Goal: Information Seeking & Learning: Learn about a topic

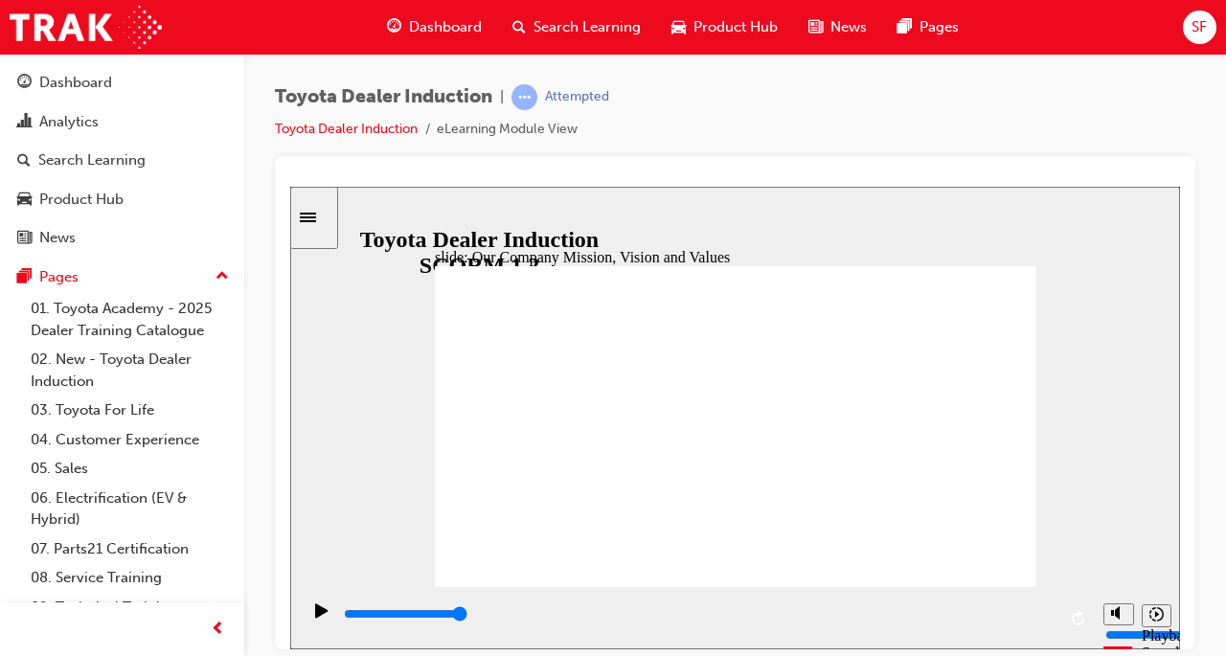
scroll to position [79, 0]
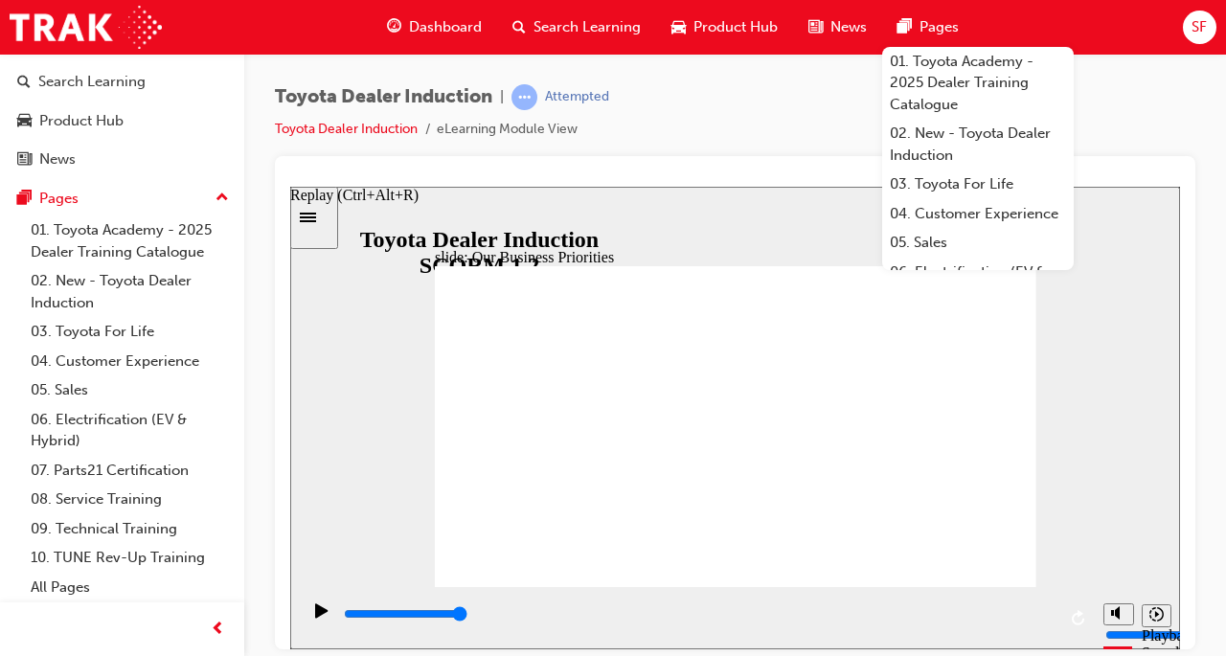
click at [1072, 623] on icon "Replay (Ctrl+Alt+R)" at bounding box center [1079, 616] width 15 height 15
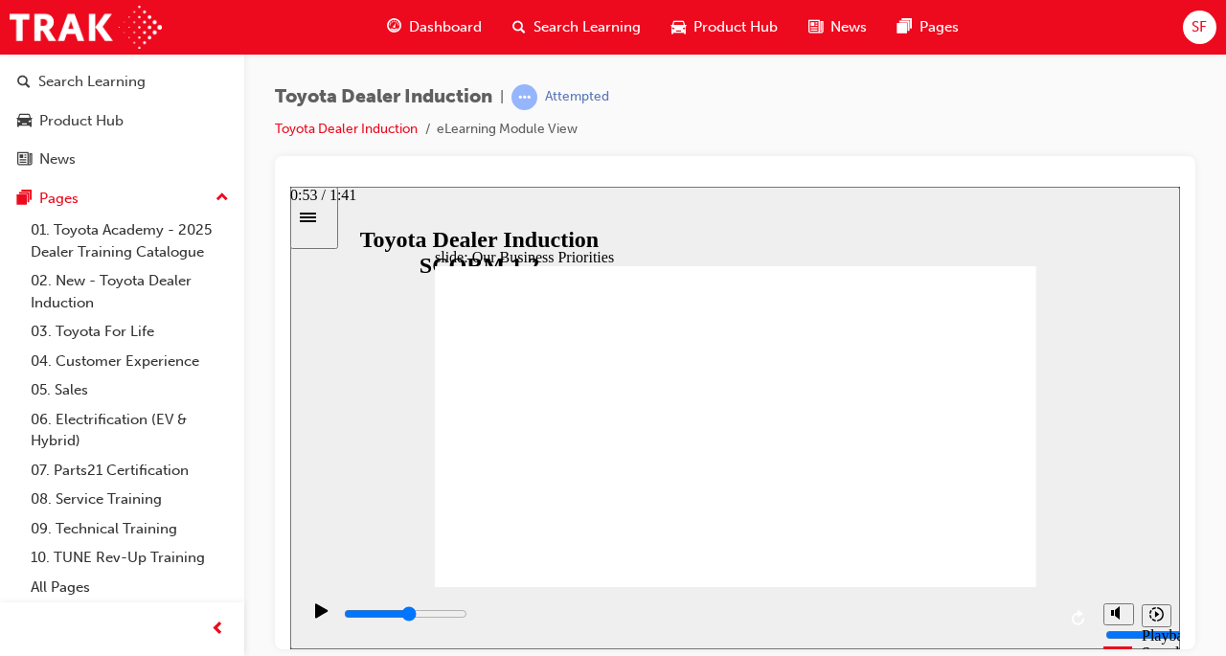
click at [721, 625] on div "playback controls" at bounding box center [699, 614] width 714 height 21
type input "53700"
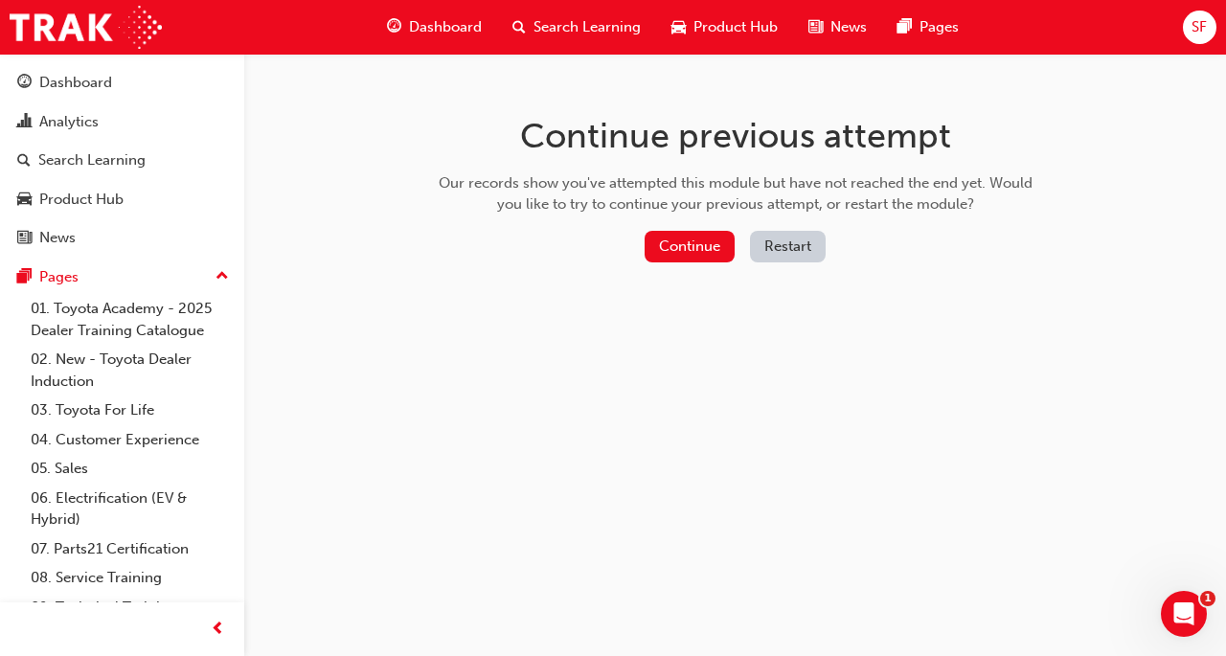
click at [703, 257] on button "Continue" at bounding box center [690, 247] width 90 height 32
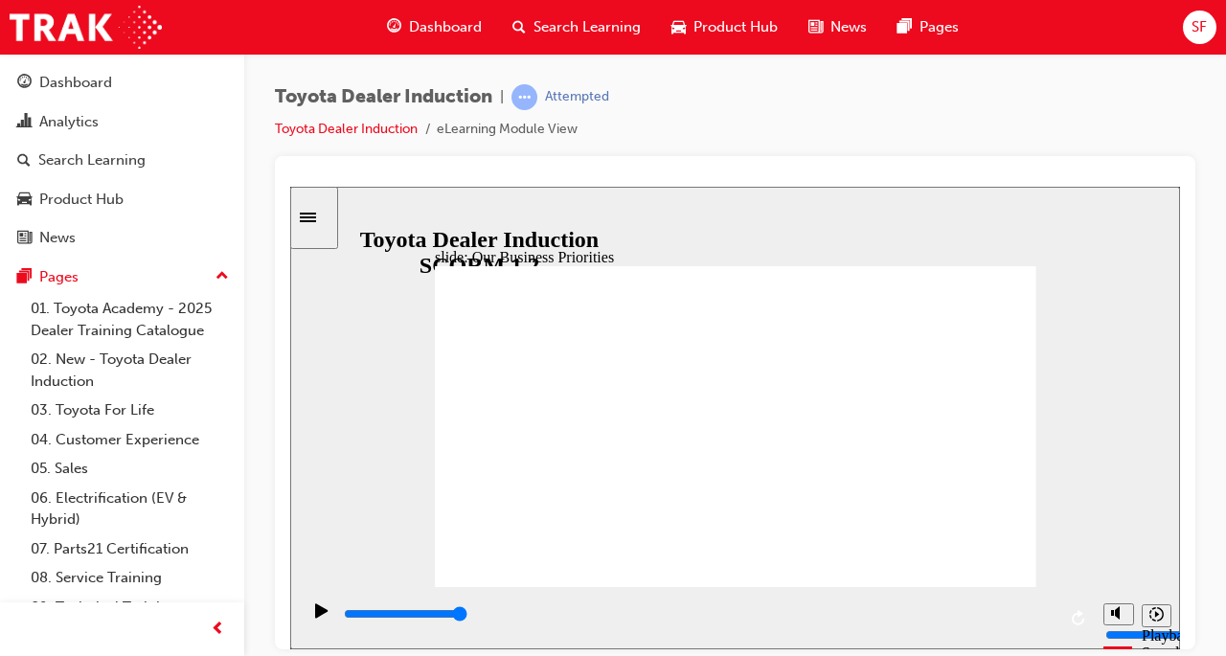
type input "5000"
type input "h"
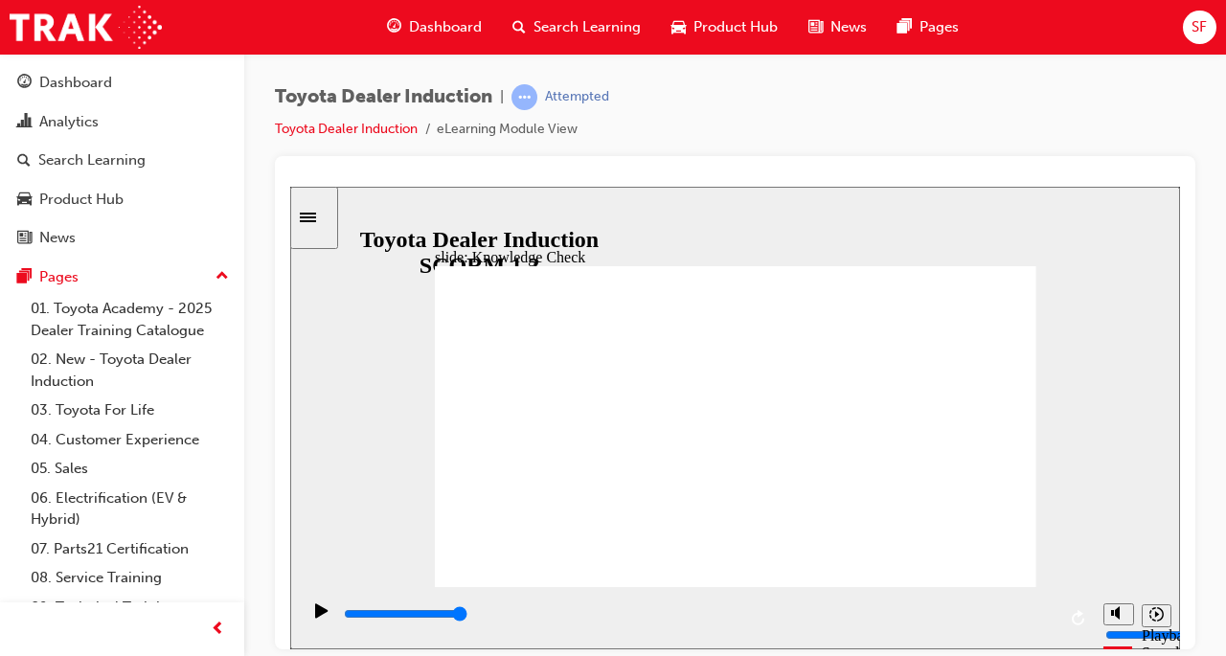
type input "h"
type input "ha"
type input "hap"
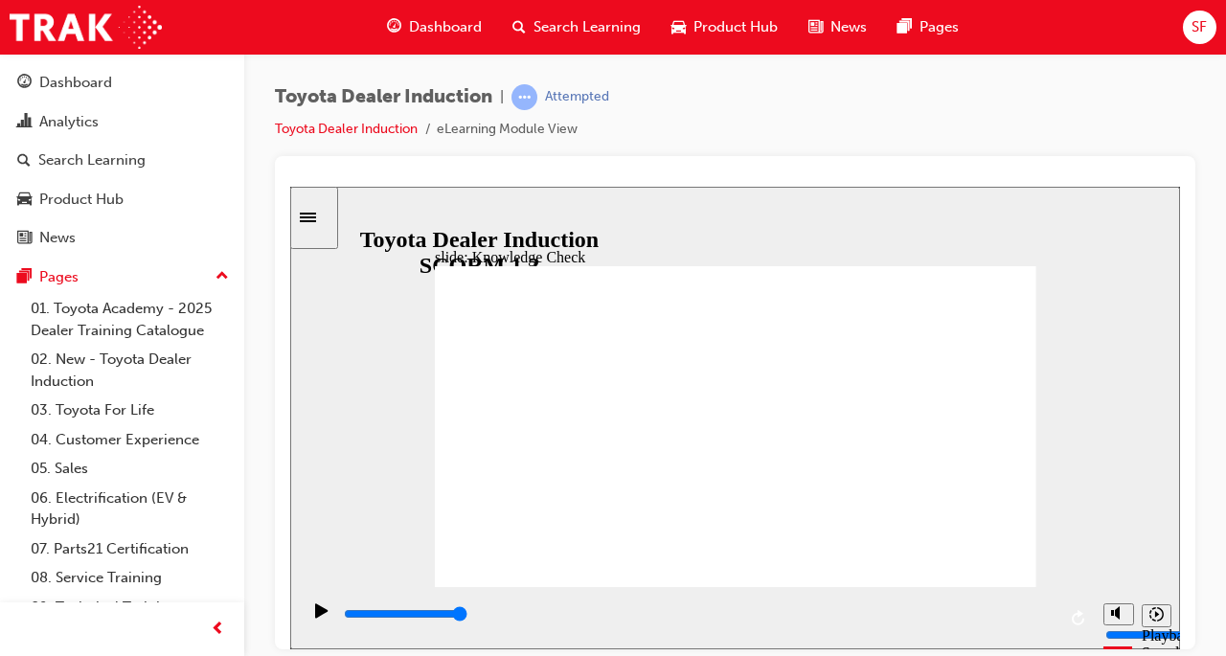
type input "happ"
type input "happi"
type input "happin"
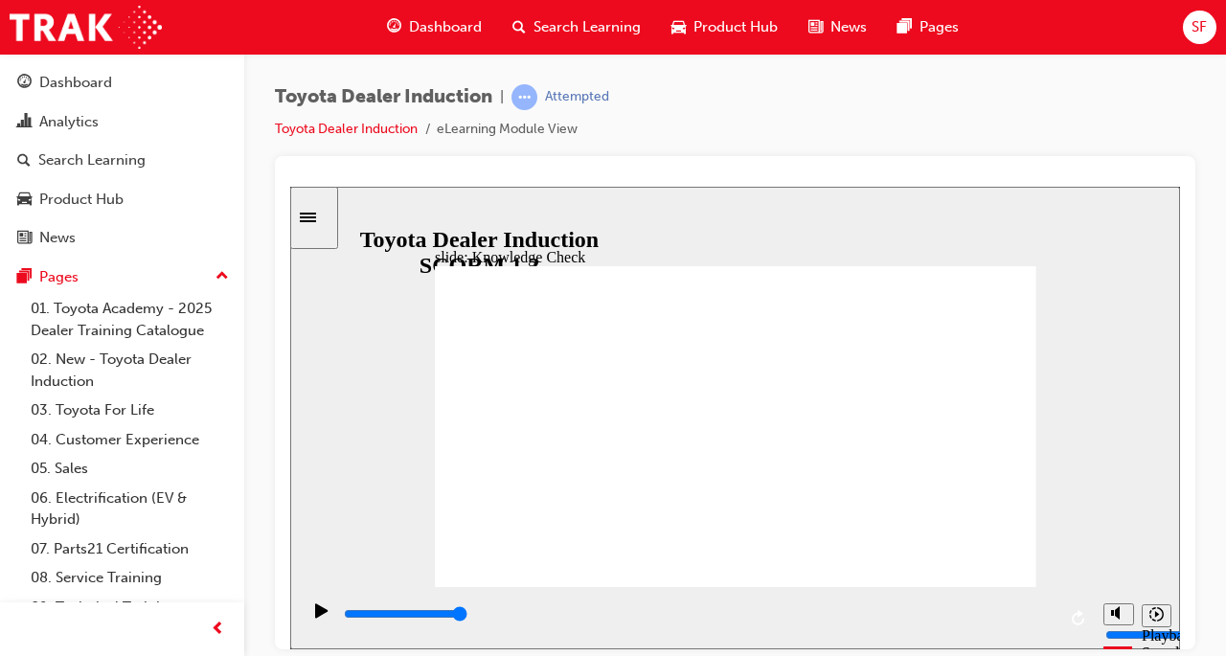
type input "happin"
type input "happine"
type input "happines"
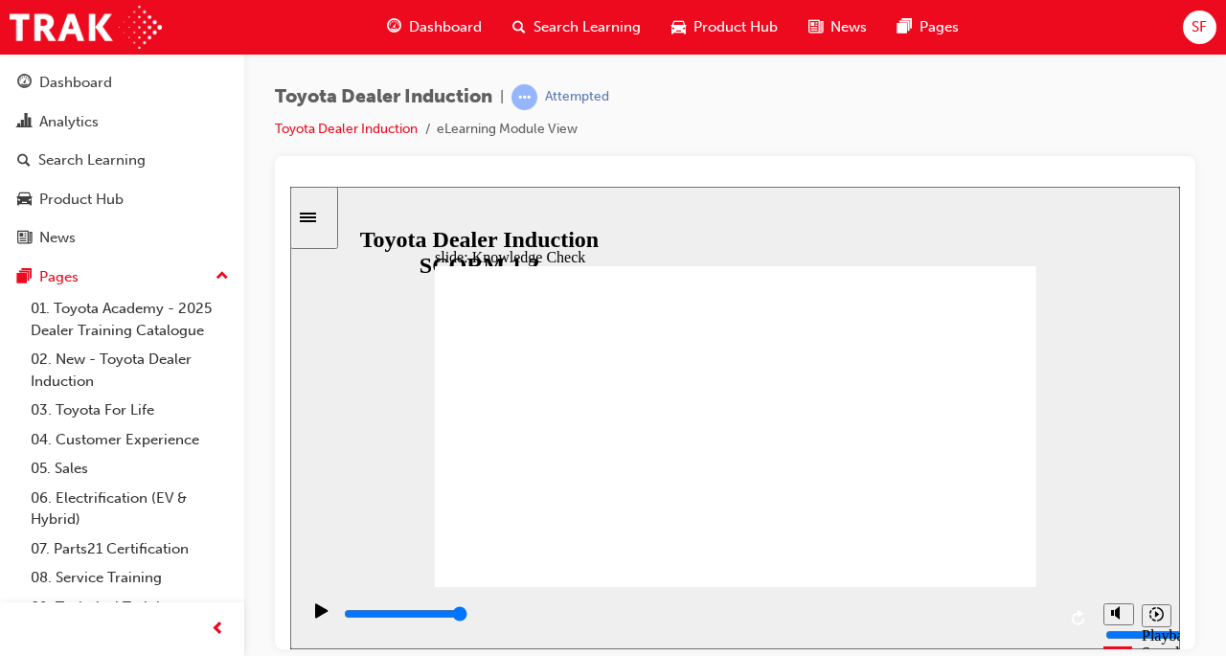
type input "happiness"
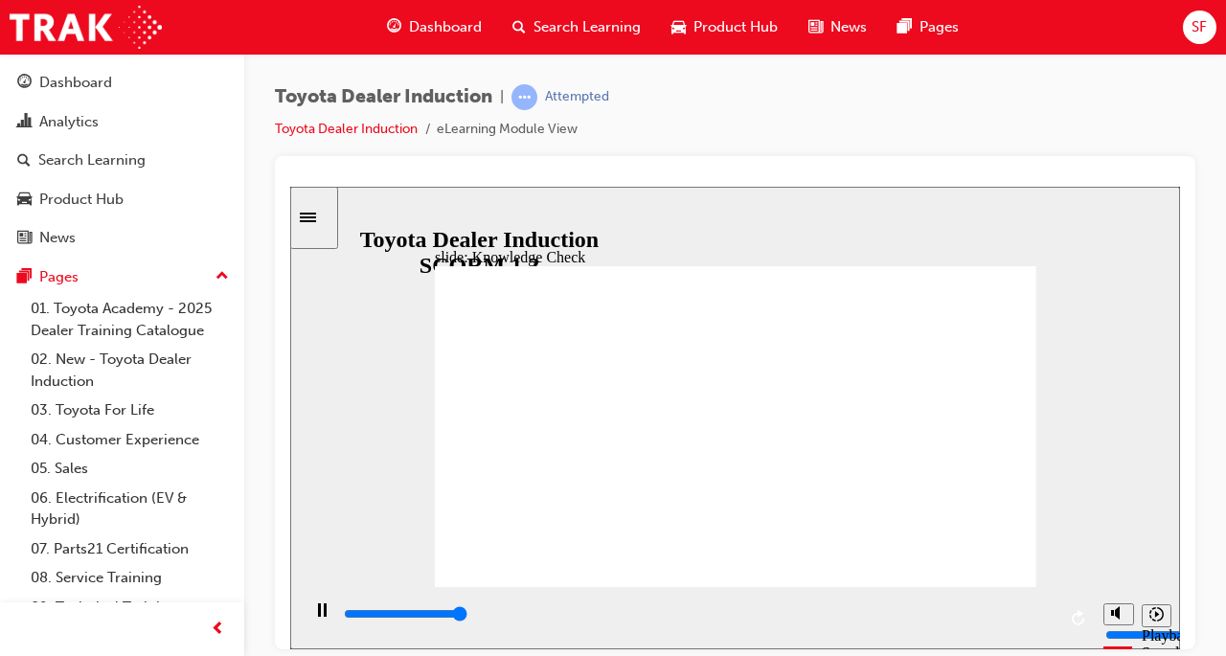
type input "5000"
drag, startPoint x: 607, startPoint y: 378, endPoint x: 653, endPoint y: 379, distance: 46.0
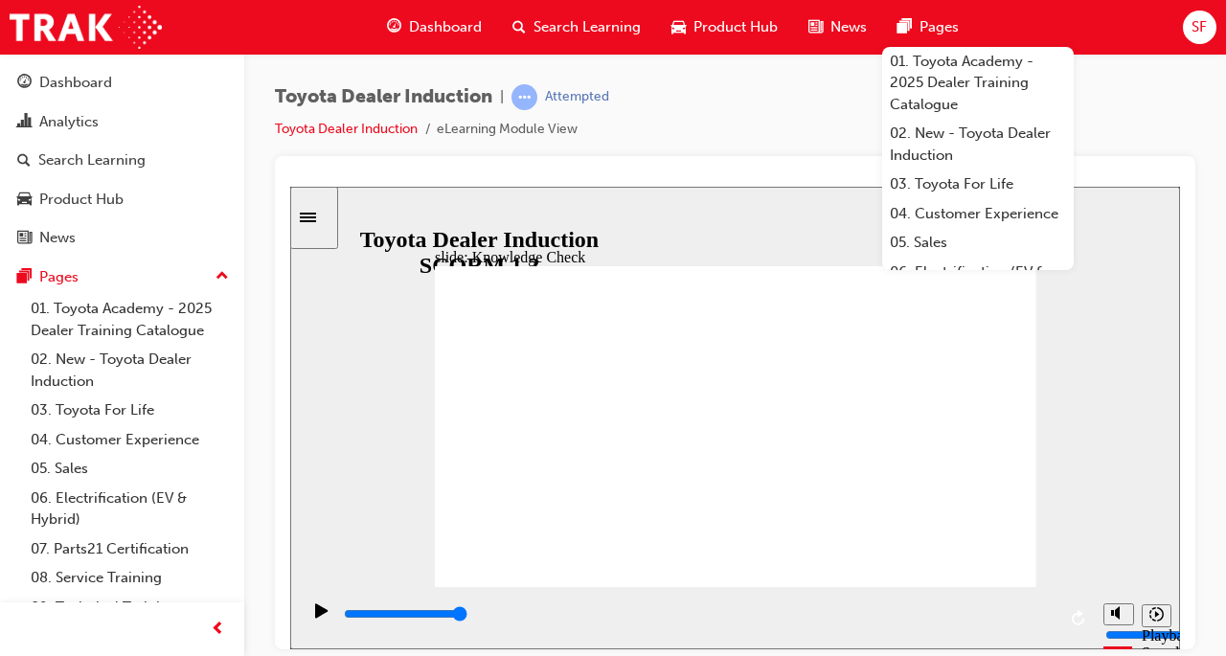
type input "m"
type input "mo"
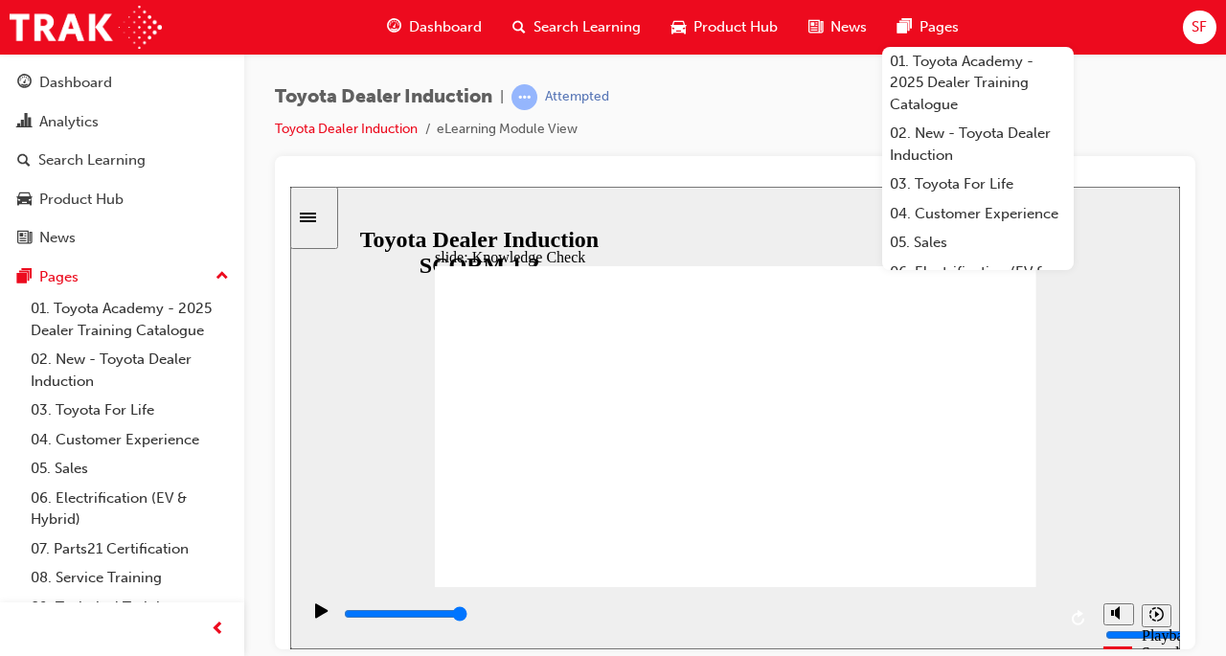
type input "mov"
type input "move"
type input "moved"
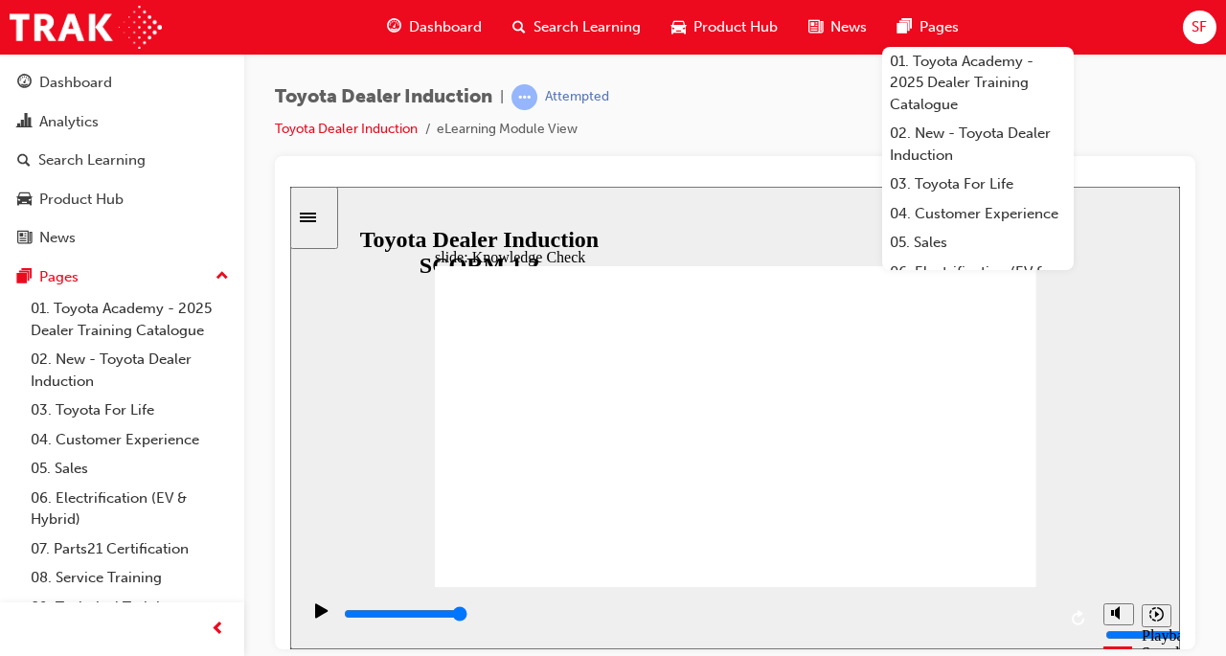
type input "moved"
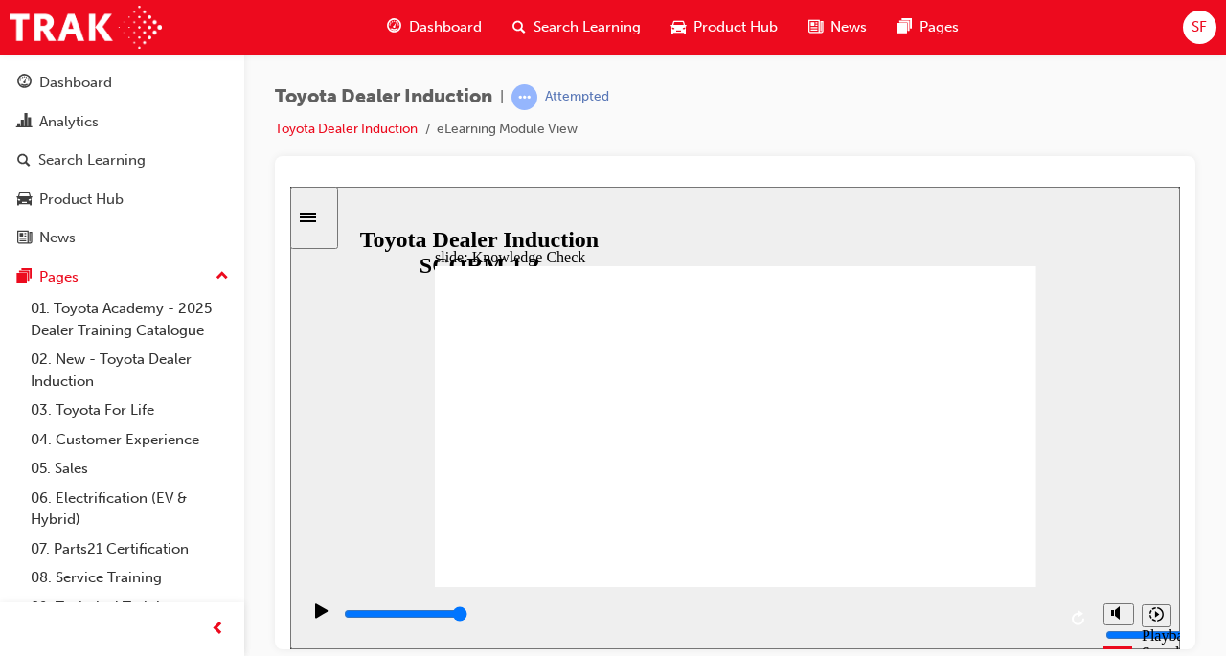
type input "moved"
type input "6500"
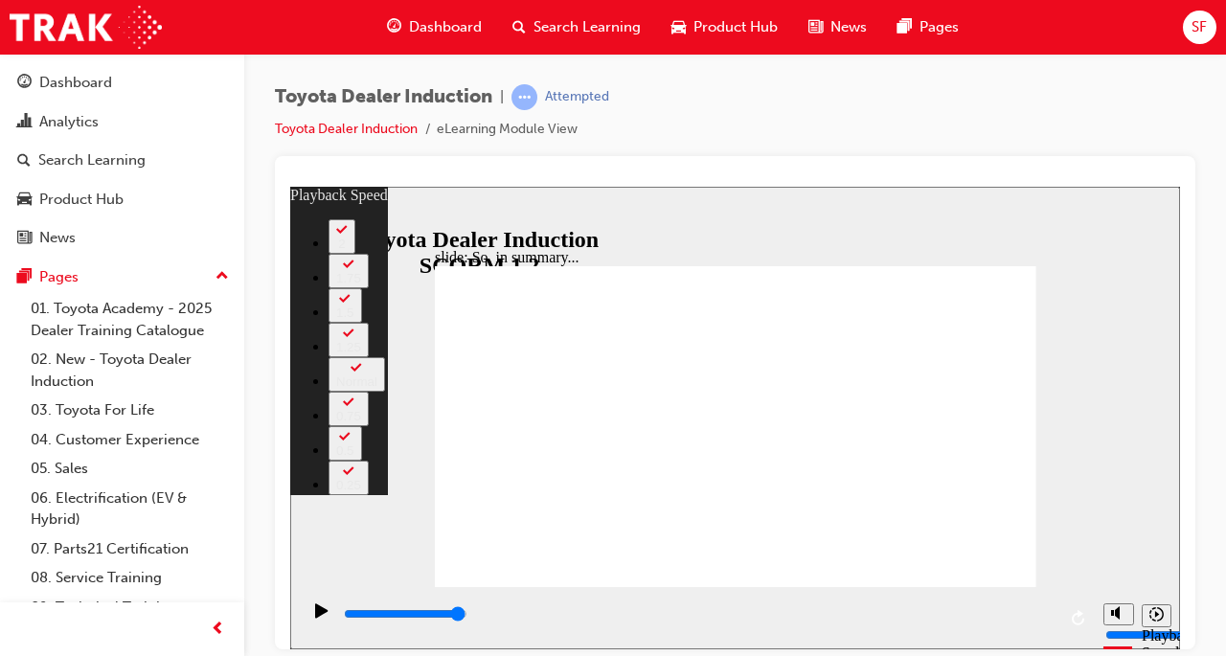
type input "128"
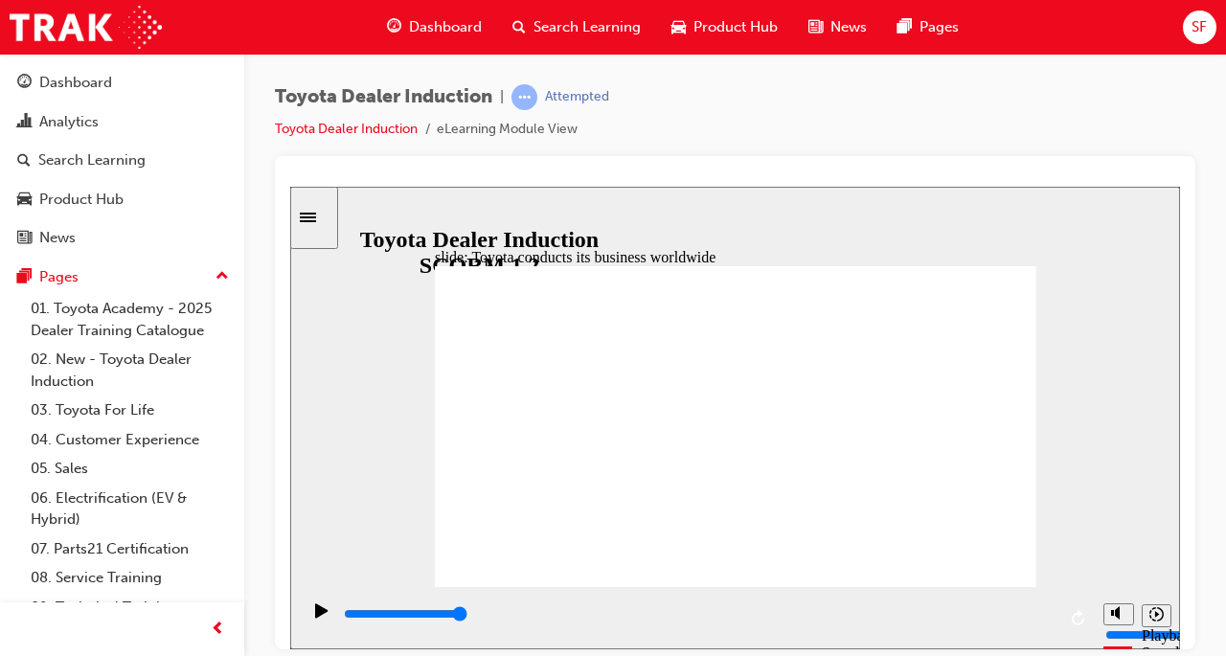
type input "8400"
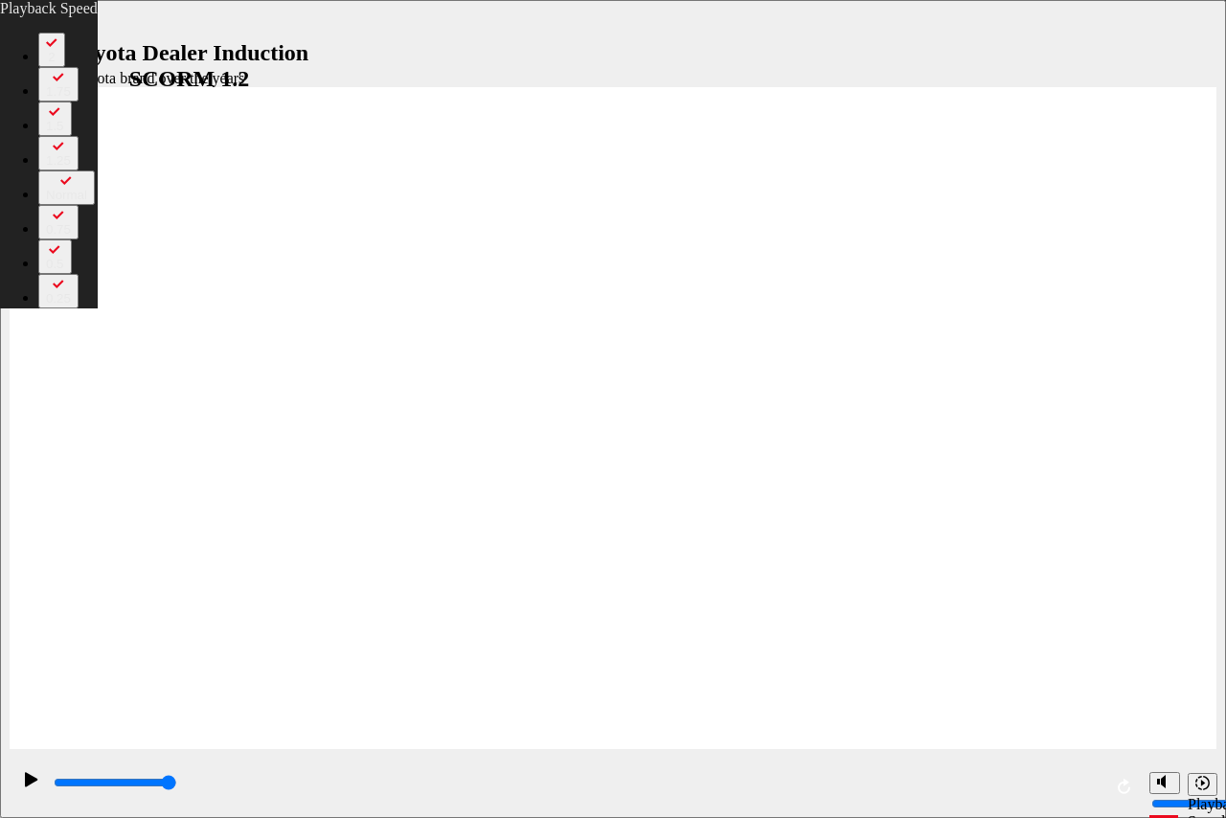
type input "85"
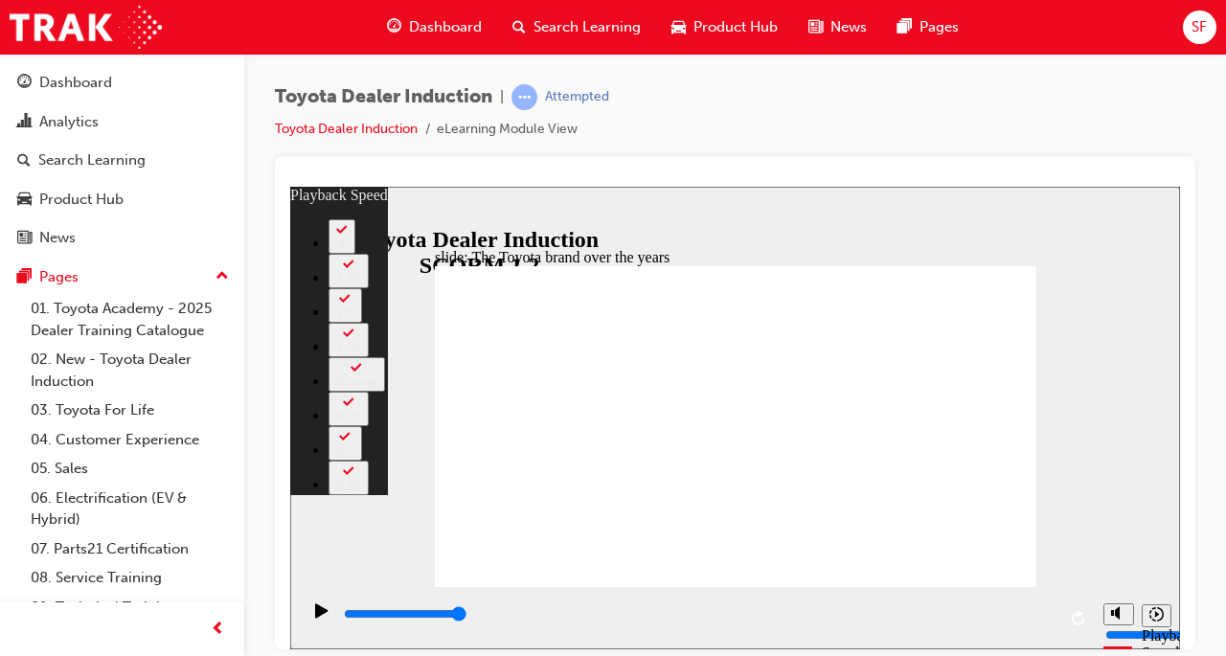
type input "165"
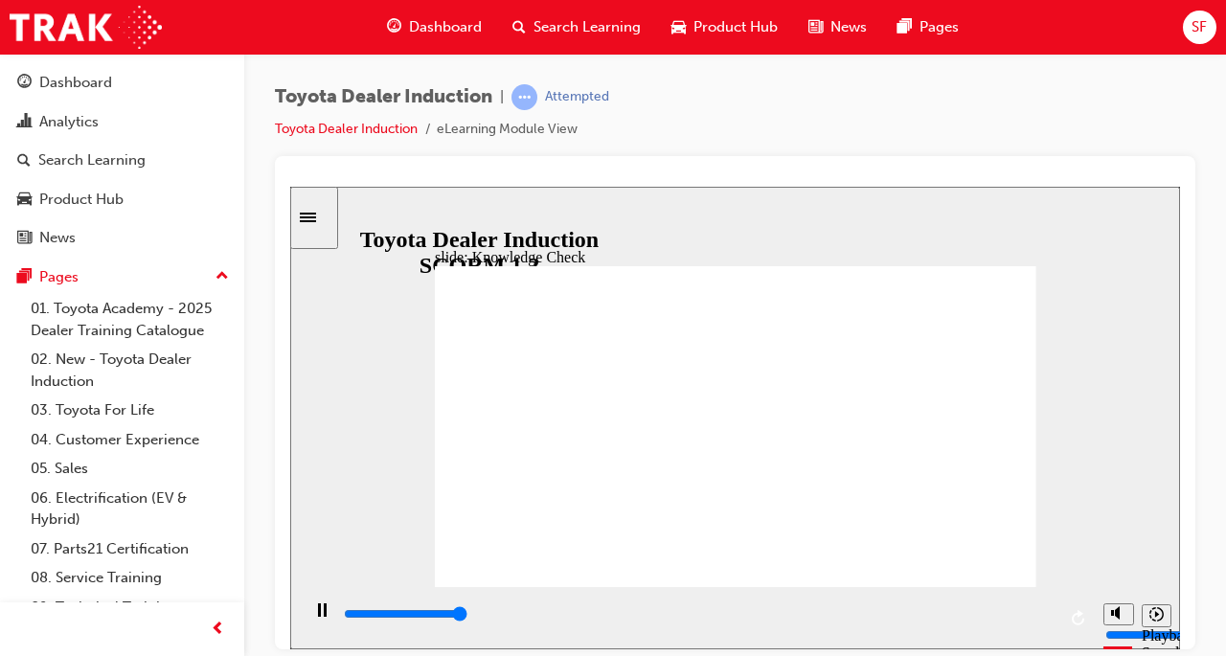
type input "5000"
radio input "false"
radio input "true"
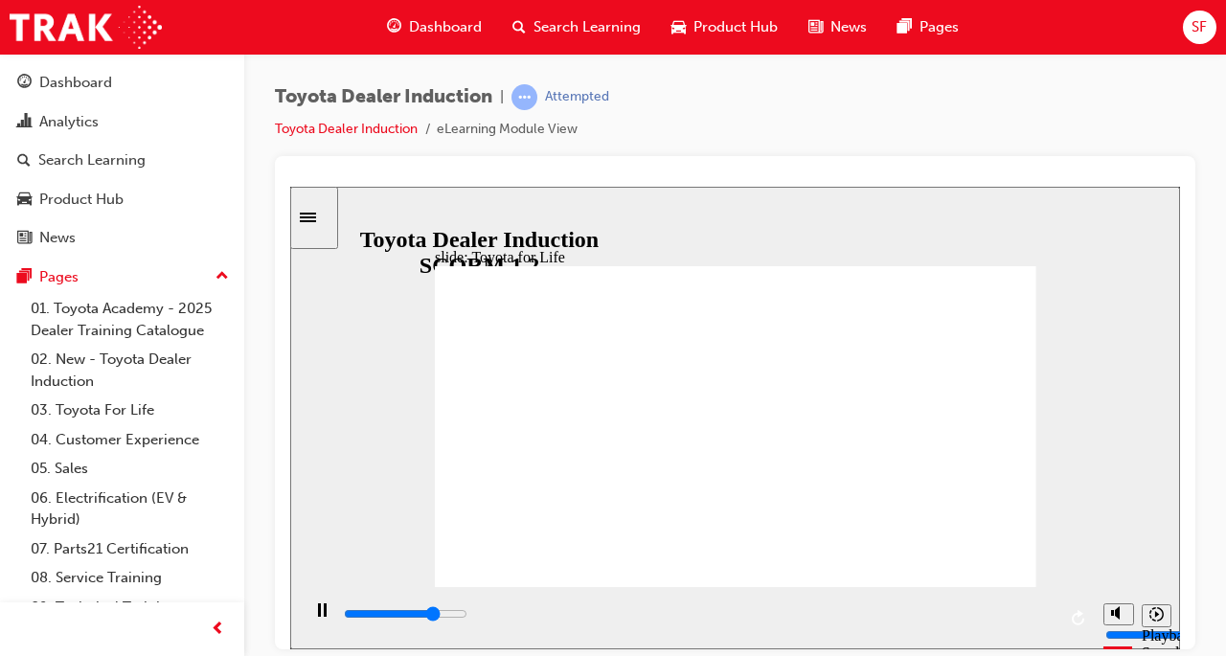
click at [216, 277] on span "up-icon" at bounding box center [222, 276] width 13 height 25
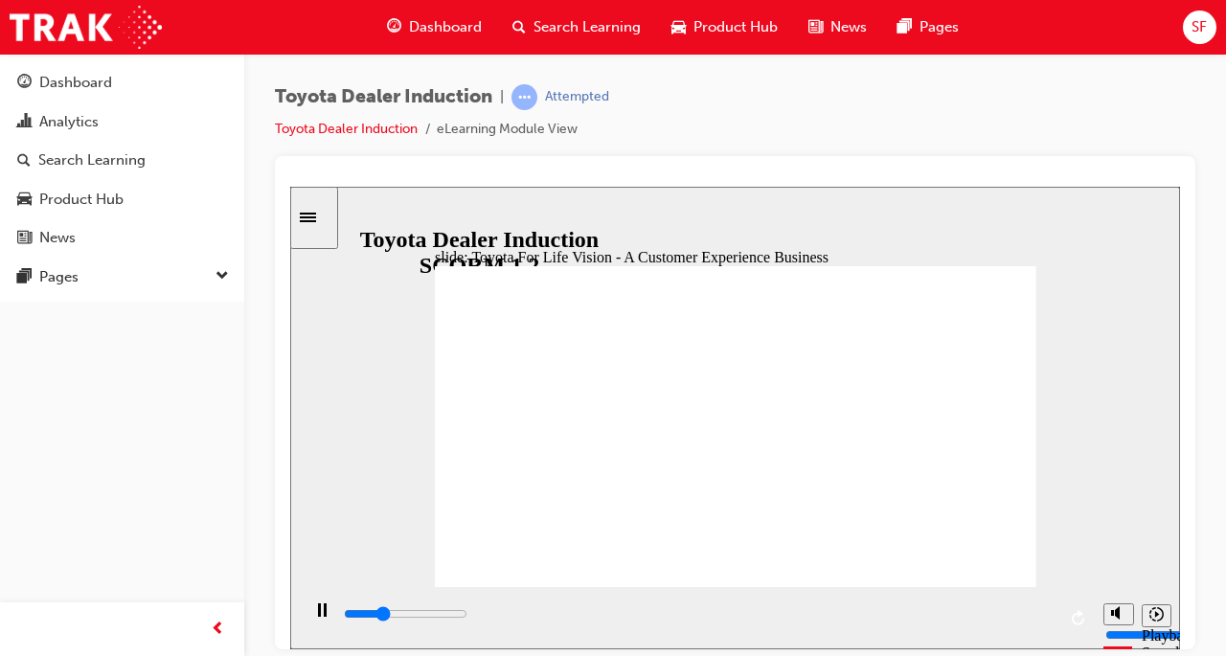
click at [210, 277] on div "Pages" at bounding box center [122, 277] width 210 height 24
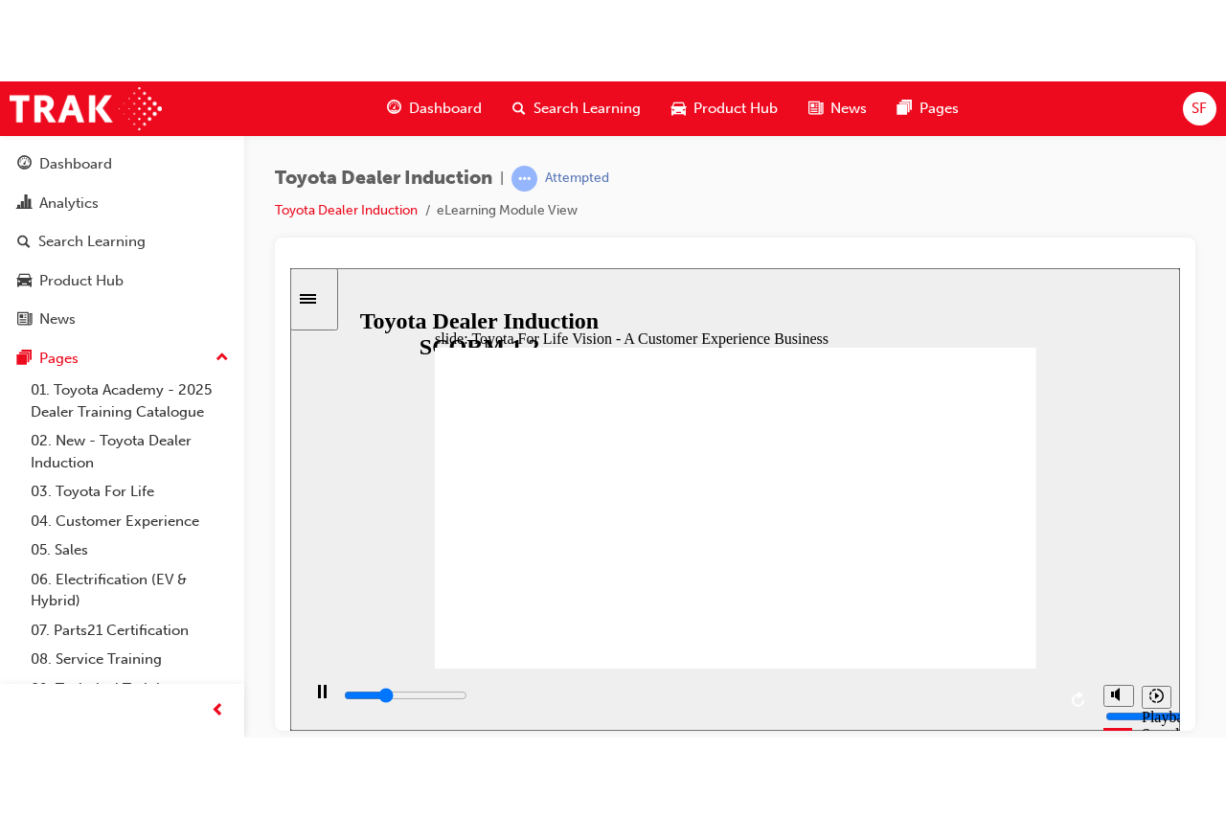
scroll to position [79, 0]
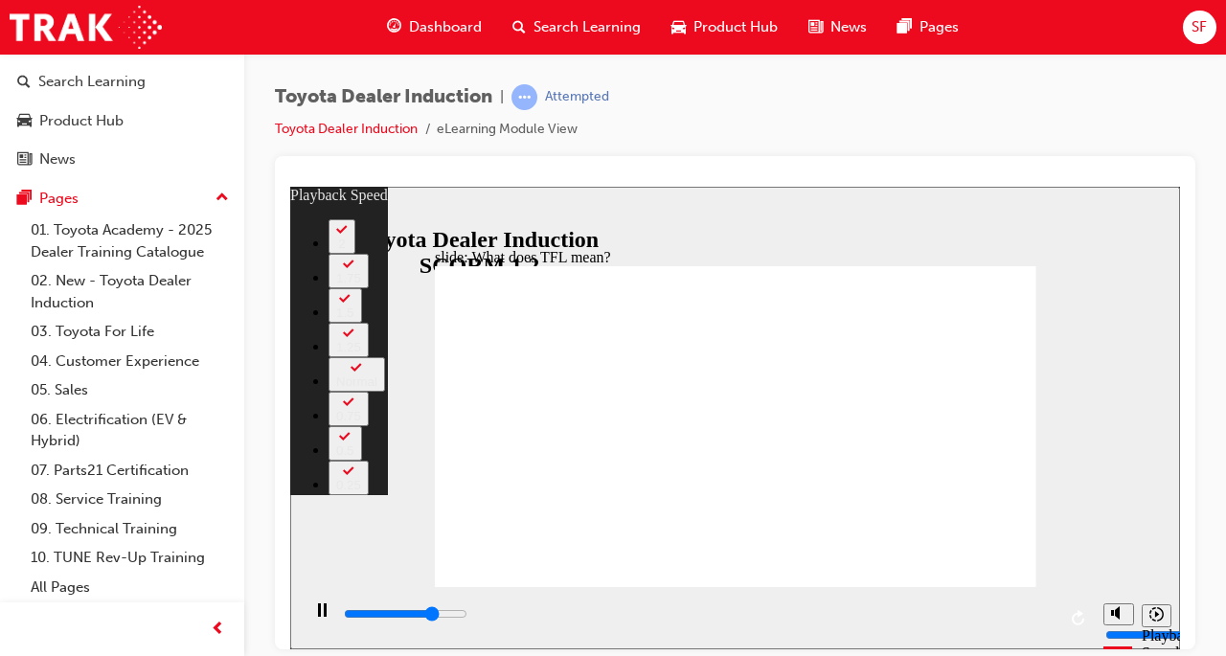
type input "8100"
type input "0"
type input "8300"
type input "0"
type input "8500"
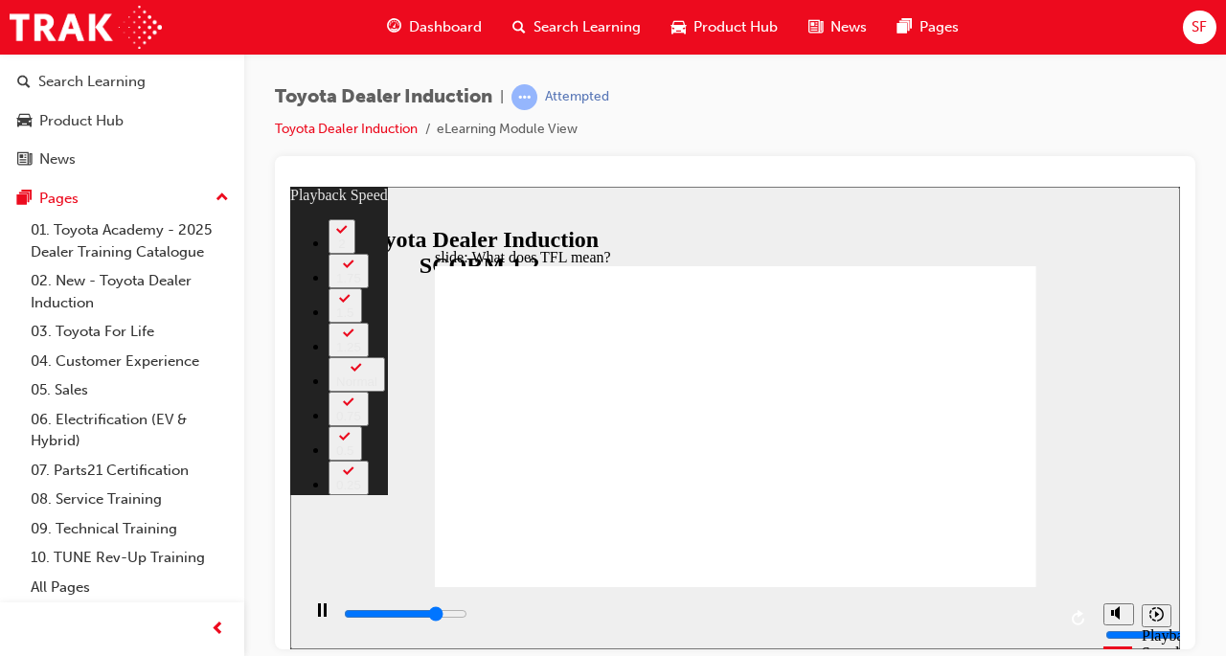
type input "0"
type input "8800"
type input "1"
type input "9100"
type input "1"
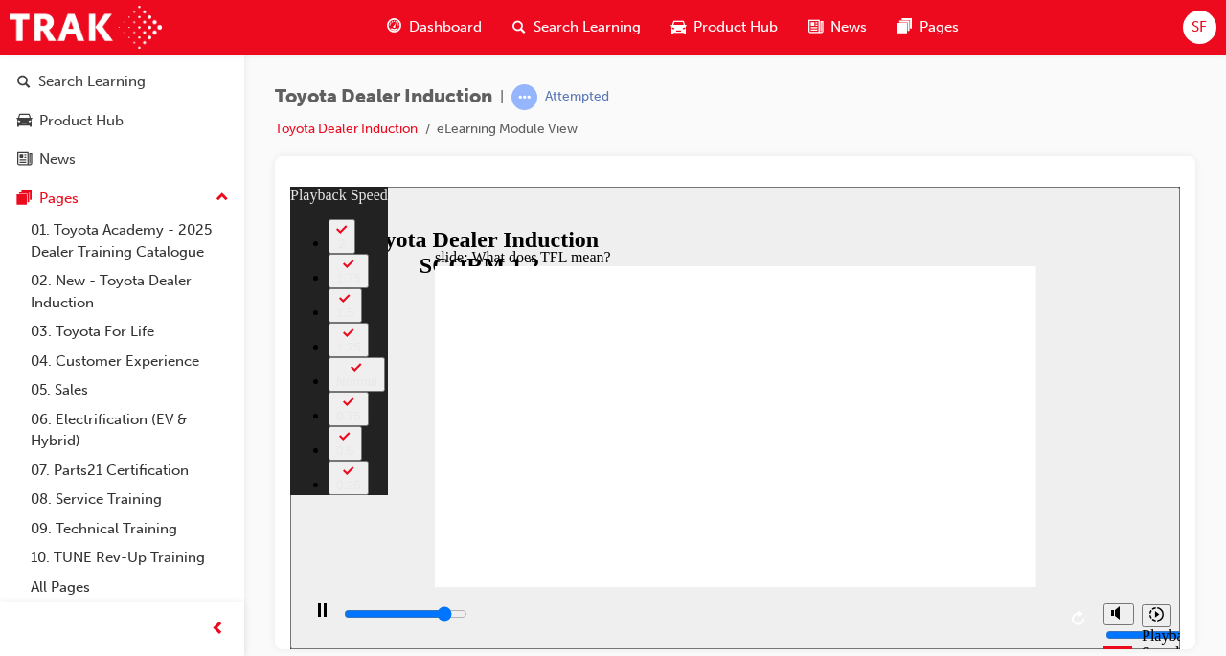
type input "9300"
type input "1"
type input "9600"
type input "2"
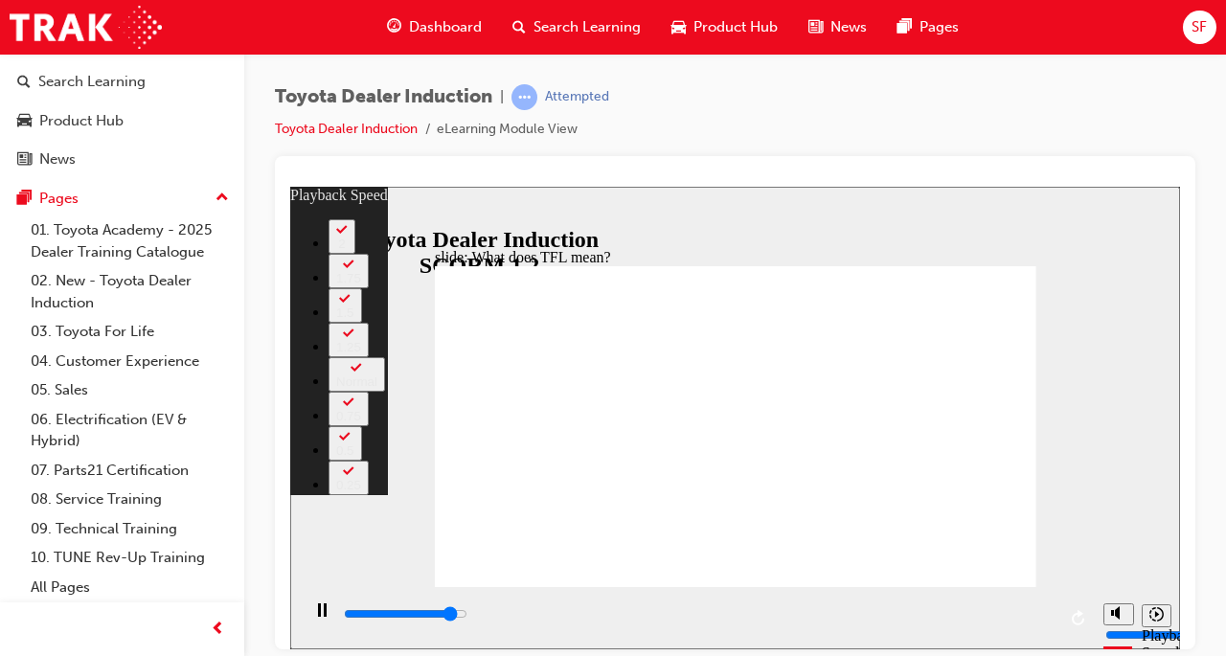
type input "10000"
type input "2"
type input "10000"
type input "2"
type input "10000"
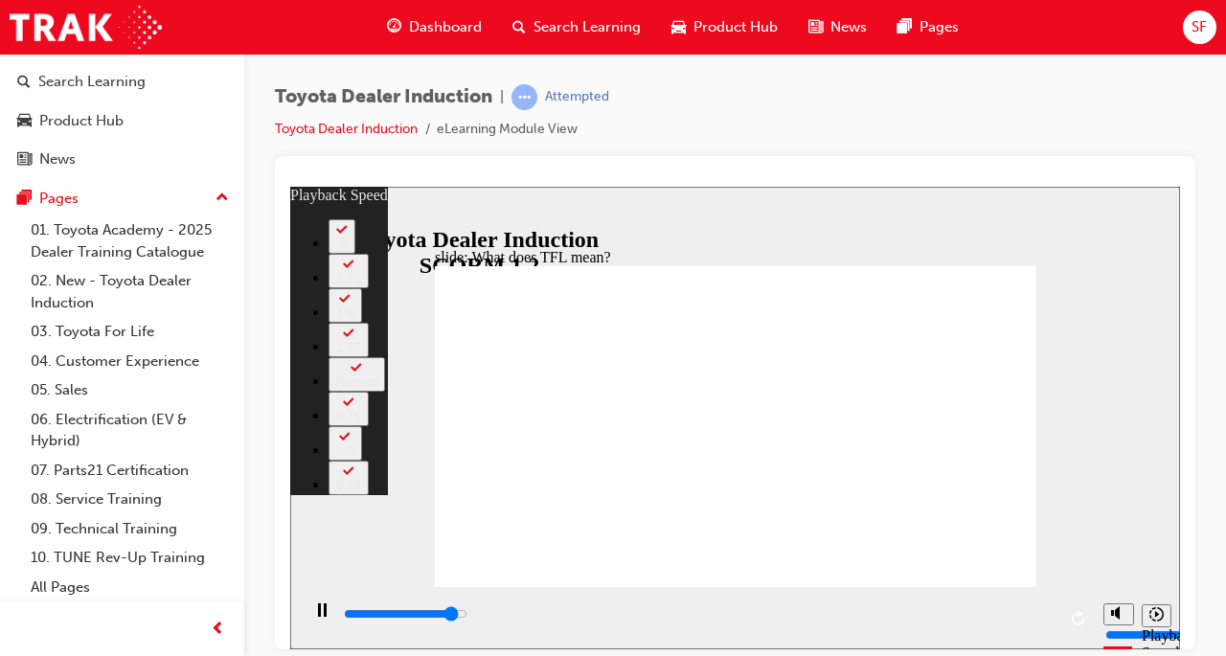
type input "2"
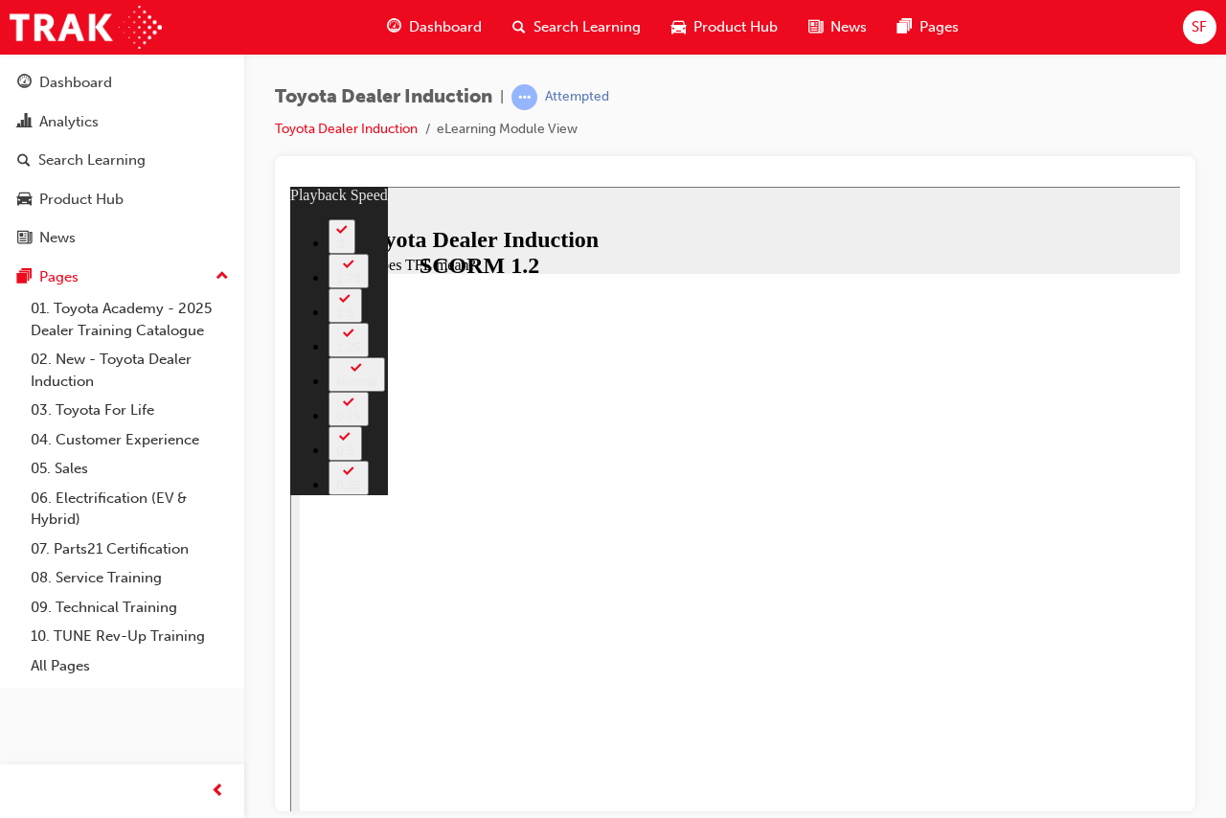
type input "10100"
type input "2"
type input "10400"
type input "2"
type input "10700"
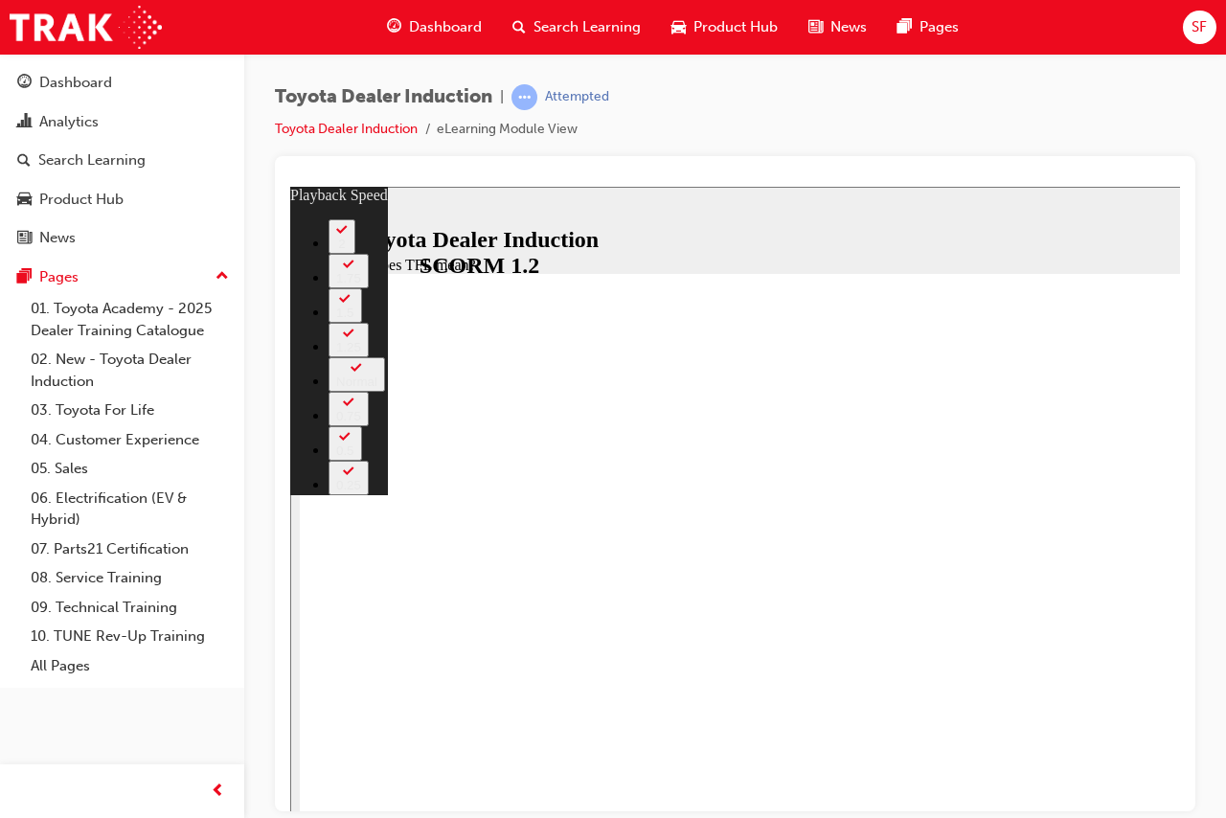
type input "3"
type input "10800"
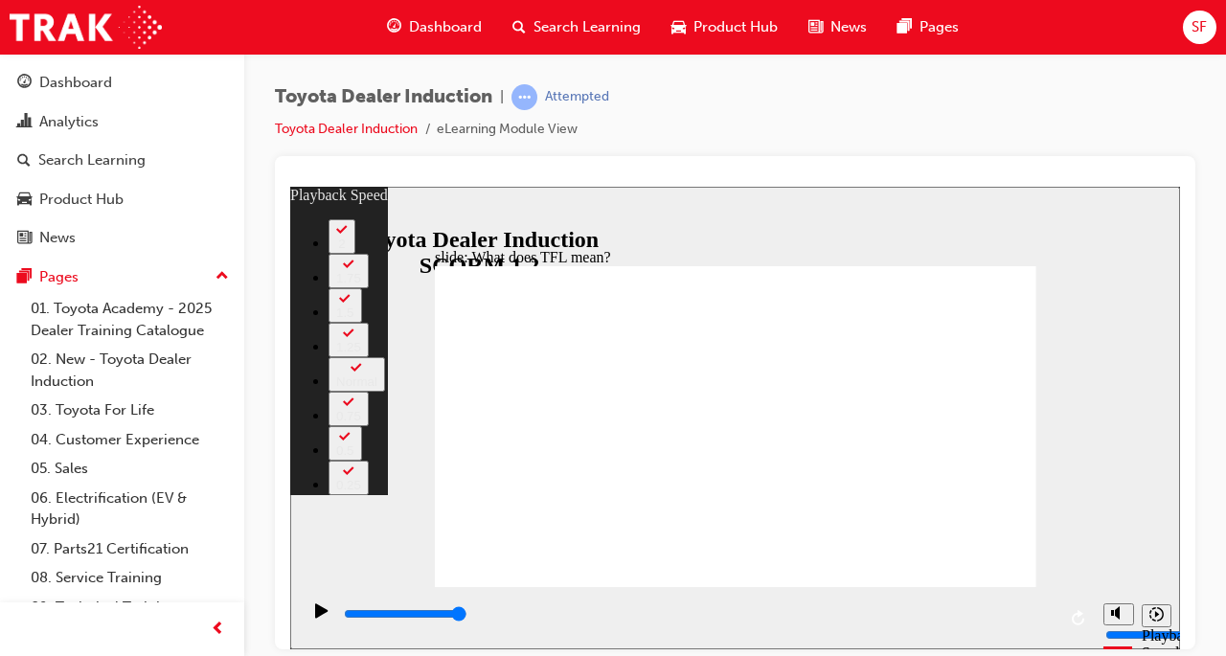
type input "139"
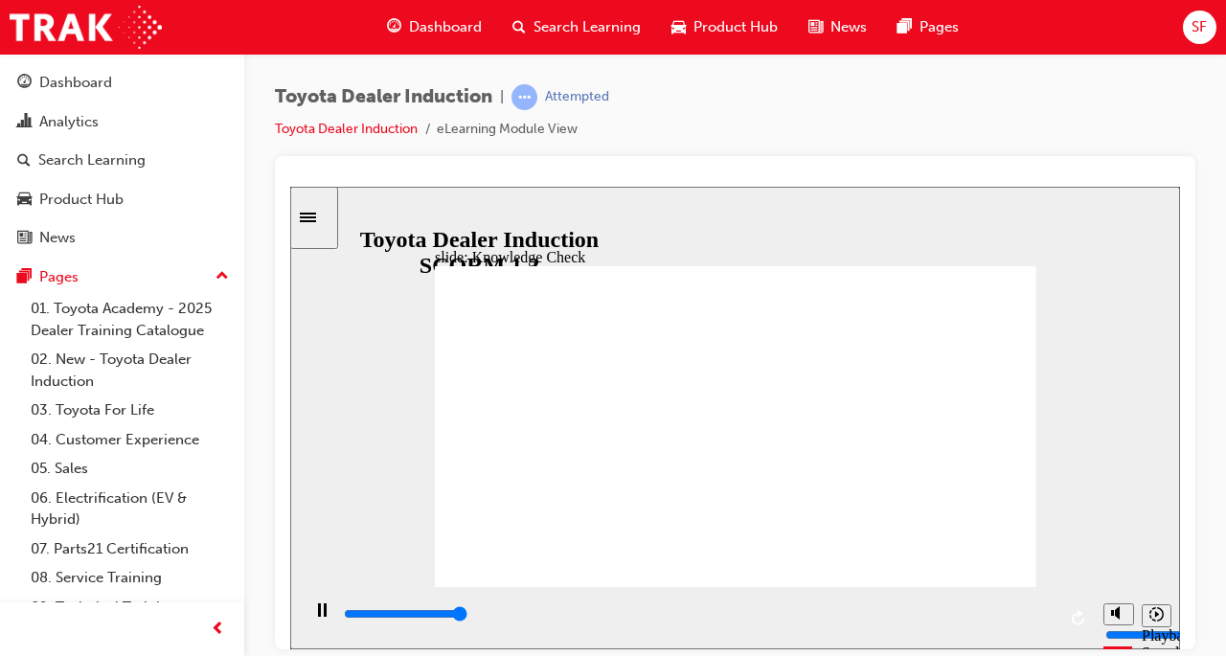
type input "5000"
radio input "true"
drag, startPoint x: 753, startPoint y: 480, endPoint x: 497, endPoint y: 562, distance: 268.8
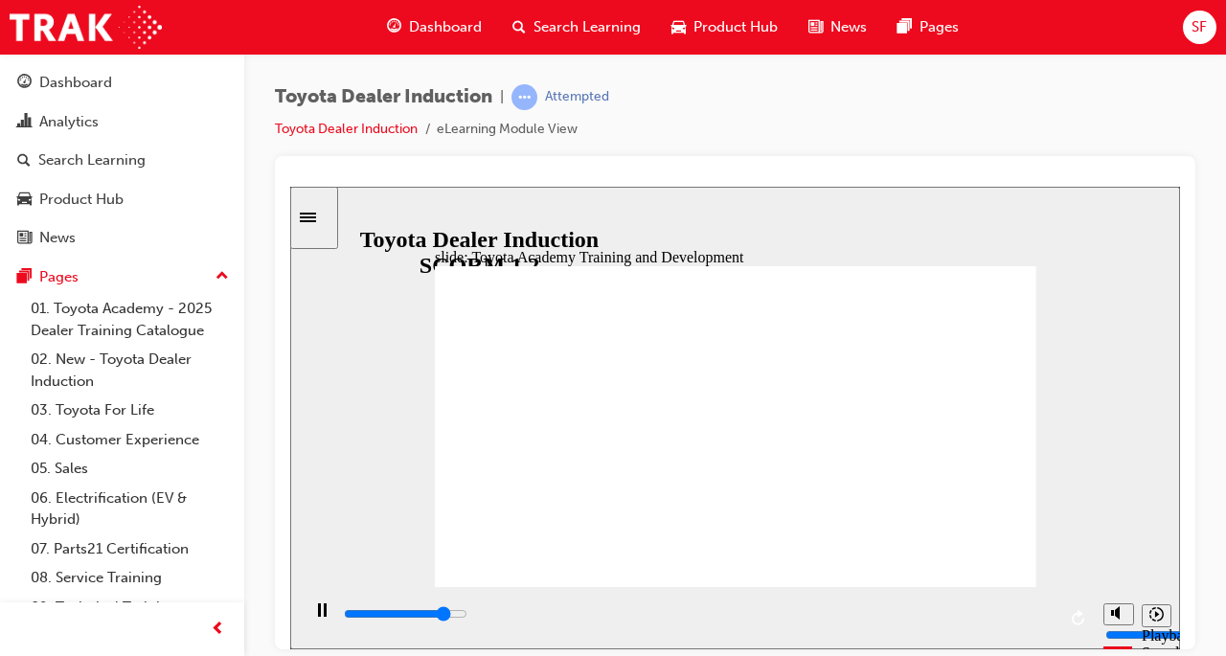
type input "1200"
radio input "true"
type input "1900"
radio input "true"
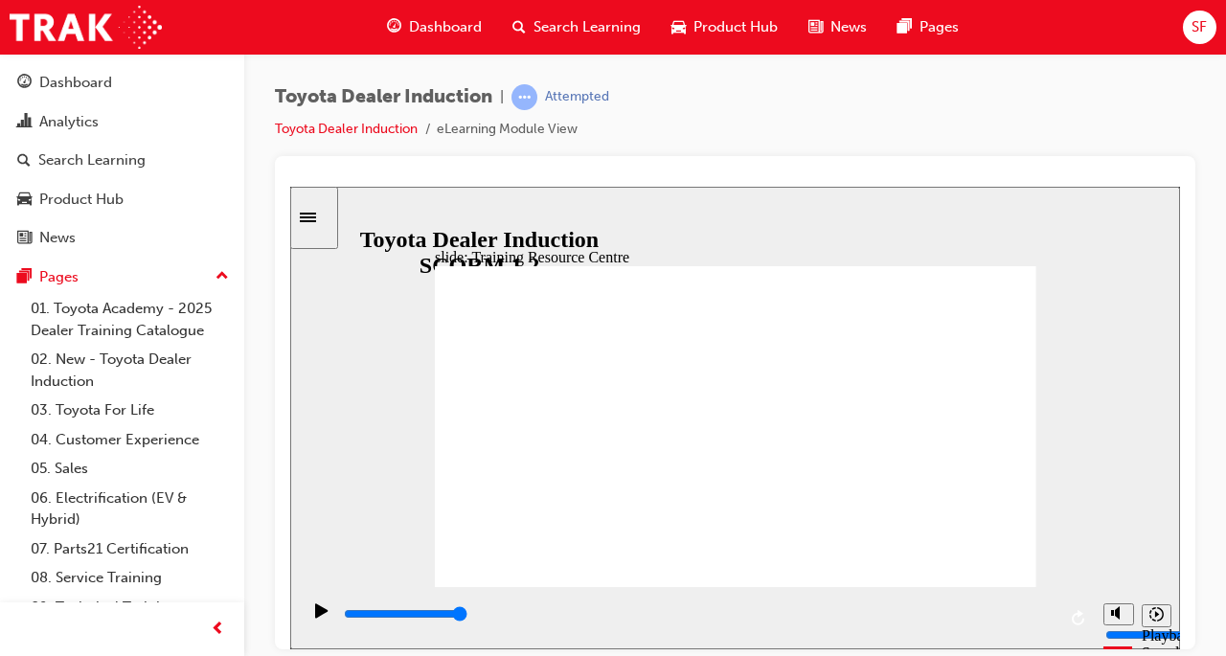
type input "4300"
radio input "true"
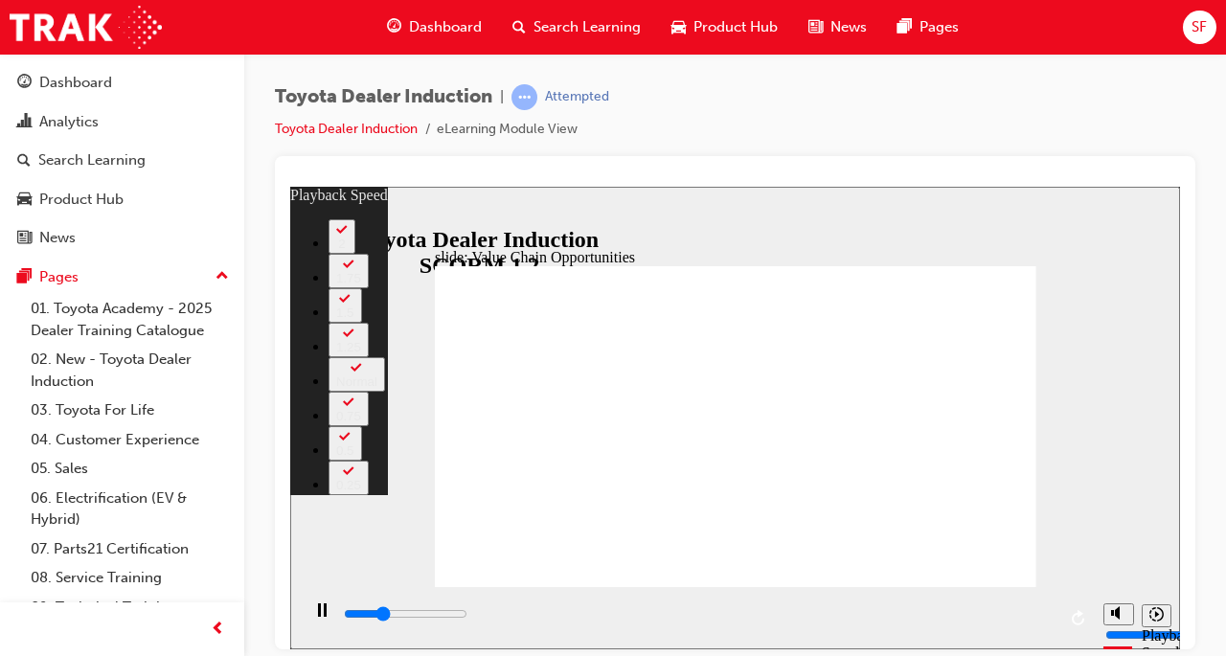
type input "3300"
type input "0"
type input "3600"
type input "0"
type input "3800"
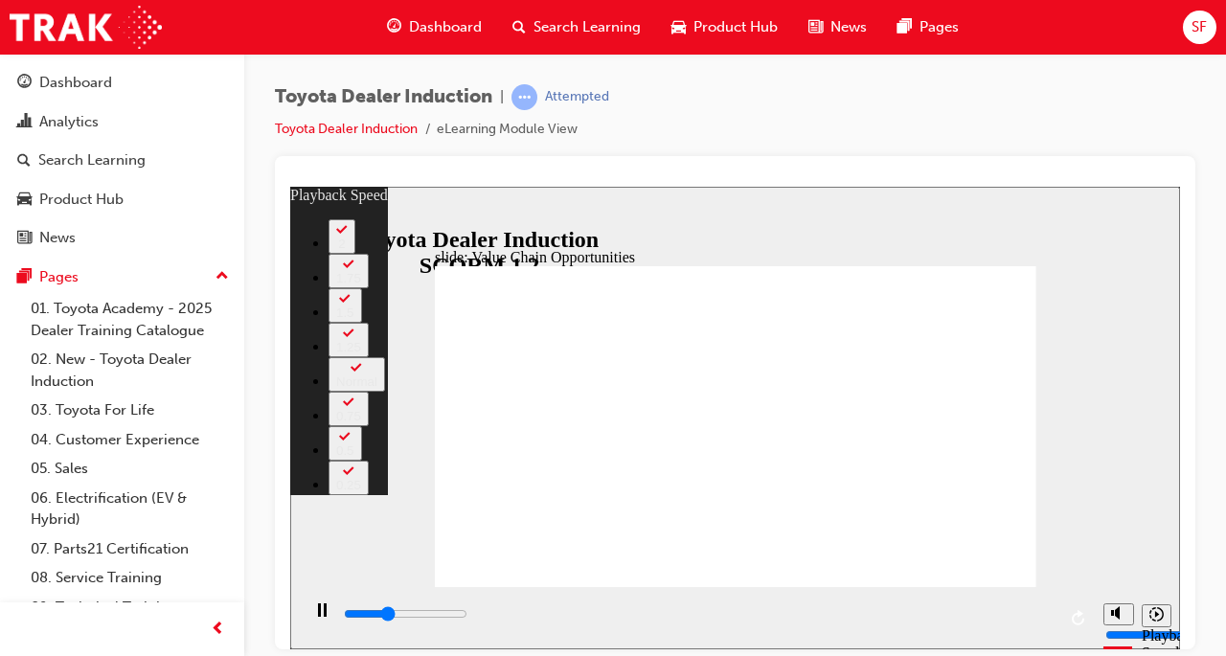
type input "1"
type input "4100"
type input "1"
type input "4400"
type input "1"
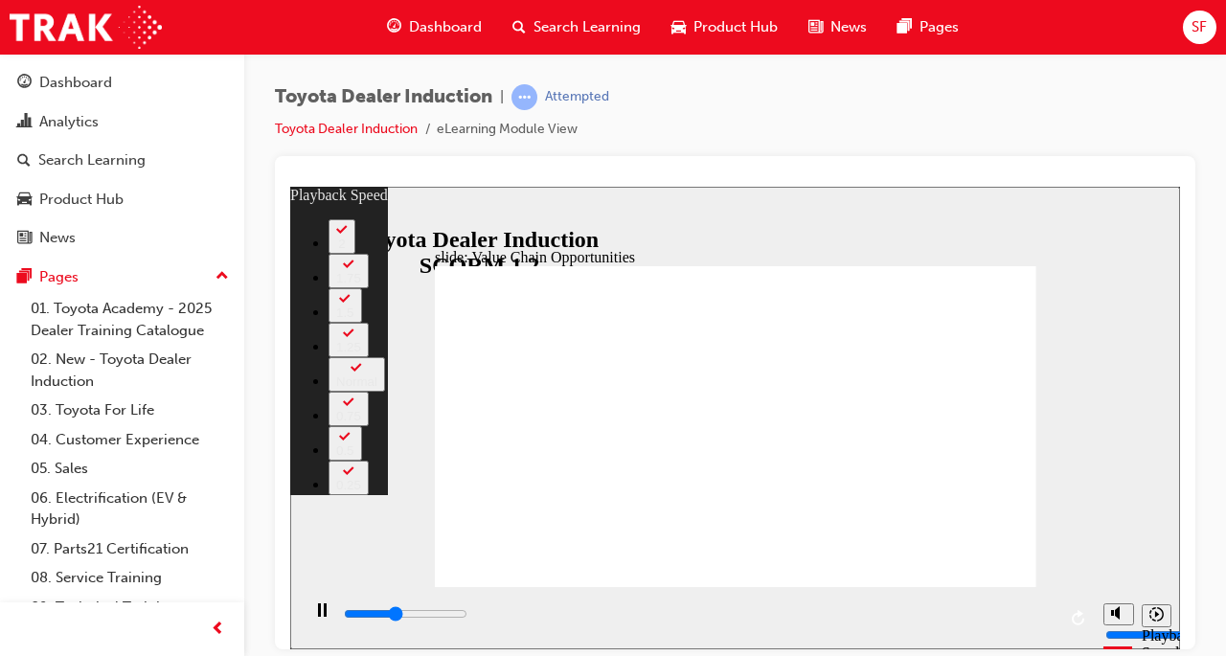
type input "4600"
type input "1"
type input "4900"
type input "2"
type input "5200"
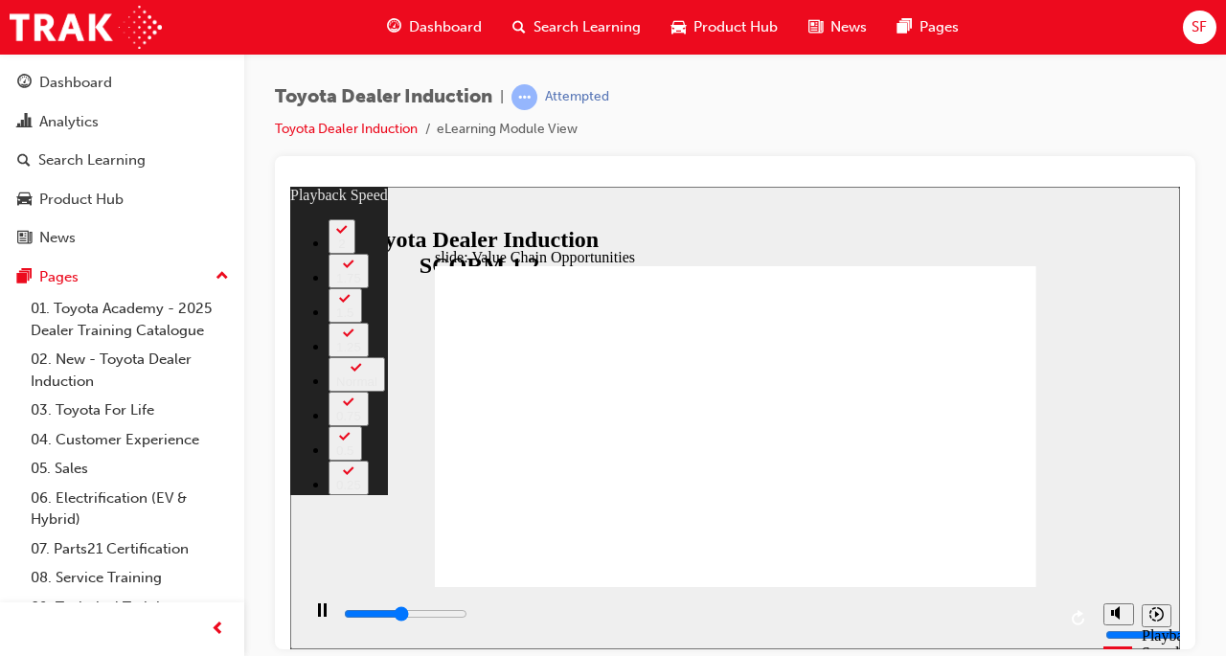
type input "2"
type input "5400"
type input "2"
type input "5700"
type input "2"
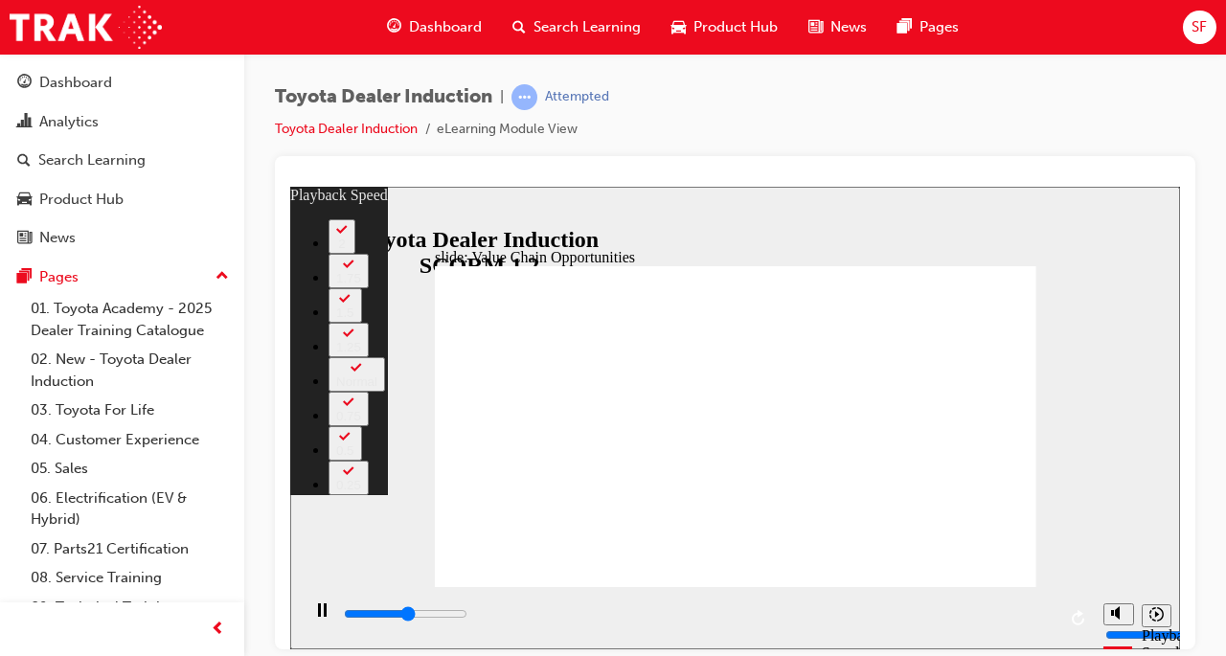
type input "5900"
type input "3"
type input "6300"
type input "3"
type input "6500"
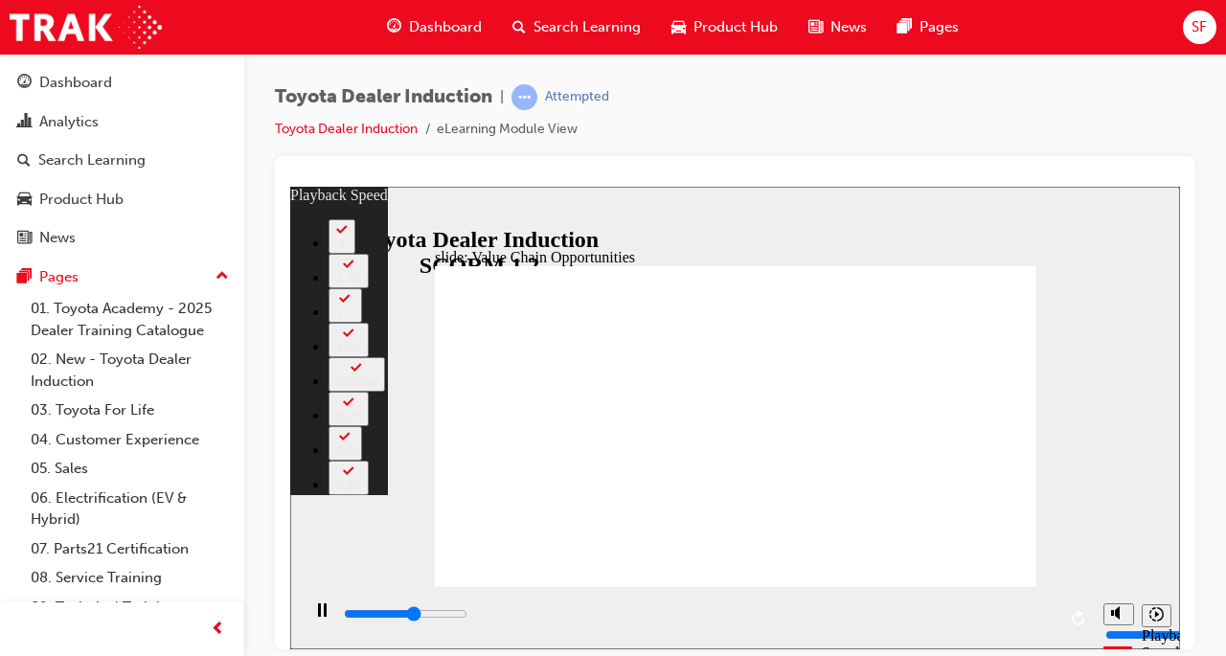
type input "3"
type input "6800"
type input "3"
type input "7000"
type input "4"
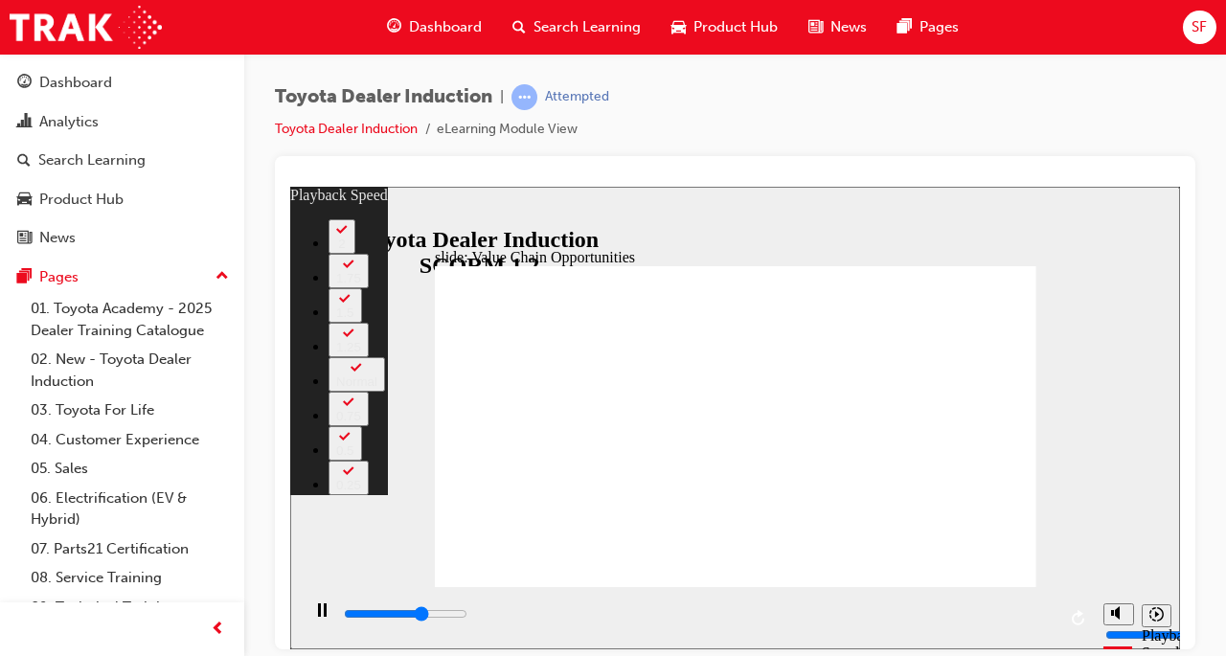
type input "7300"
type input "4"
type input "7600"
type input "4"
type input "7800"
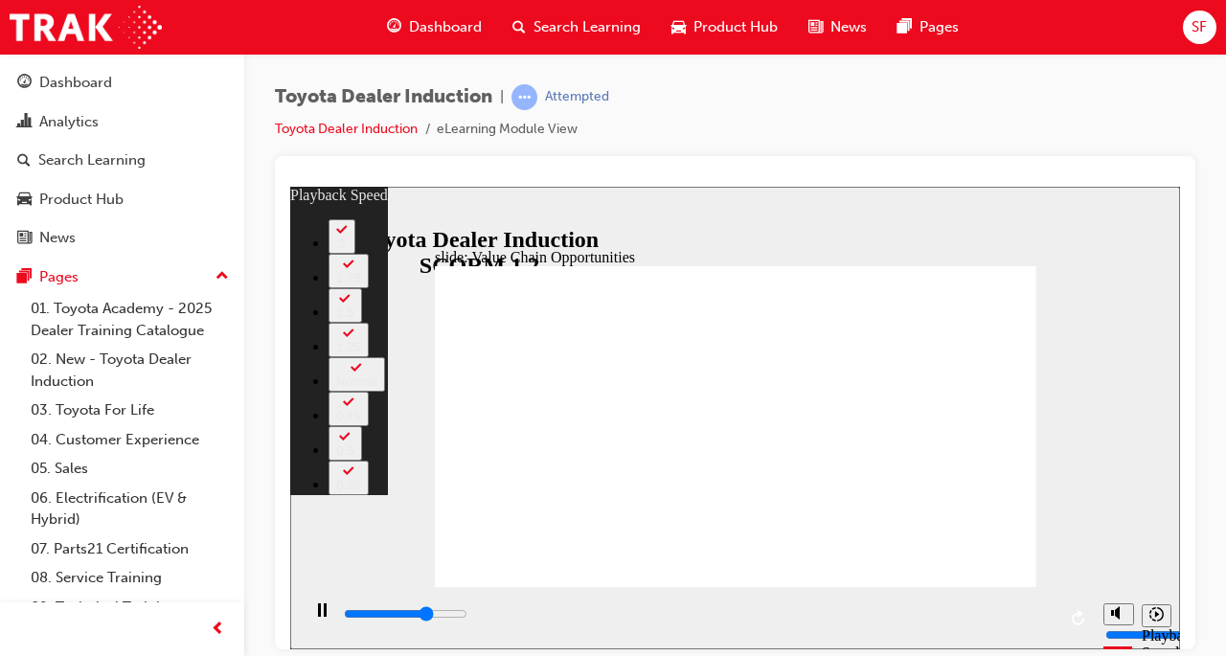
type input "5"
type input "8100"
type input "5"
type input "8400"
type input "5"
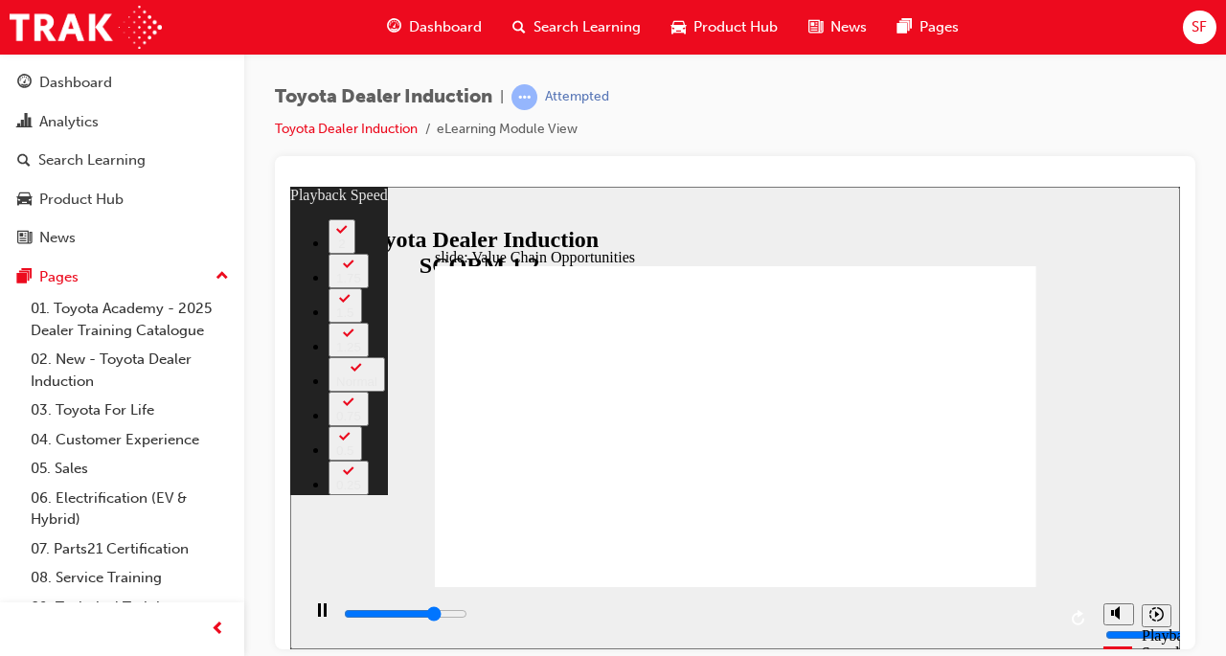
type input "8600"
type input "5"
type input "8900"
type input "6"
type input "9200"
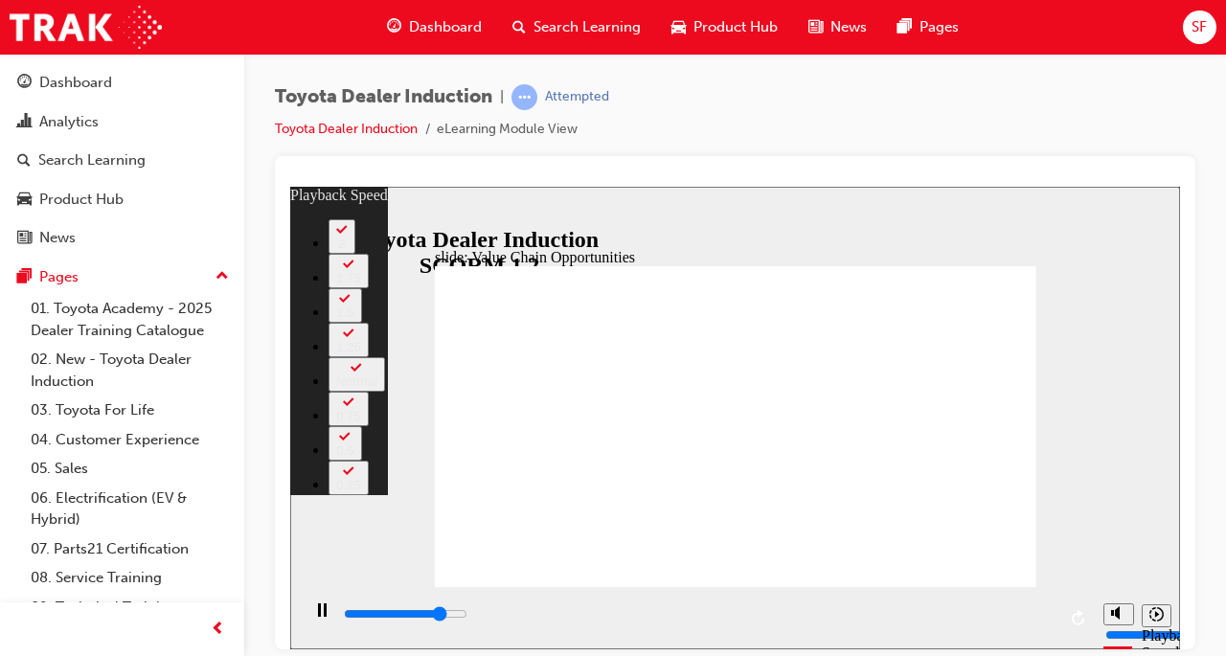
type input "6"
type input "9400"
type input "6"
type input "9500"
type input "6"
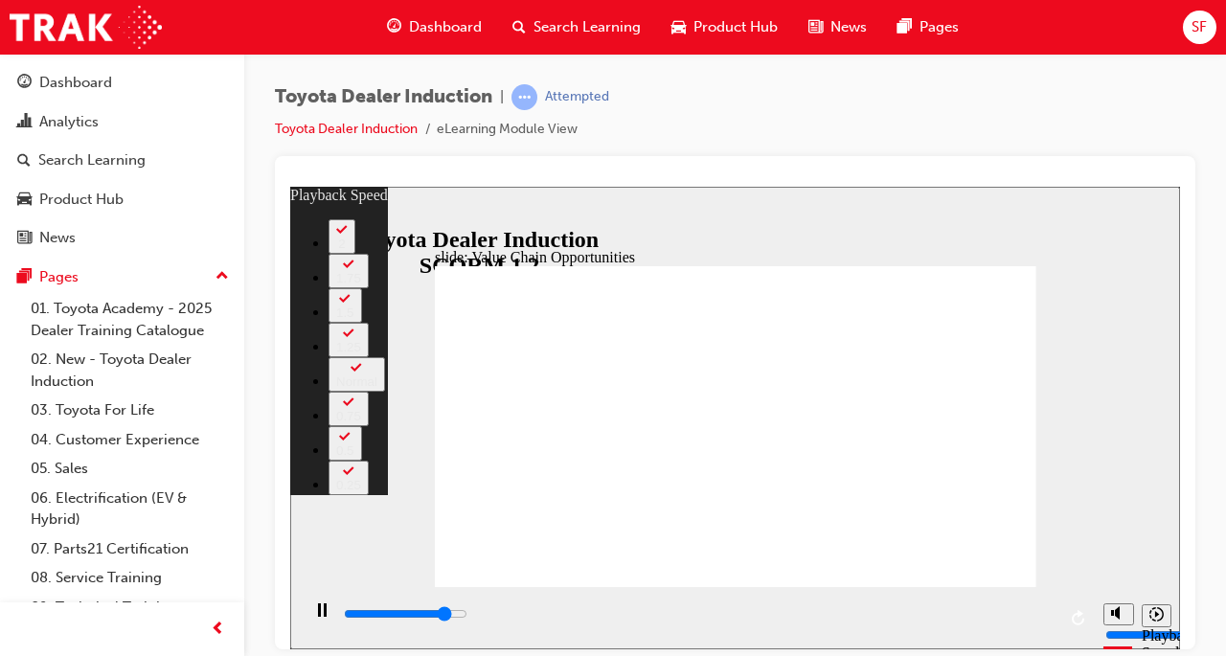
type input "9700"
type input "6"
type input "10000"
type input "7"
type input "10200"
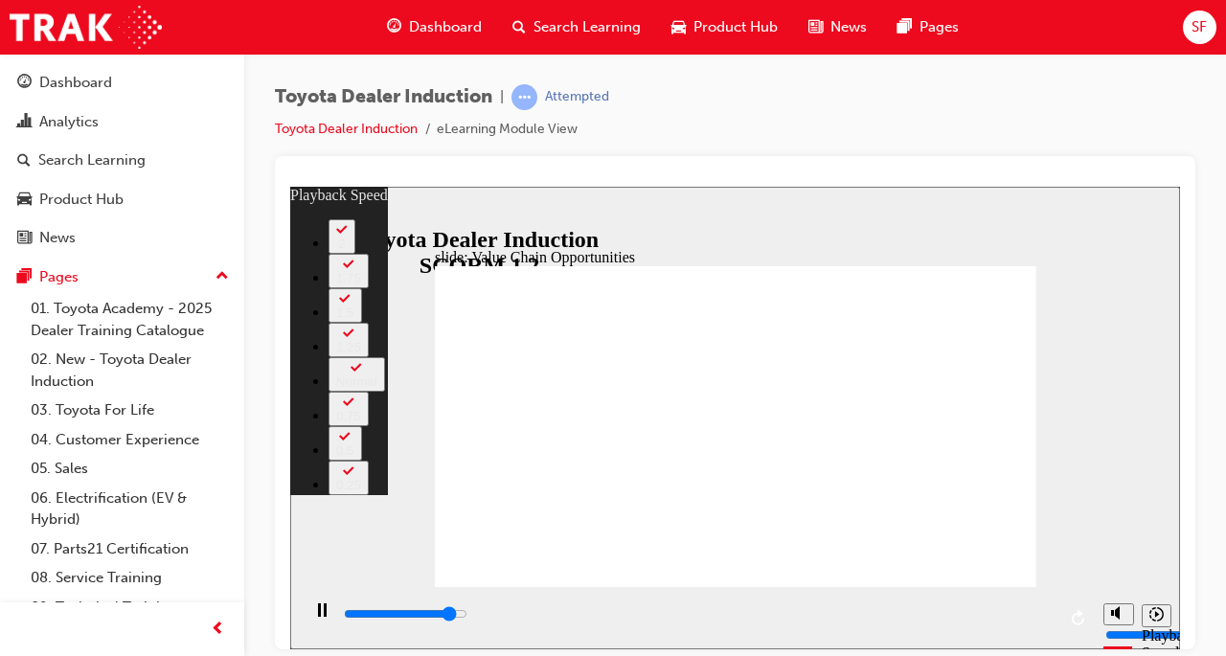
type input "7"
type input "10500"
type input "7"
type input "10800"
type input "7"
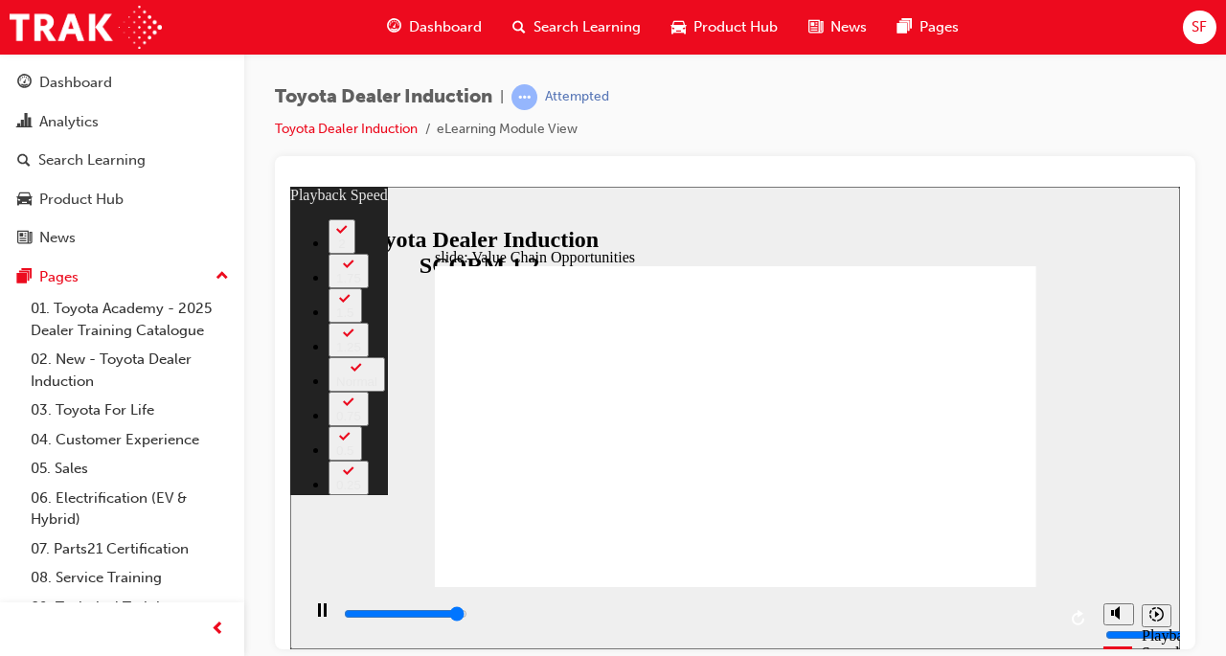
type input "11000"
type input "8"
type input "11300"
type input "8"
type input "11300"
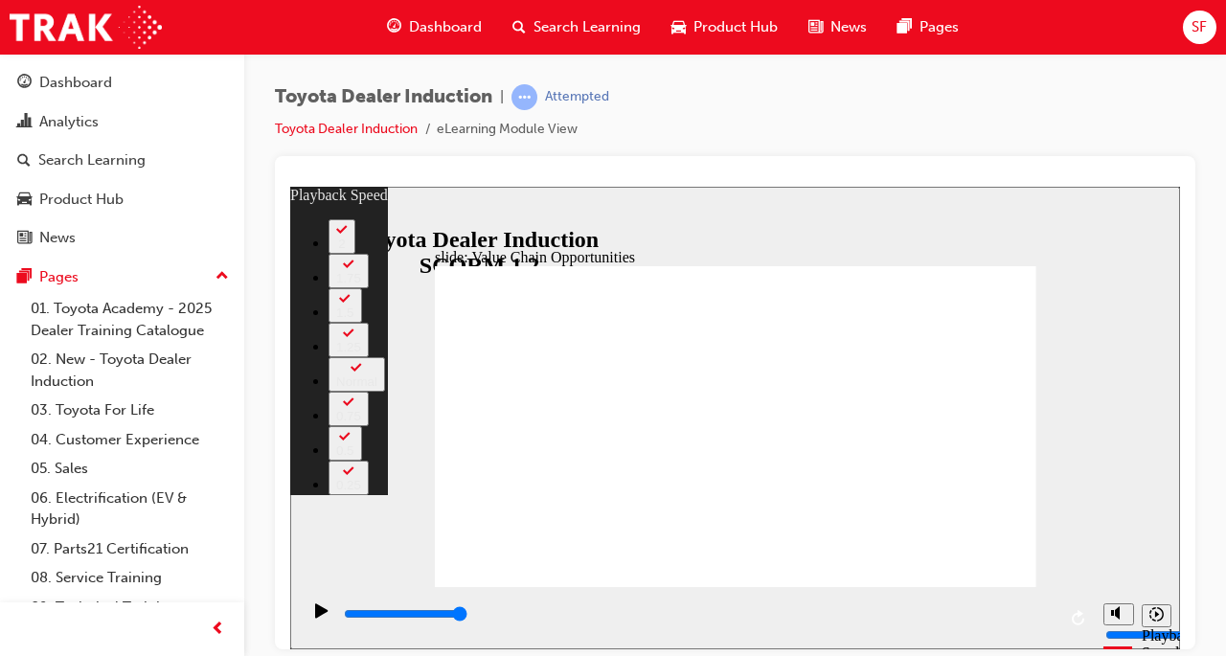
type input "64"
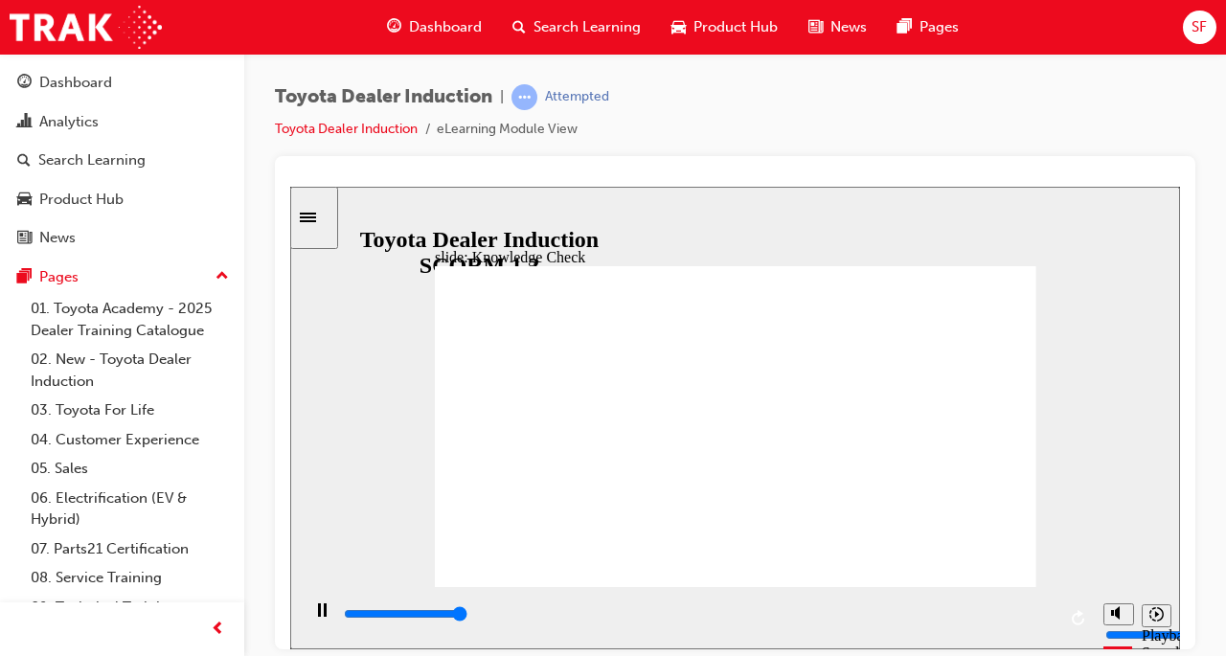
type input "5000"
radio input "true"
type input "2900"
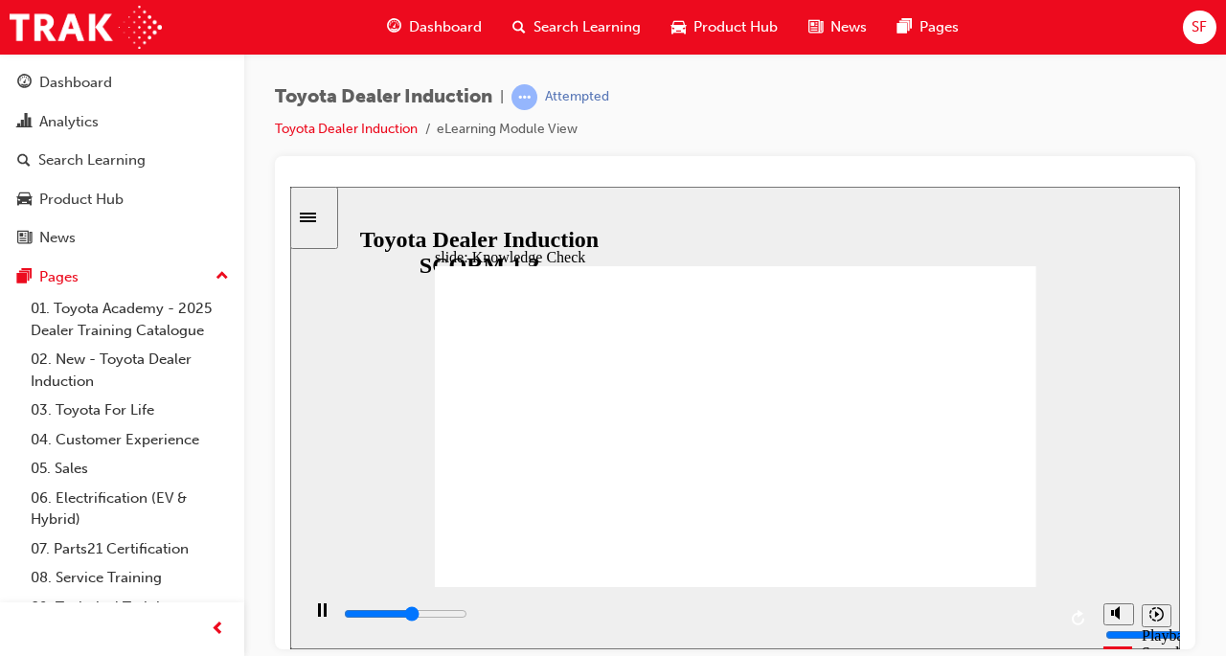
radio input "true"
type input "5000"
click at [330, 630] on div "Play (Ctrl+Alt+P)" at bounding box center [322, 619] width 33 height 33
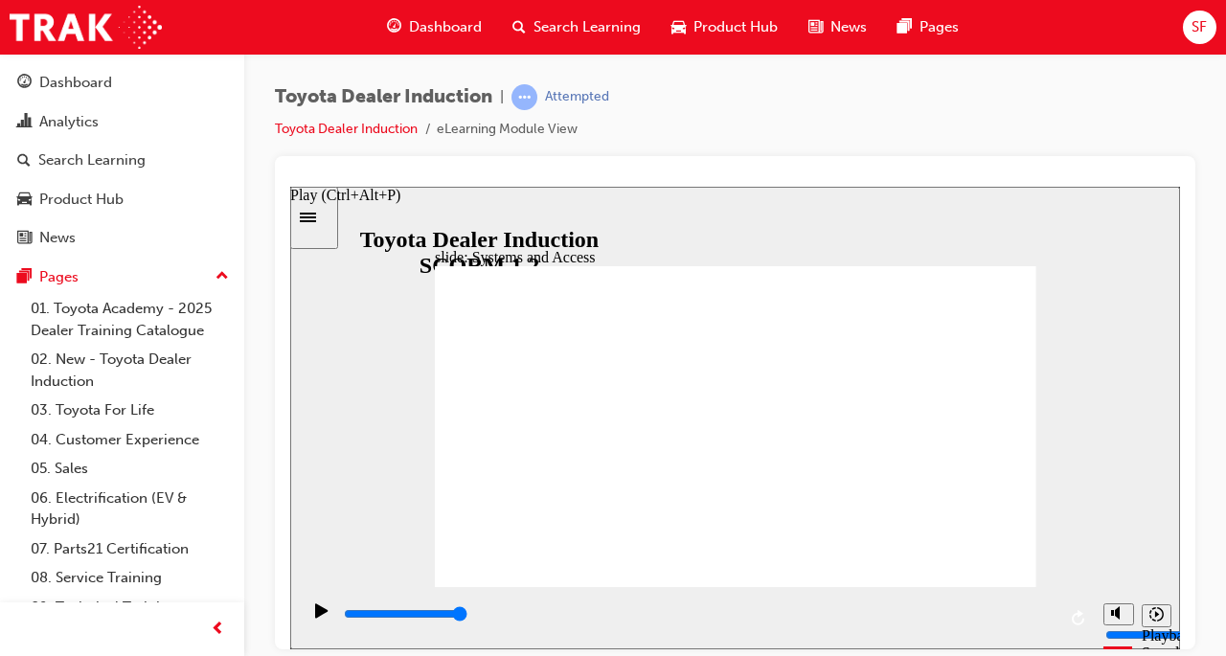
click at [316, 618] on icon "Play (Ctrl+Alt+P)" at bounding box center [321, 610] width 13 height 15
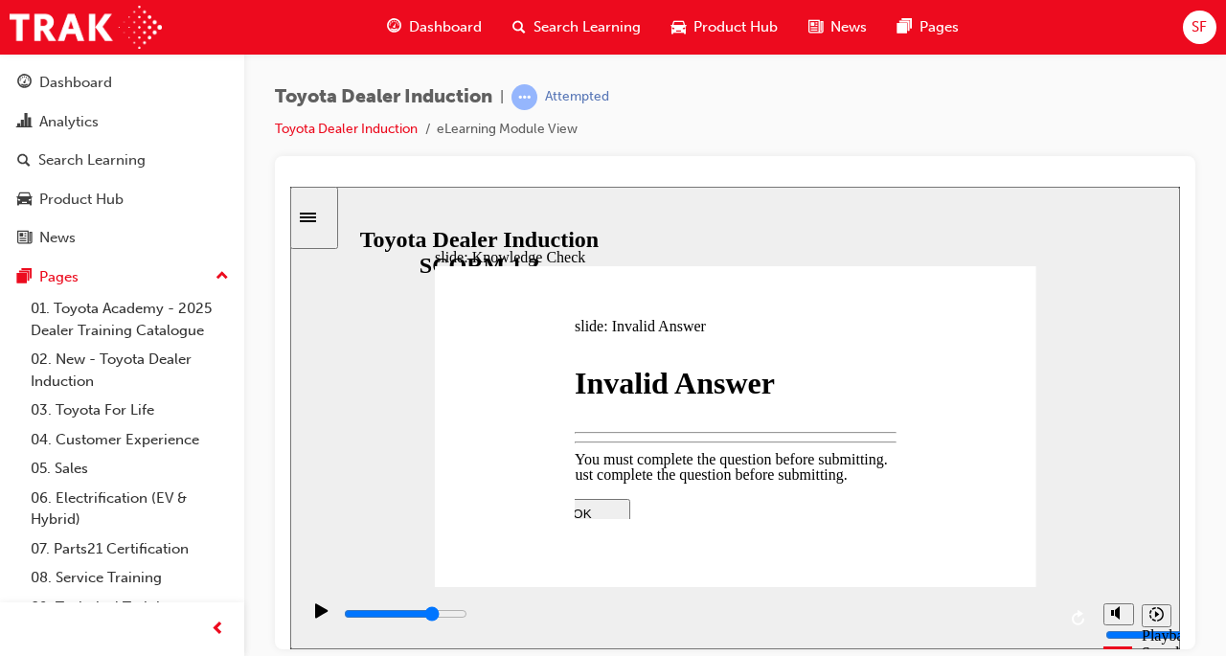
type input "3700"
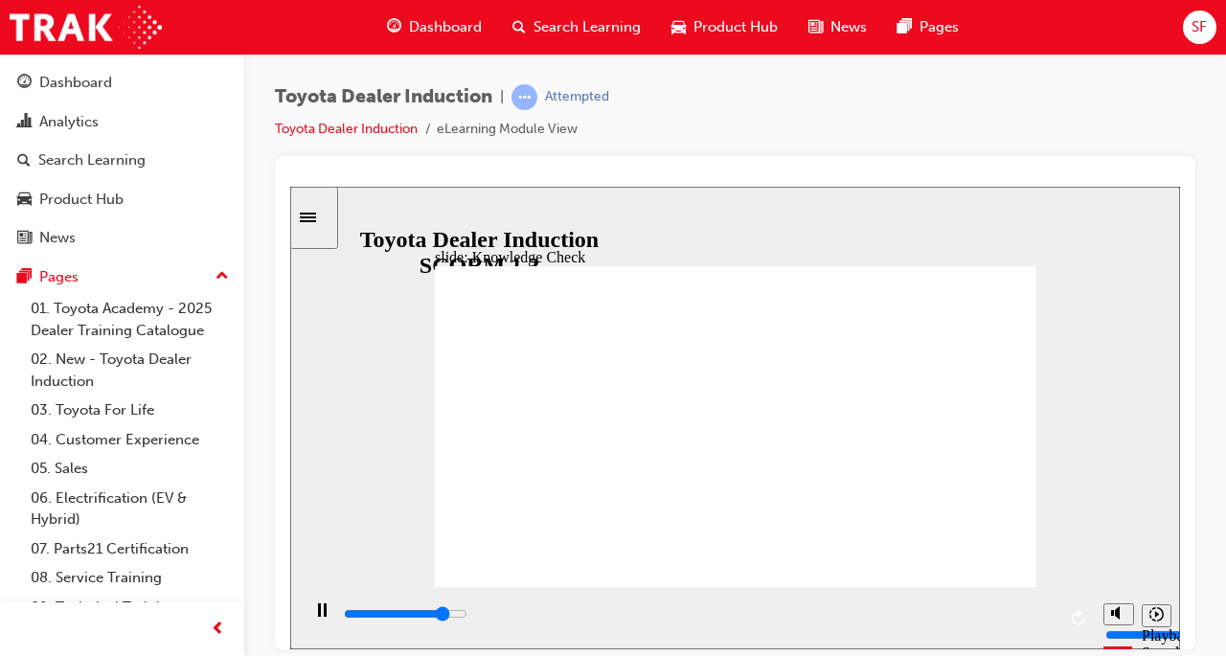
type input "5000"
type input "U"
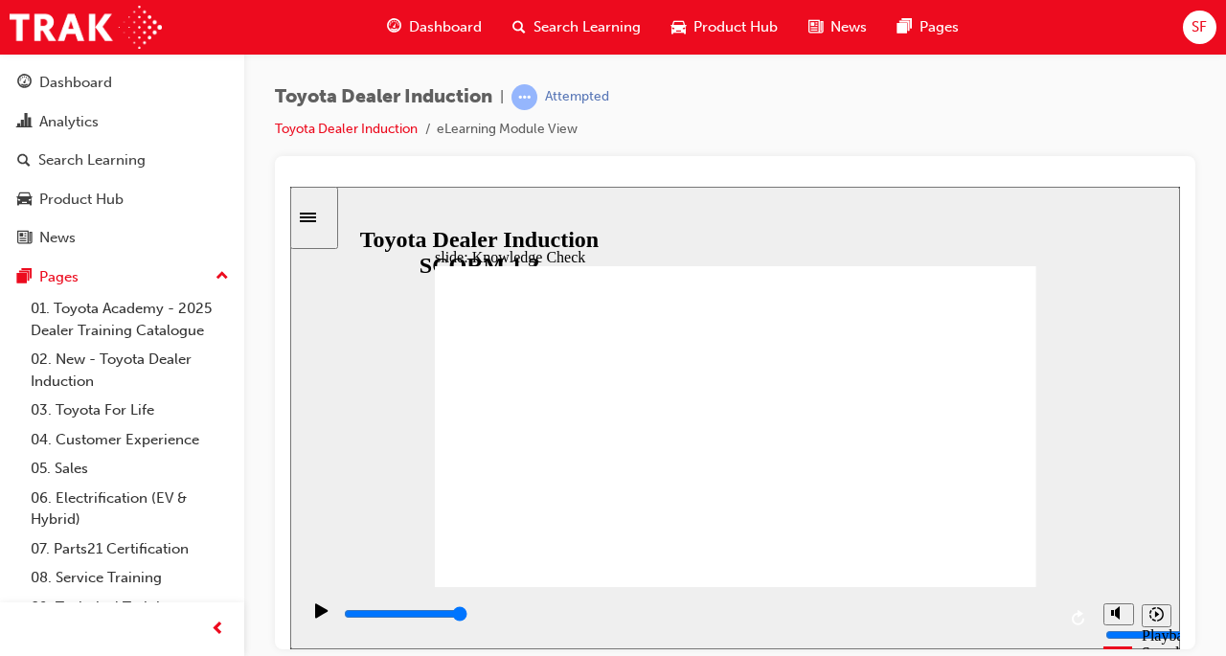
type input "Un"
type input "Uni"
type input "Unit"
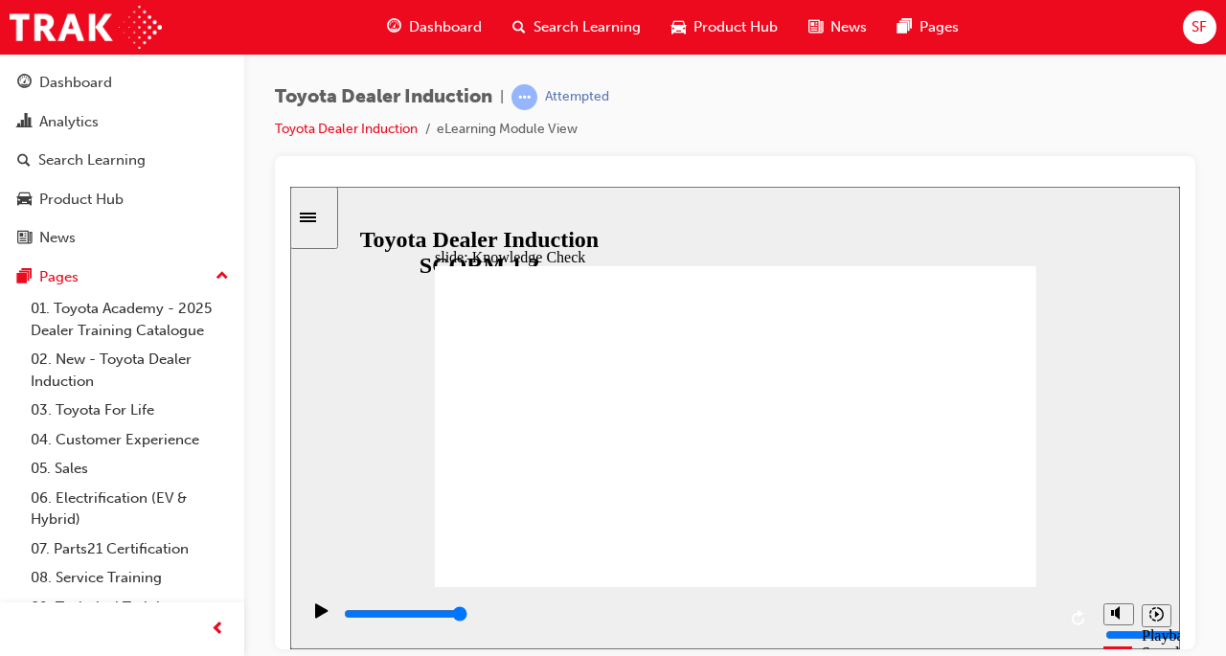
type input "Unit"
type input "Unite"
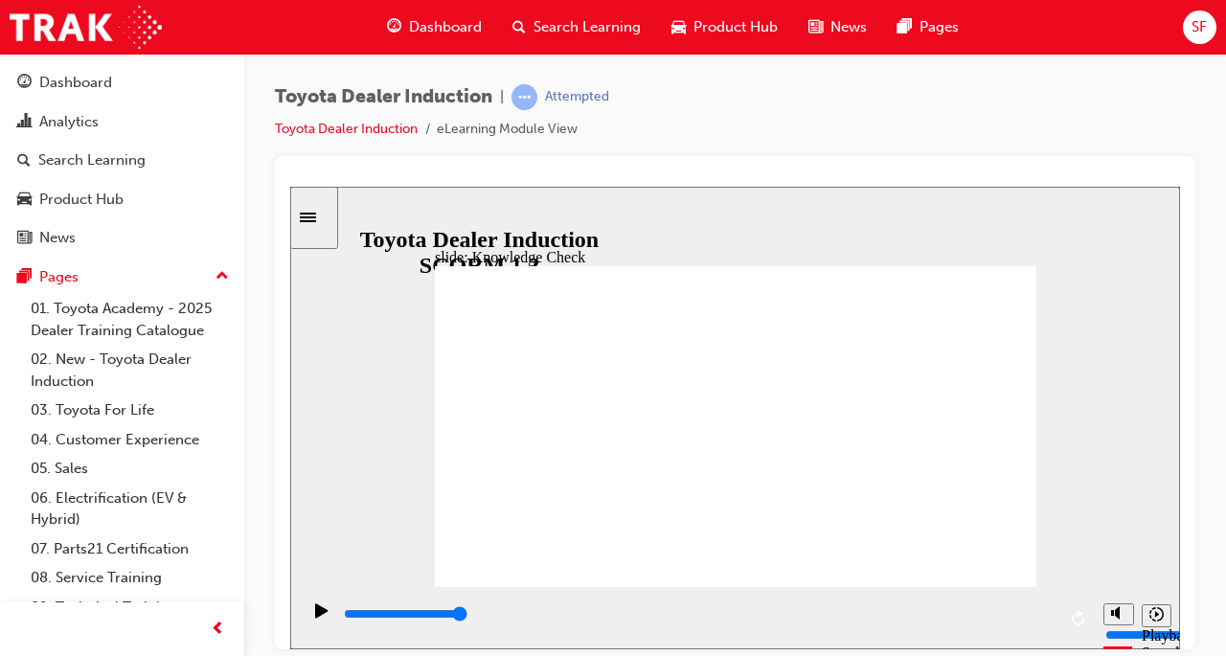
type input "Unite"
type input "800"
type input "Unite"
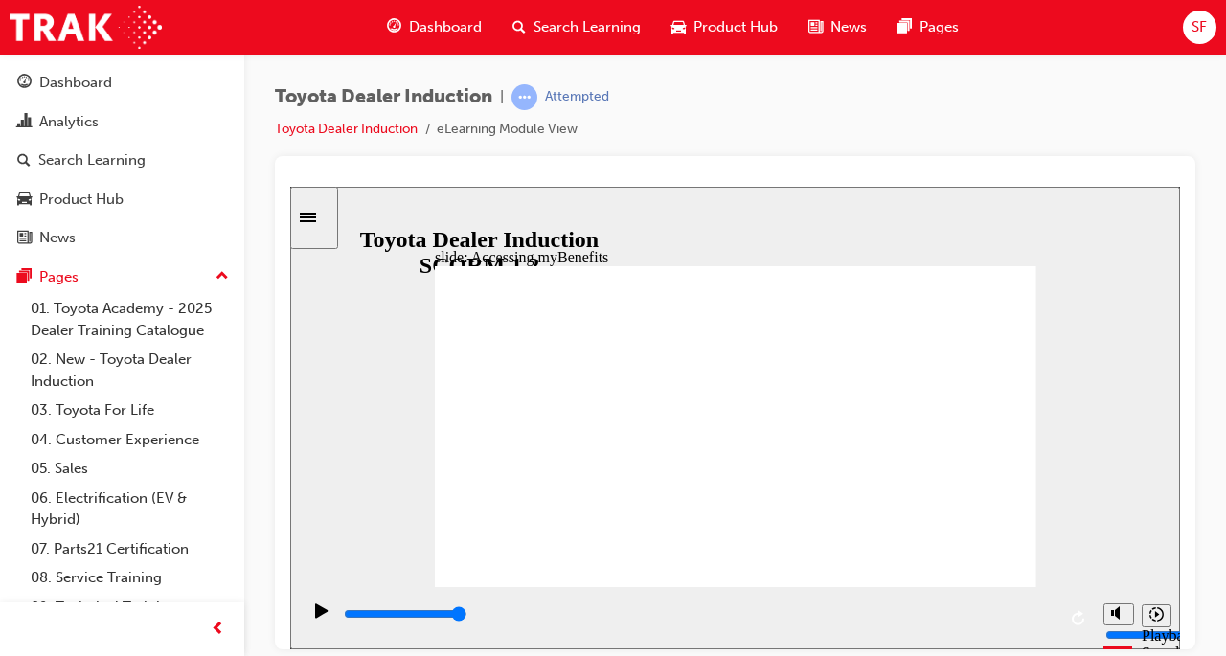
type input "800"
type input "Unite"
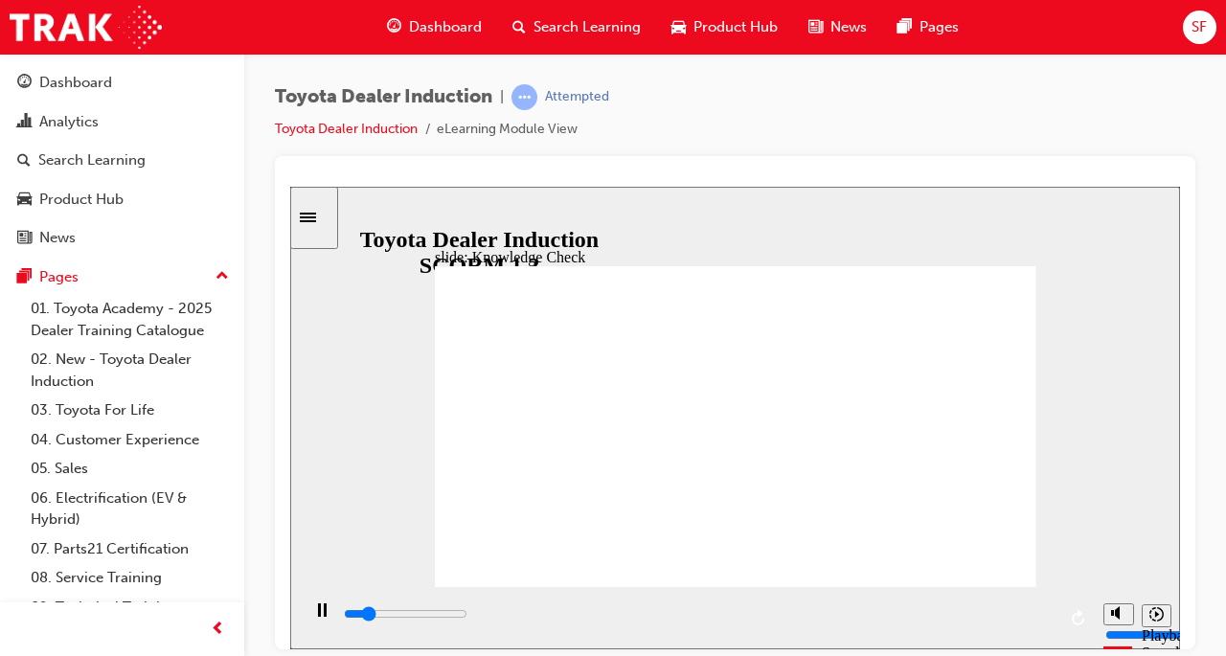
type input "800"
type input "Unite"
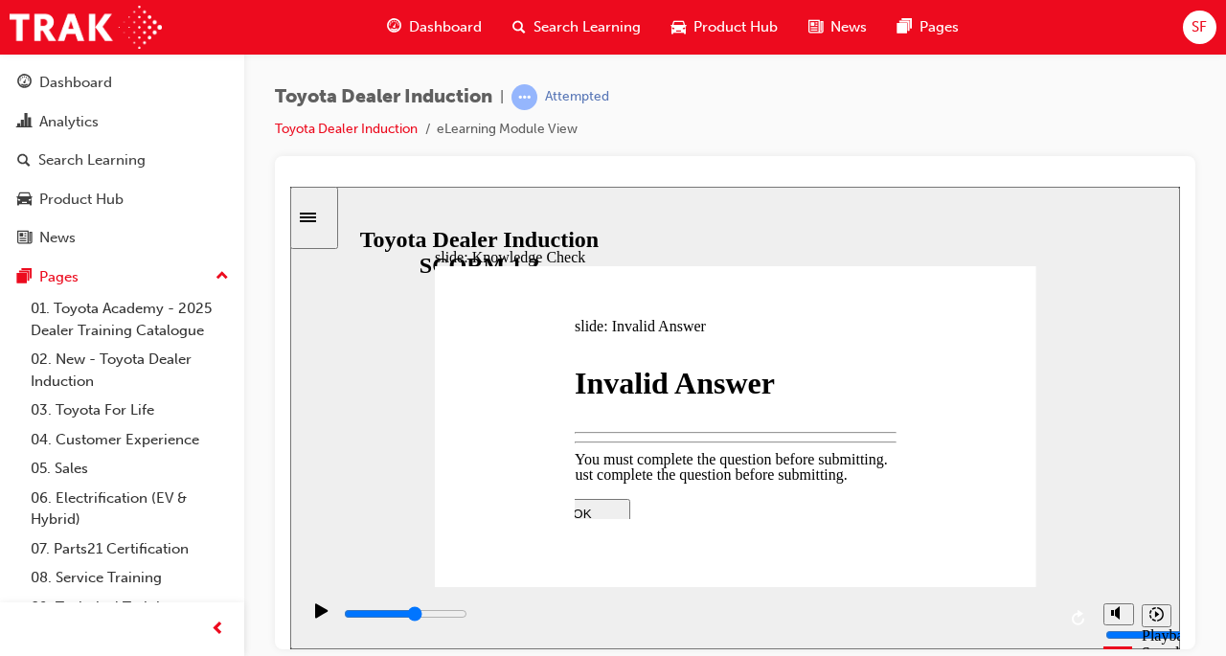
type input "2900"
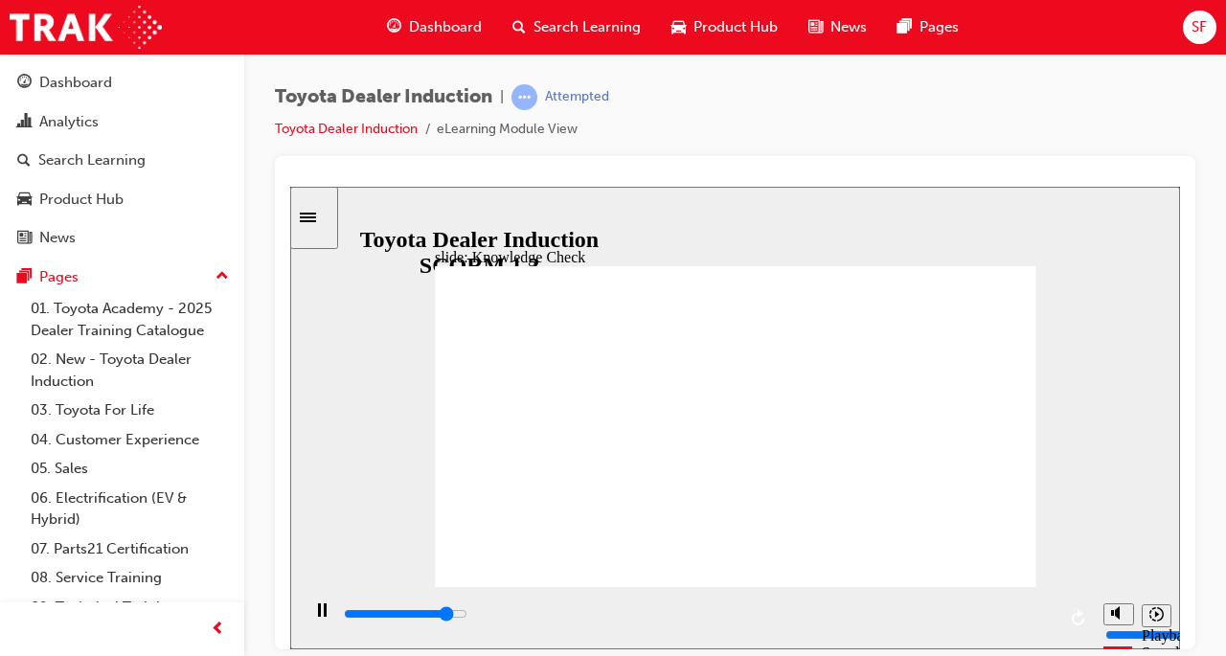
type input "4400"
type input "T"
type input "4500"
type input "To"
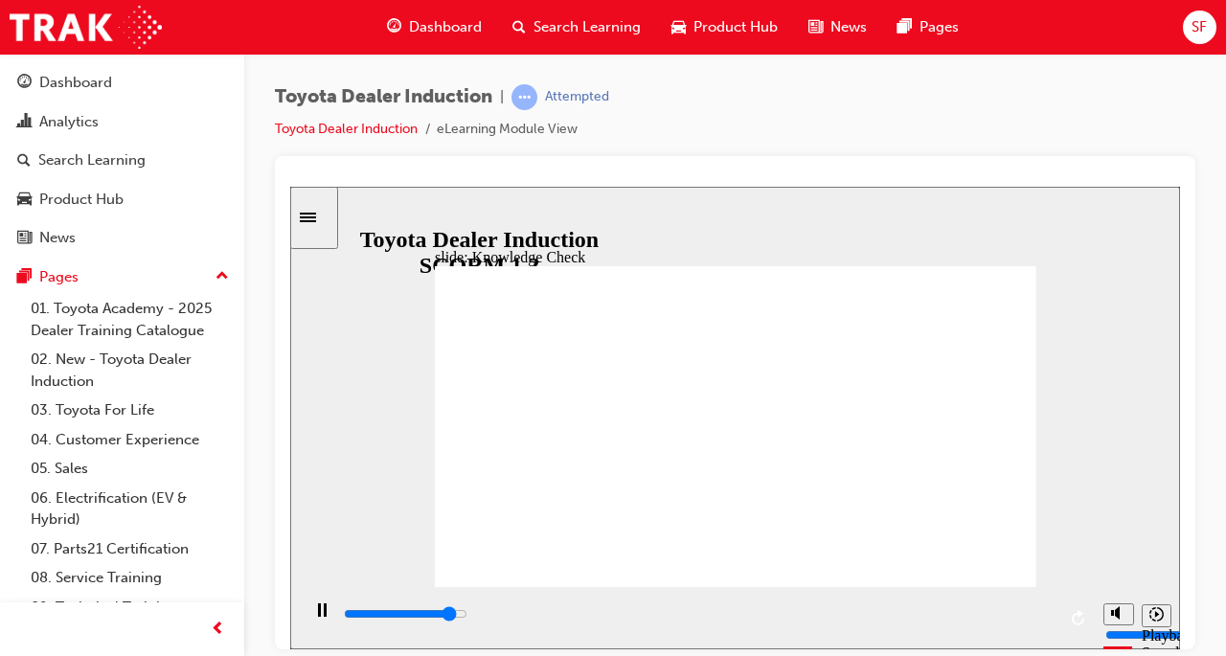
type input "To"
type input "4700"
type input "Toy"
type input "4800"
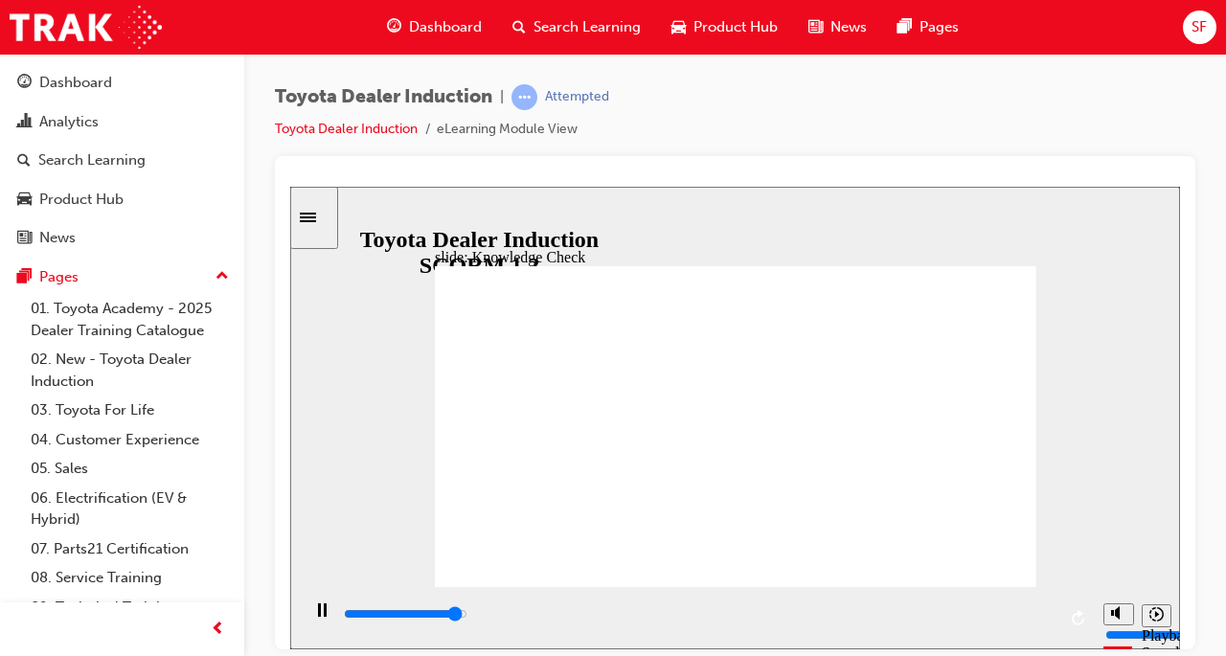
type input "Toyo"
type input "4900"
type input "Toyot"
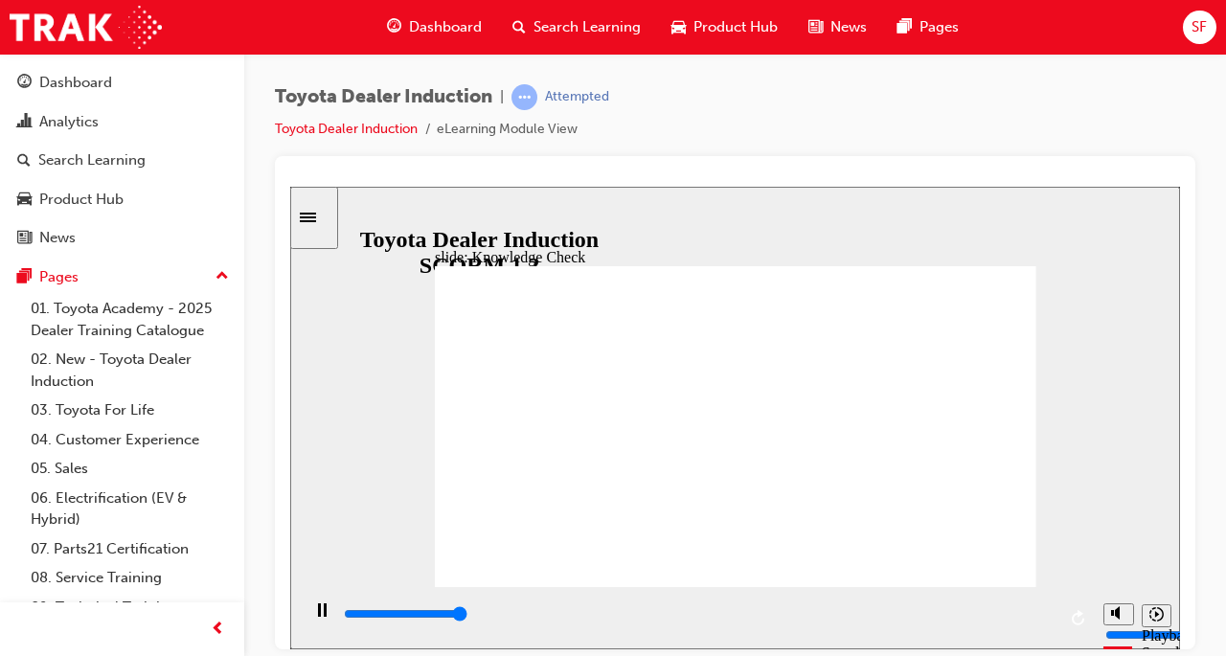
type input "5000"
type input "Toyotsa"
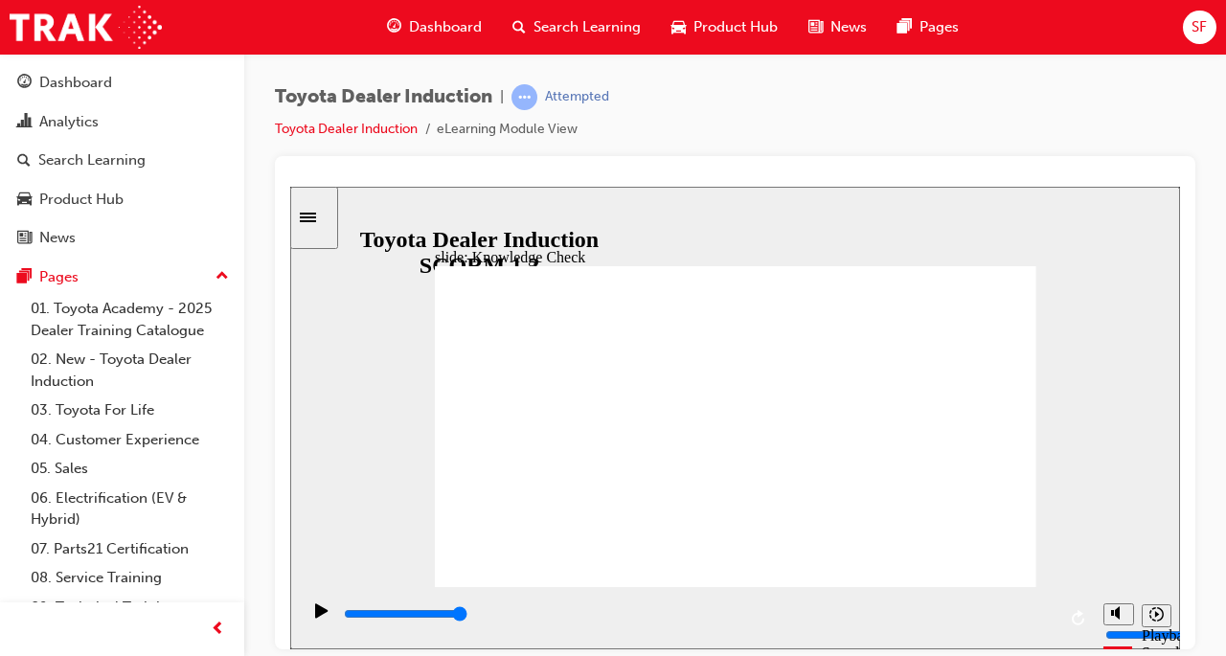
type input "Toyotsa E"
type input "Toyotsa"
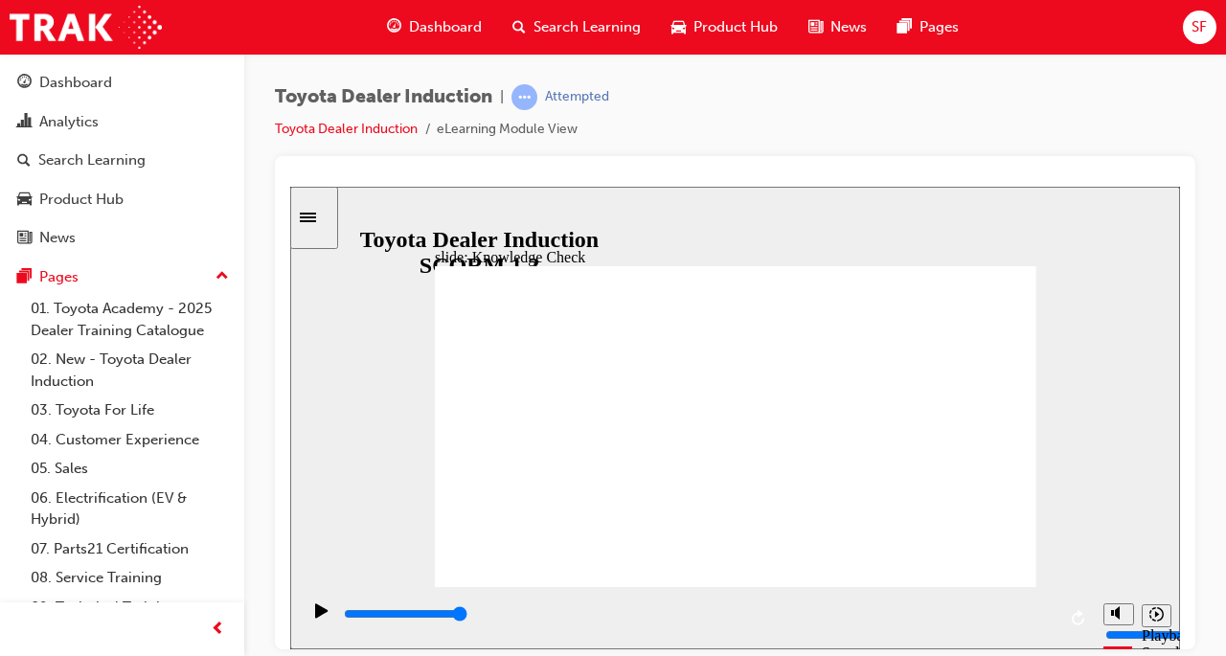
type input "Toyotsa"
type input "Toyots"
type input "Toyot"
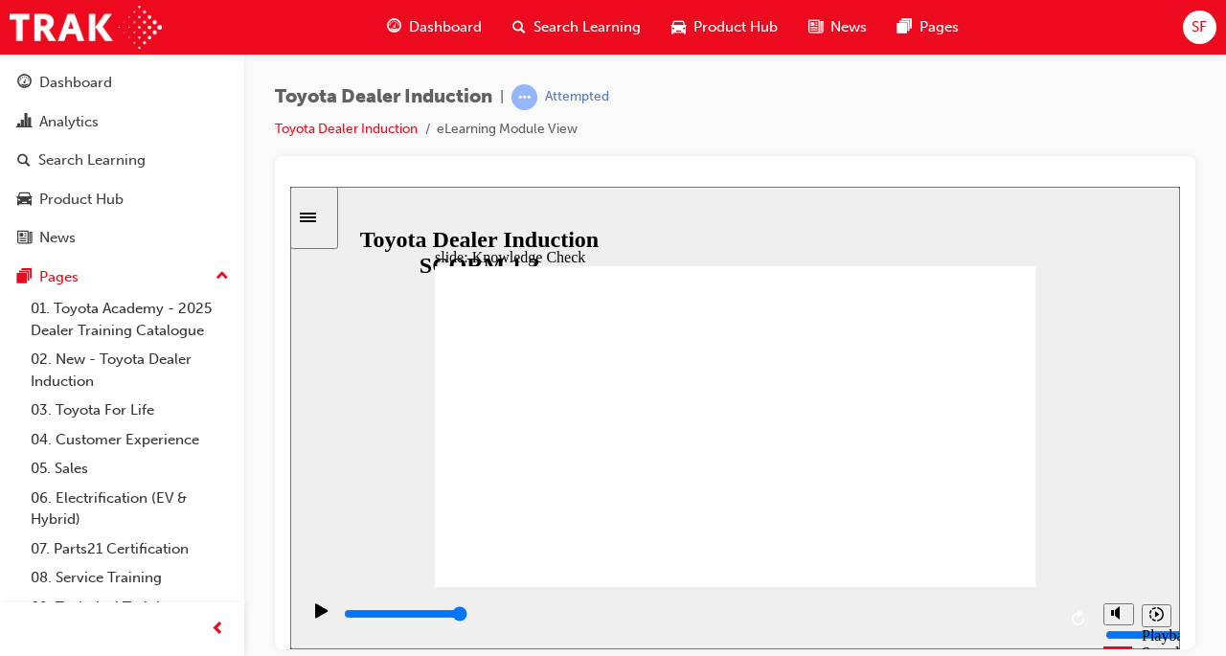
type input "Toyots"
type input "Toyots z"
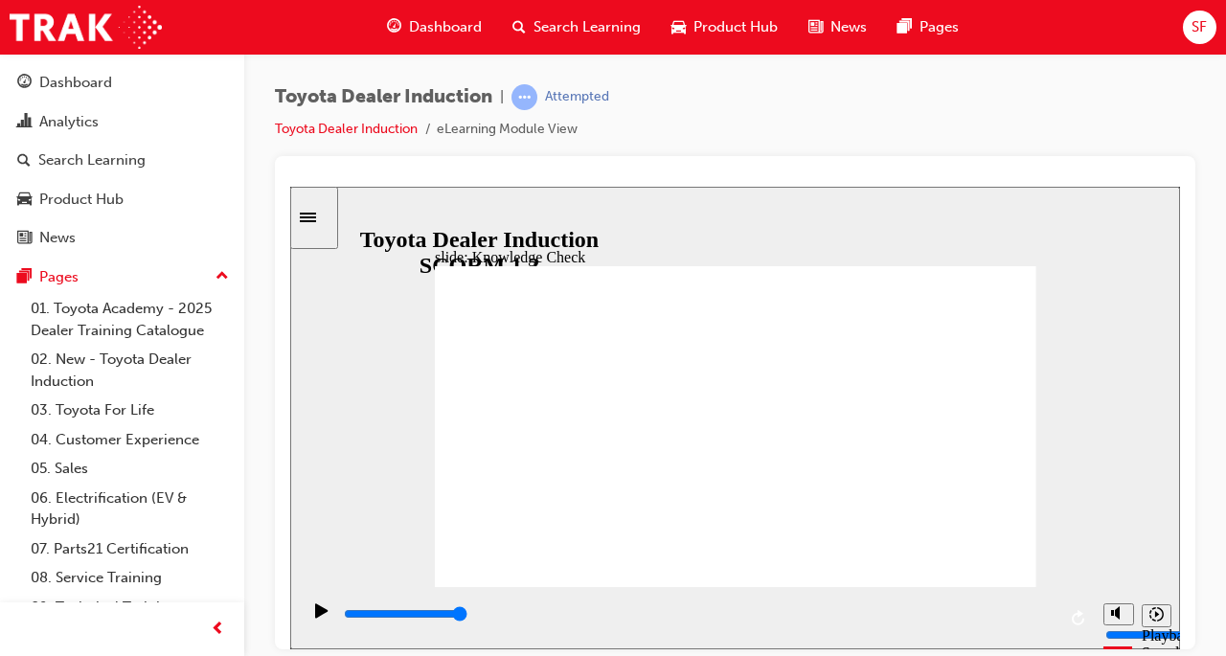
type input "Toyots z"
type input "Toyots"
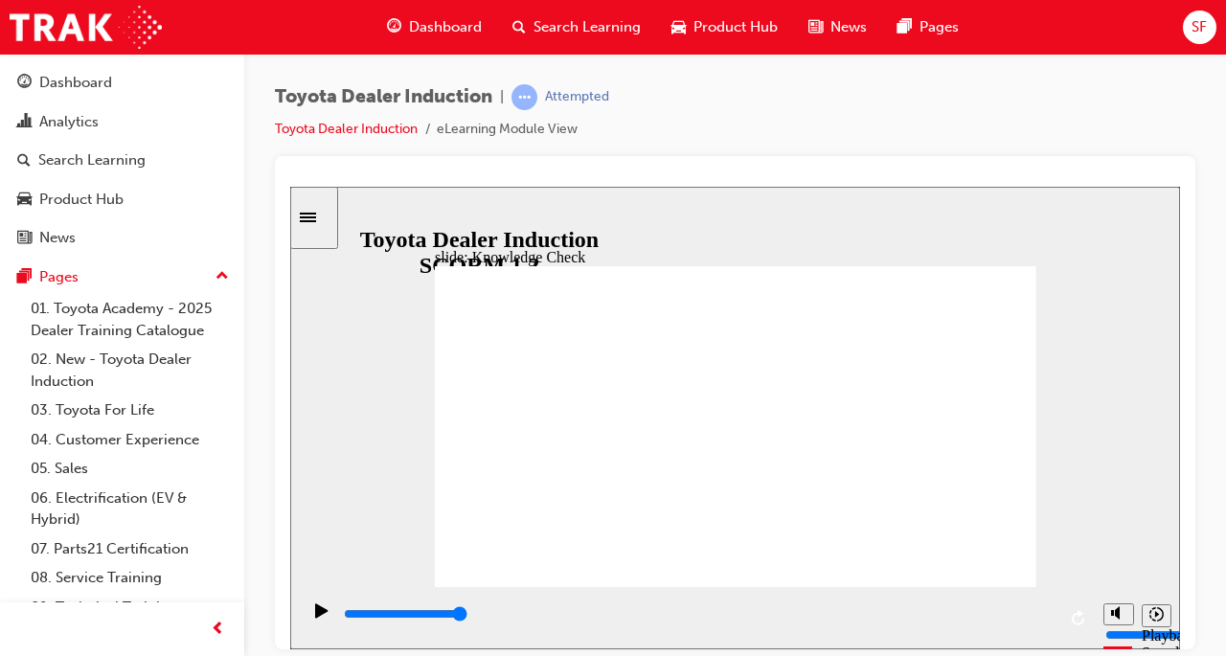
type input "Toyot"
type input "Toyota"
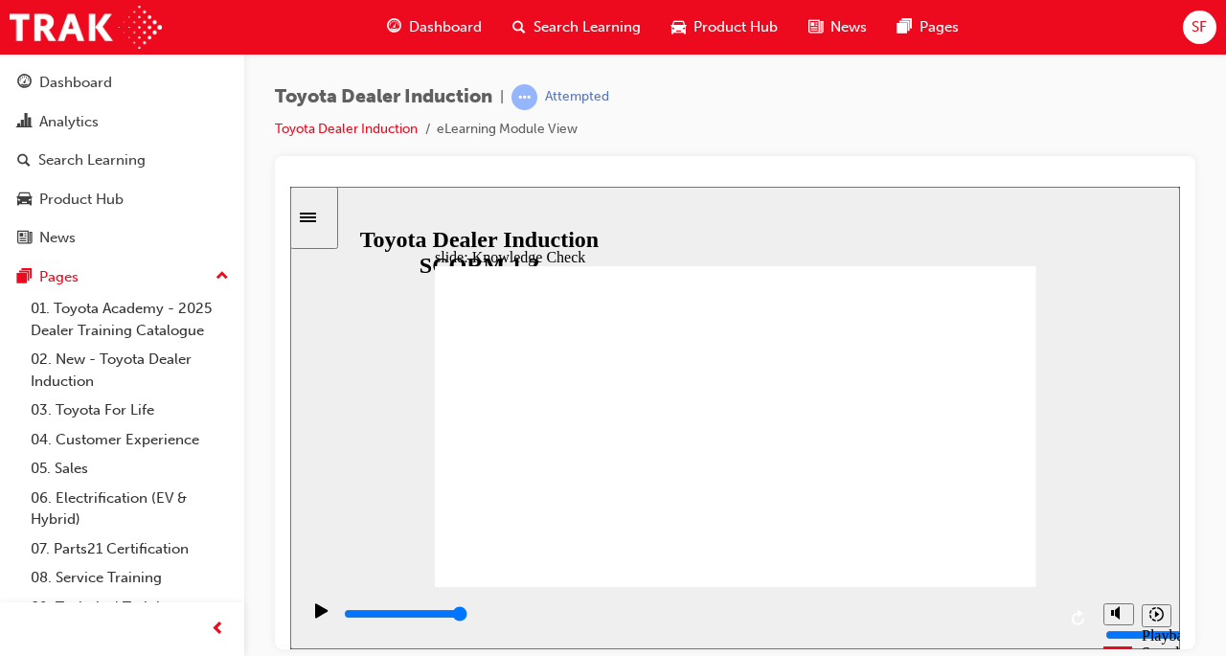
type input "Toyota"
type input "Toyota E"
type input "Toyota En"
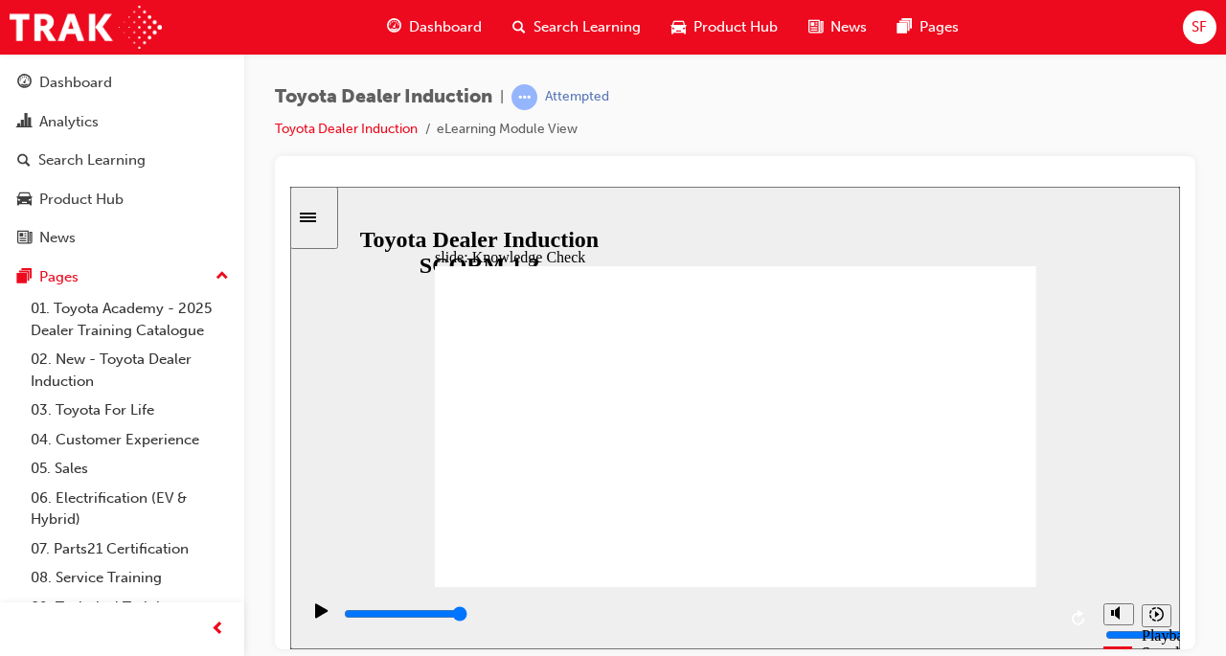
type input "Toyota Eng"
type input "Toyota Enga"
type input "Toyota Engag"
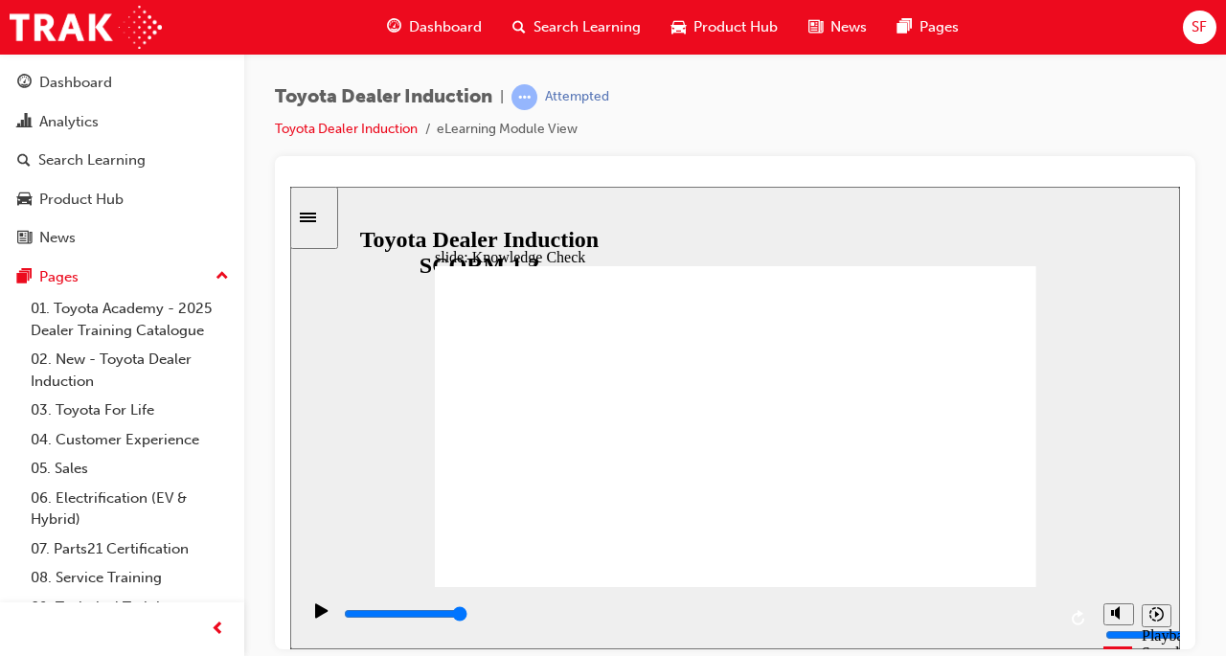
type input "Toyota Engag"
type input "Toyota Engage"
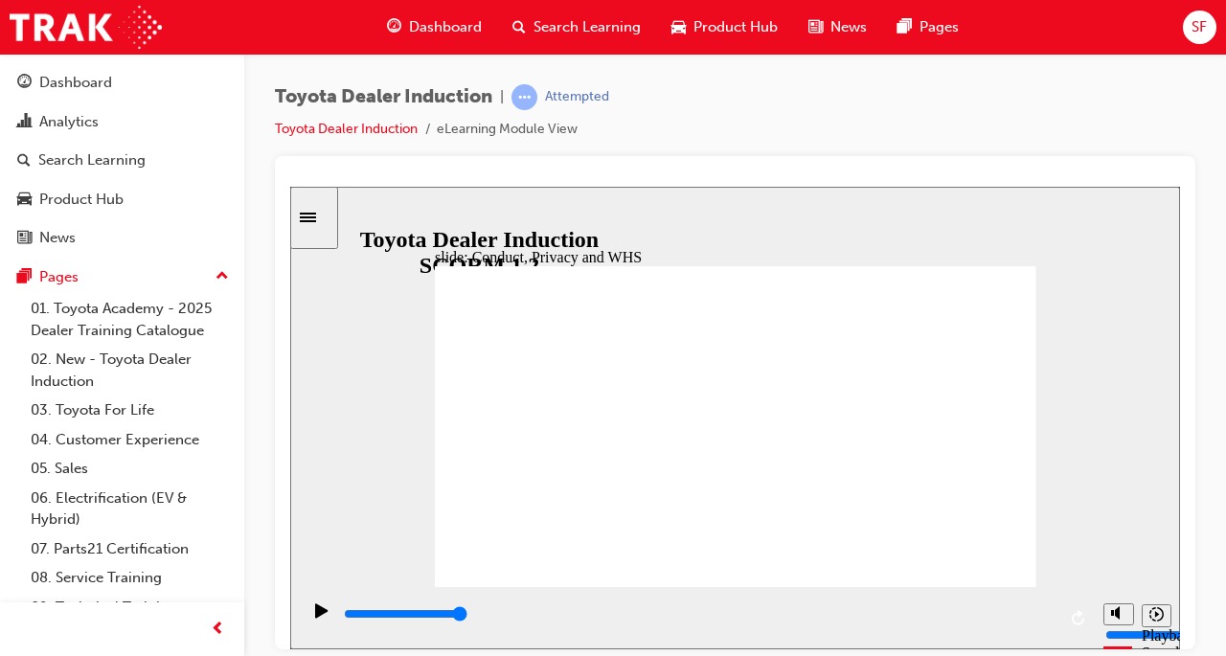
type input "Toyota Engage"
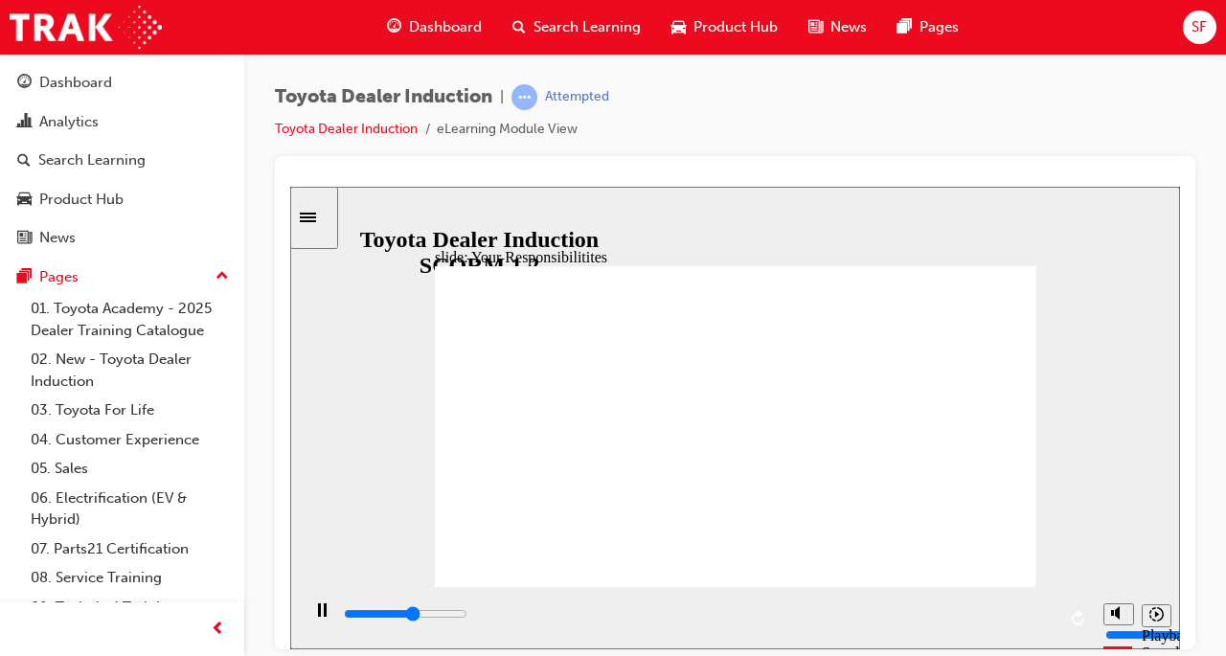
type input "4900"
checkbox input "true"
type input "6900"
checkbox input "true"
type input "7900"
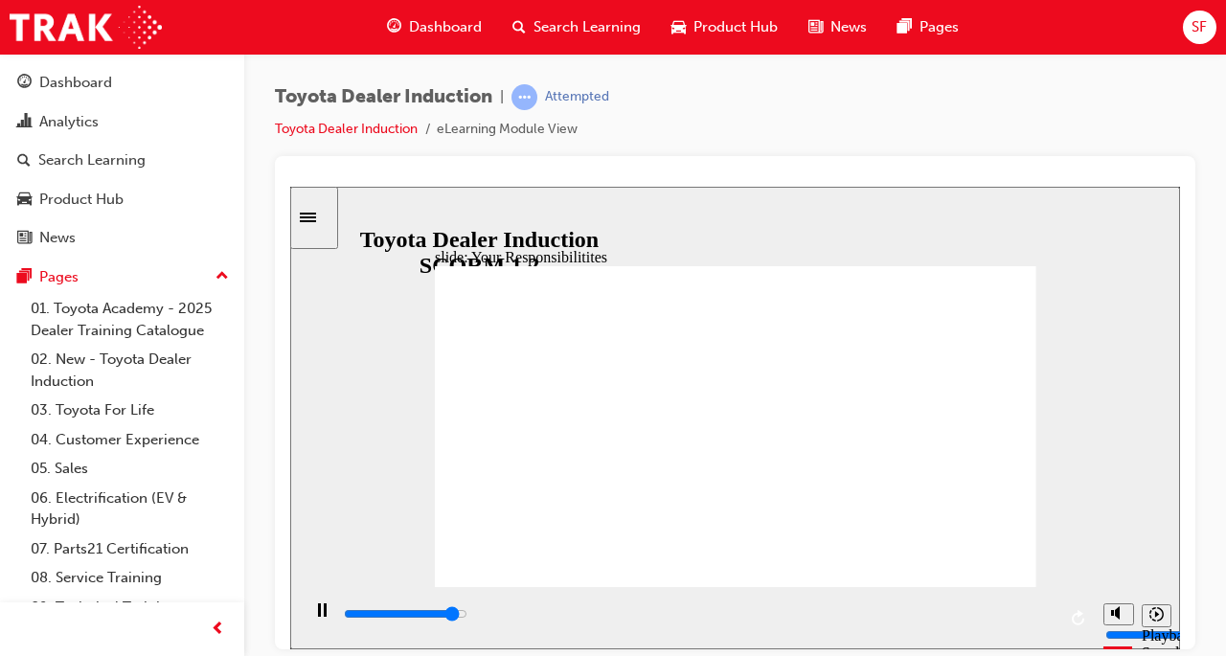
checkbox input "true"
type input "8400"
checkbox input "true"
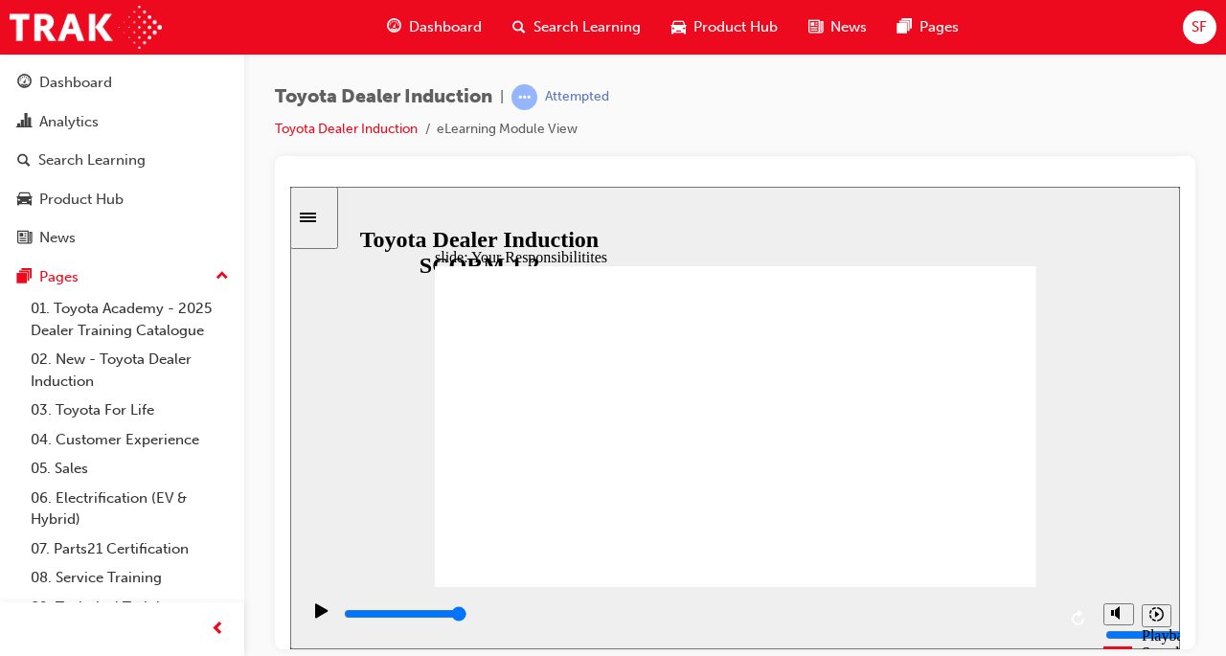
checkbox input "true"
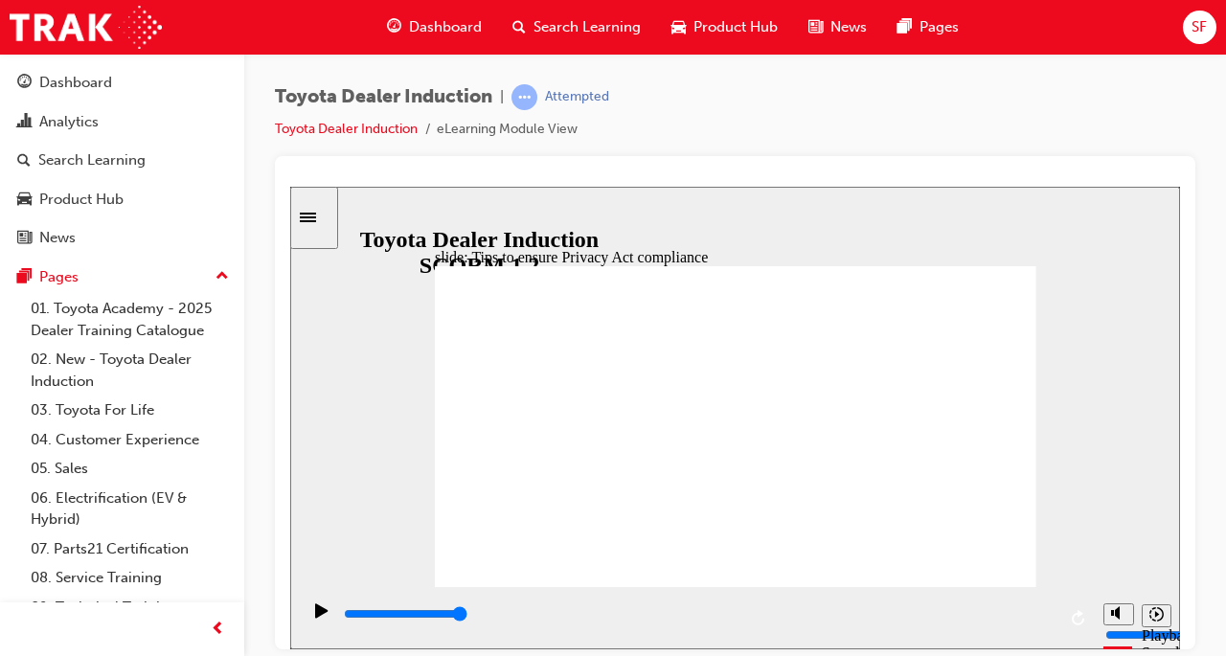
type input "2300"
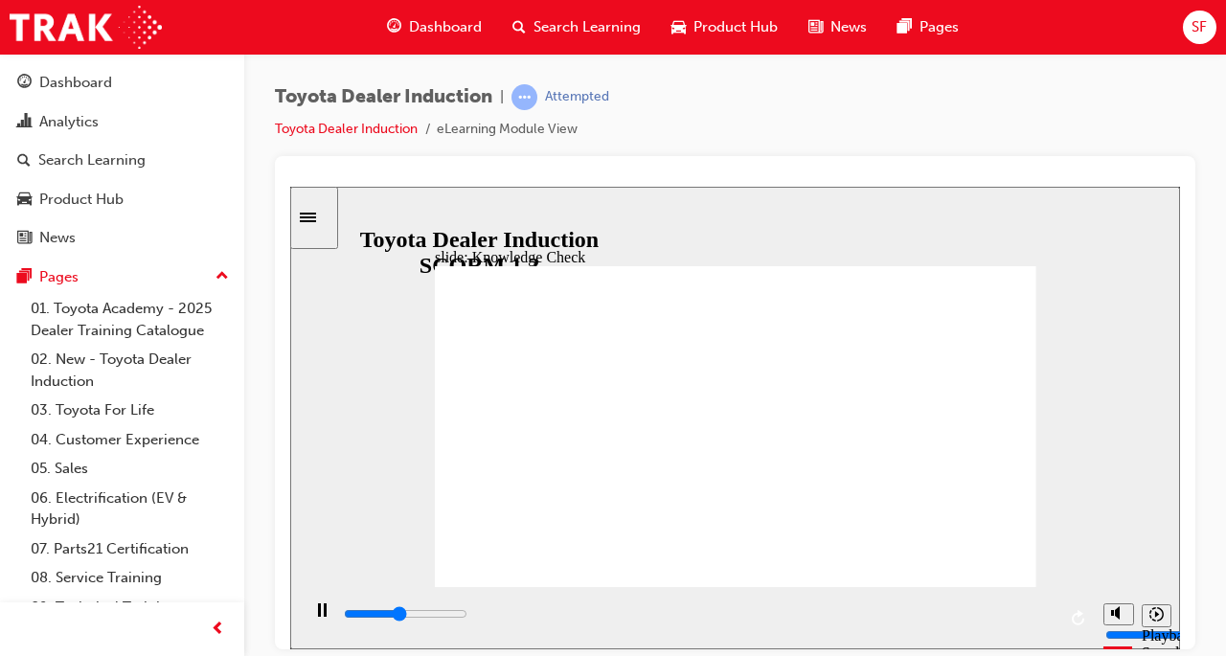
checkbox input "true"
type input "3000"
checkbox input "true"
type input "3400"
checkbox input "true"
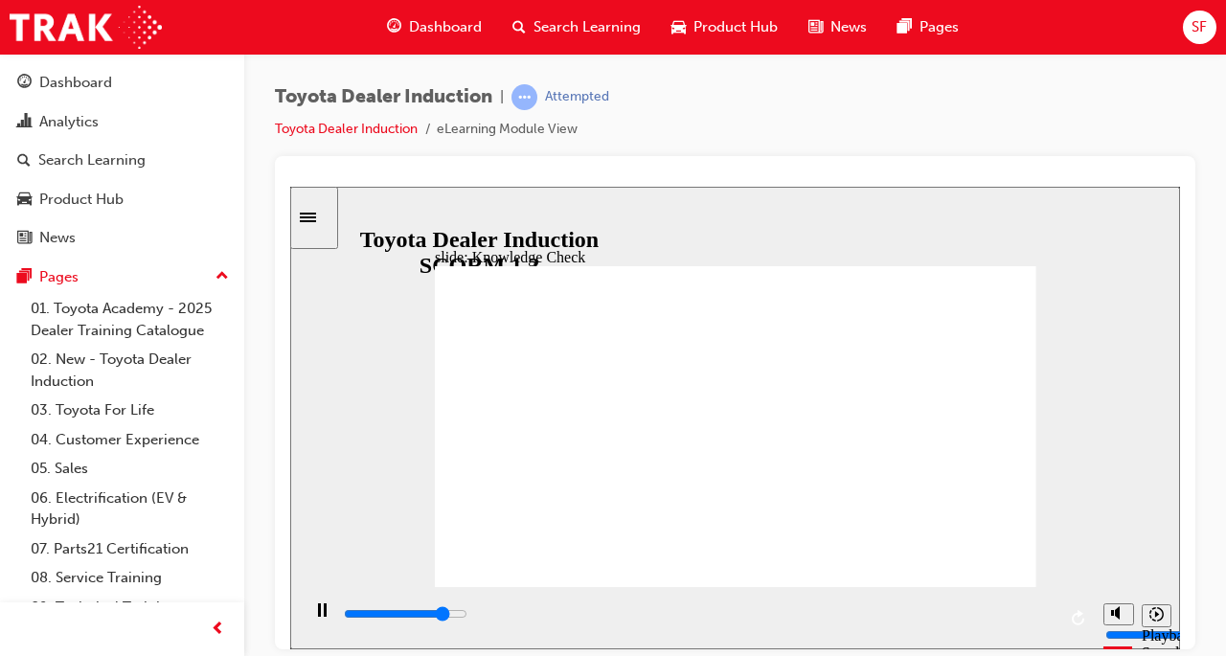
type input "4300"
checkbox input "true"
type input "4900"
checkbox input "true"
type input "5000"
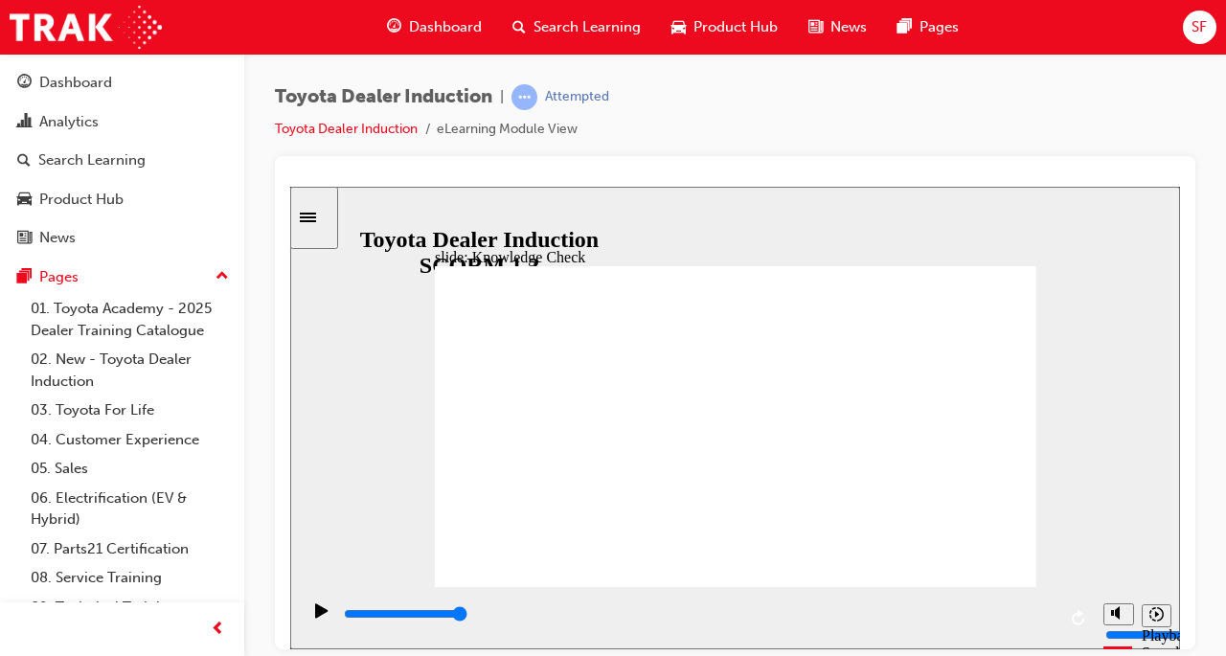
checkbox input "true"
type input "5000"
radio input "true"
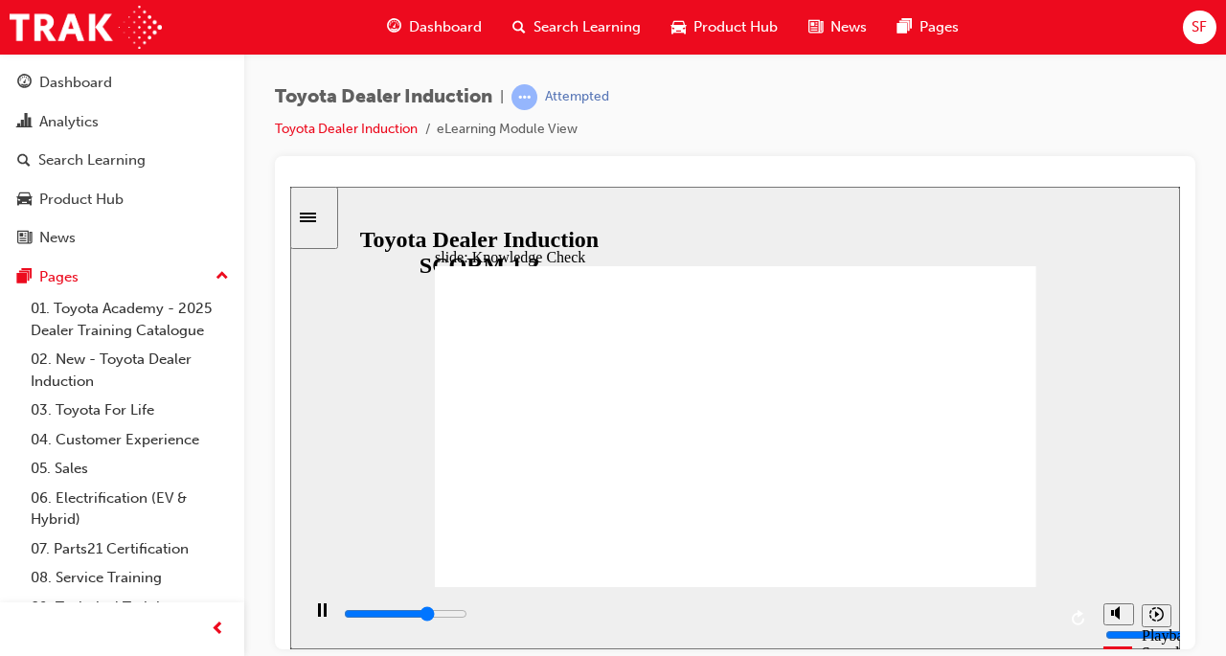
type input "3700"
checkbox input "true"
type input "5000"
checkbox input "true"
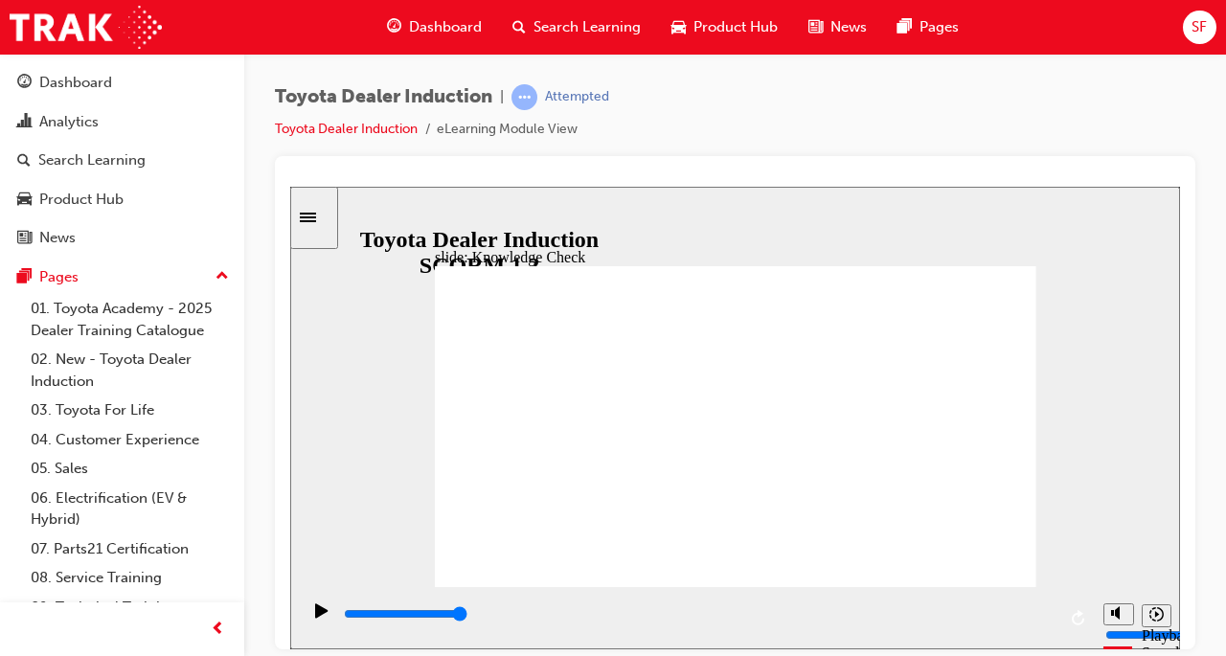
checkbox input "true"
type input "2600"
checkbox input "true"
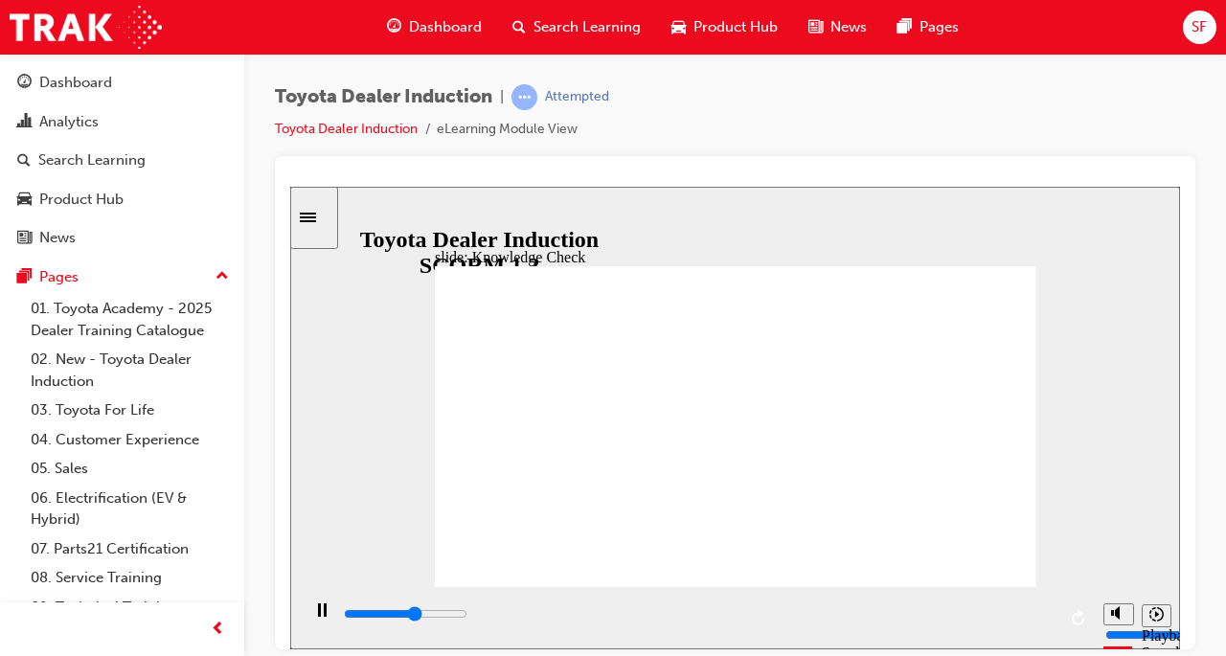
type input "3000"
checkbox input "true"
type input "3800"
checkbox input "true"
type input "4300"
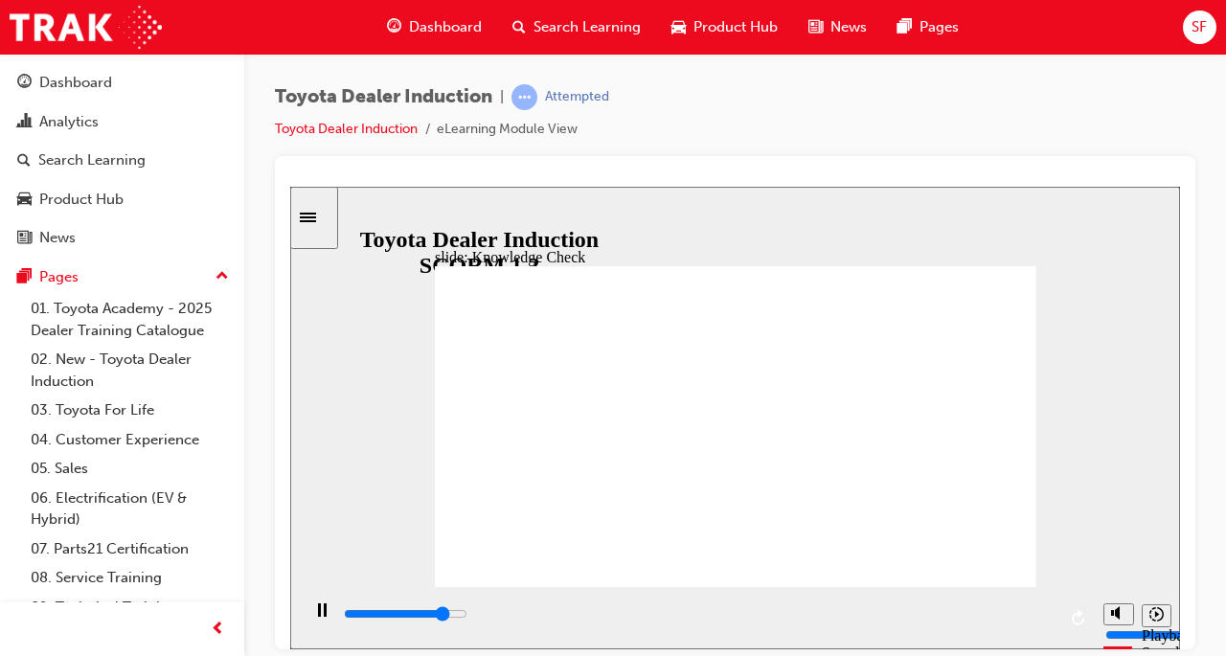
checkbox input "true"
type input "9900"
click at [1192, 14] on div "SF" at bounding box center [1200, 28] width 34 height 34
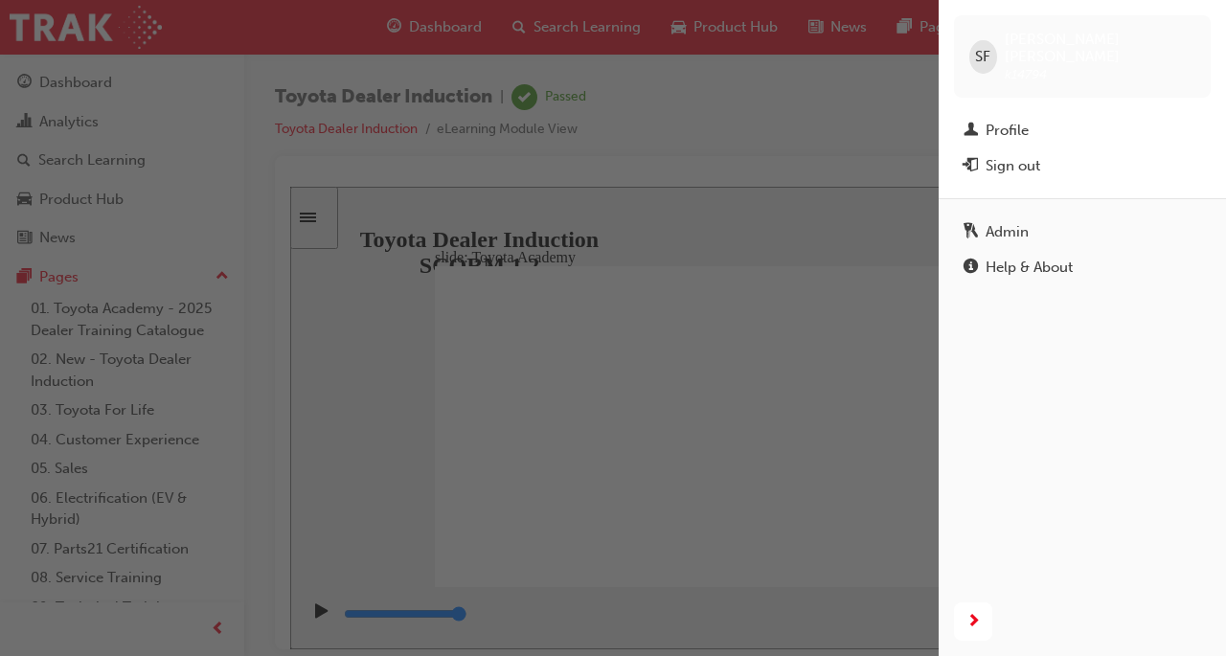
click at [1020, 120] on div "Profile" at bounding box center [1007, 131] width 43 height 22
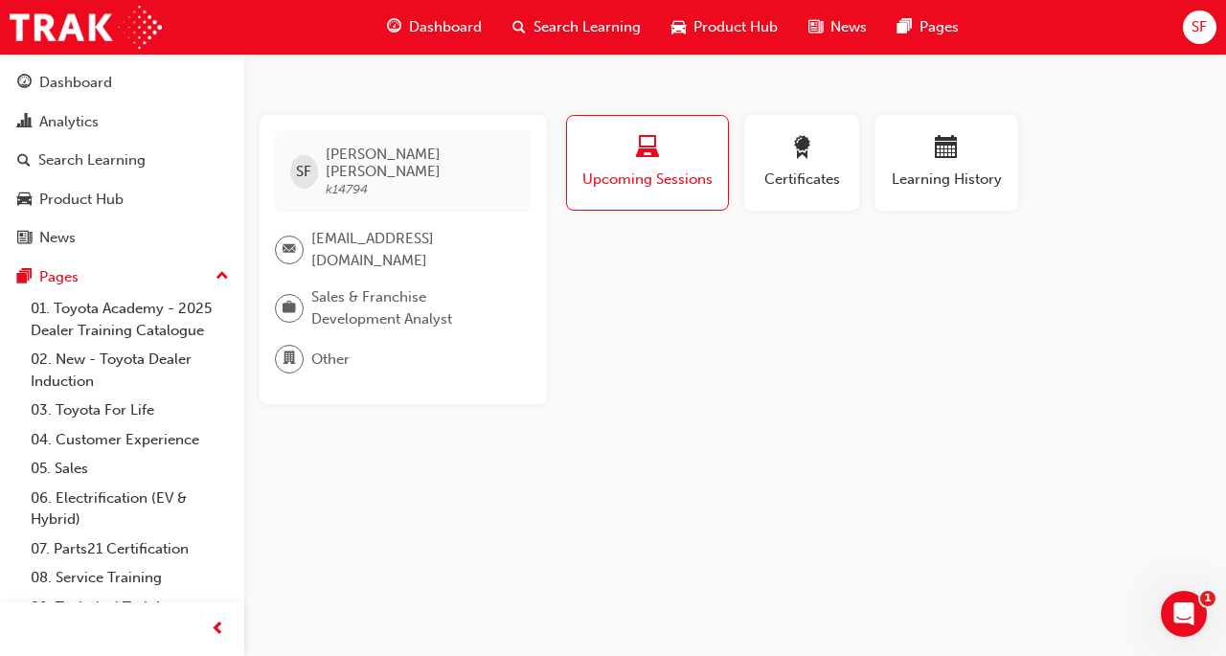
click at [801, 160] on span "award-icon" at bounding box center [801, 149] width 23 height 26
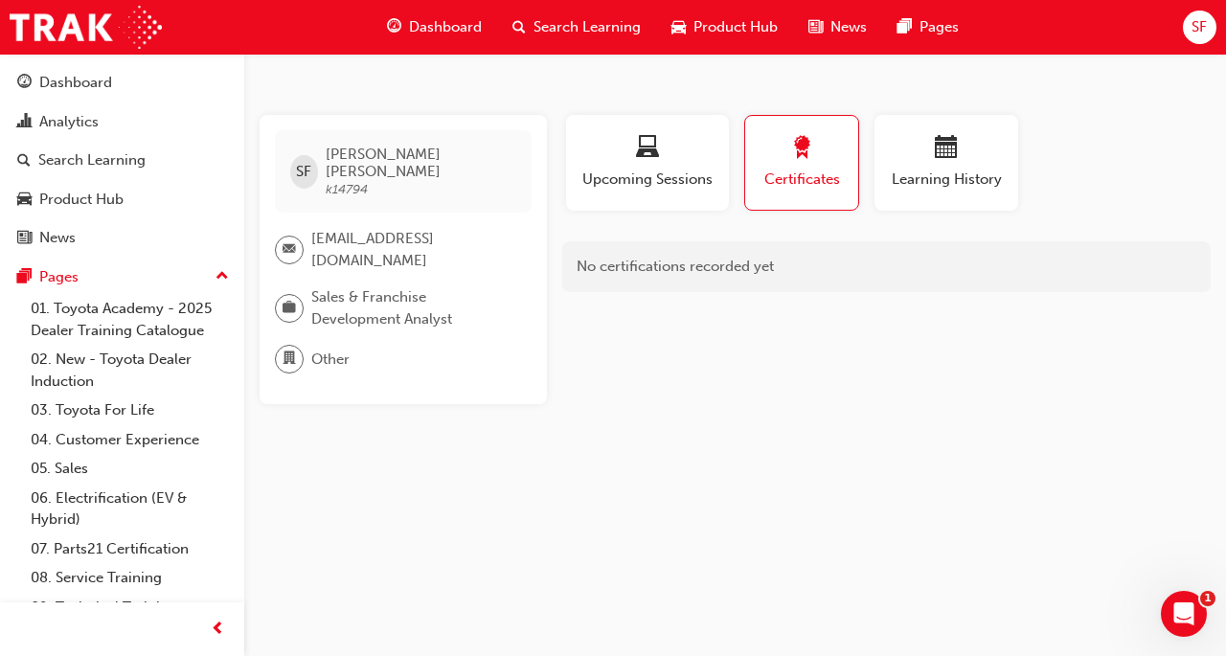
click at [947, 169] on span "Learning History" at bounding box center [946, 180] width 115 height 22
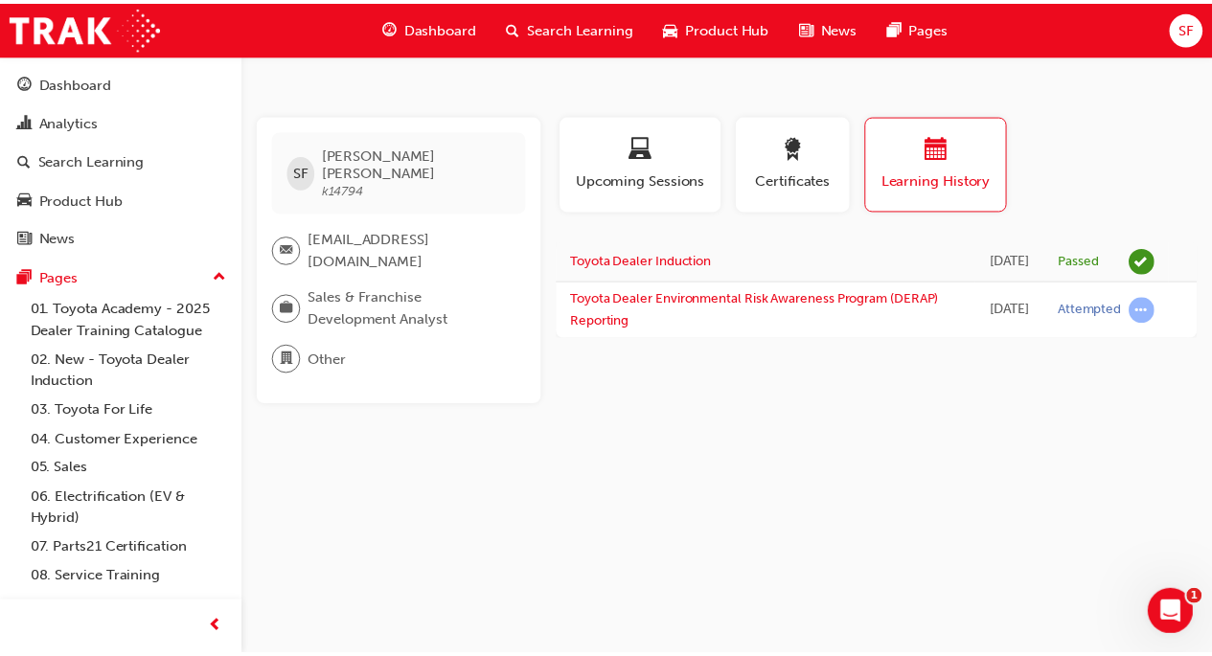
scroll to position [79, 0]
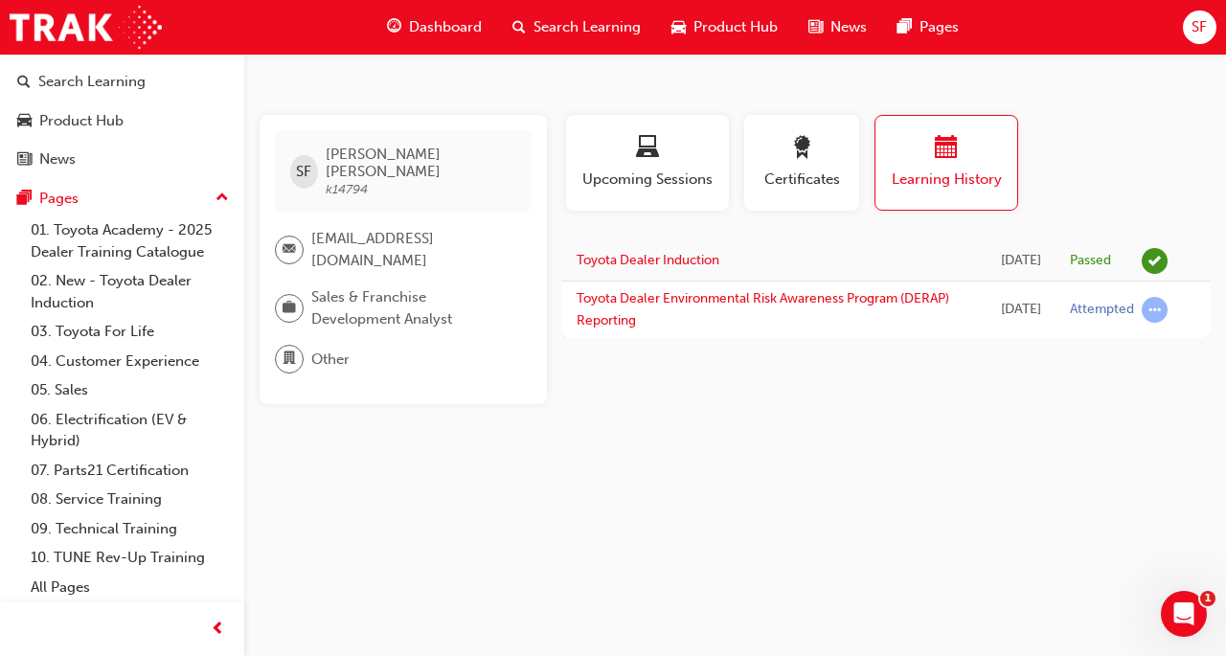
click at [137, 329] on link "03. Toyota For Life" at bounding box center [130, 332] width 214 height 30
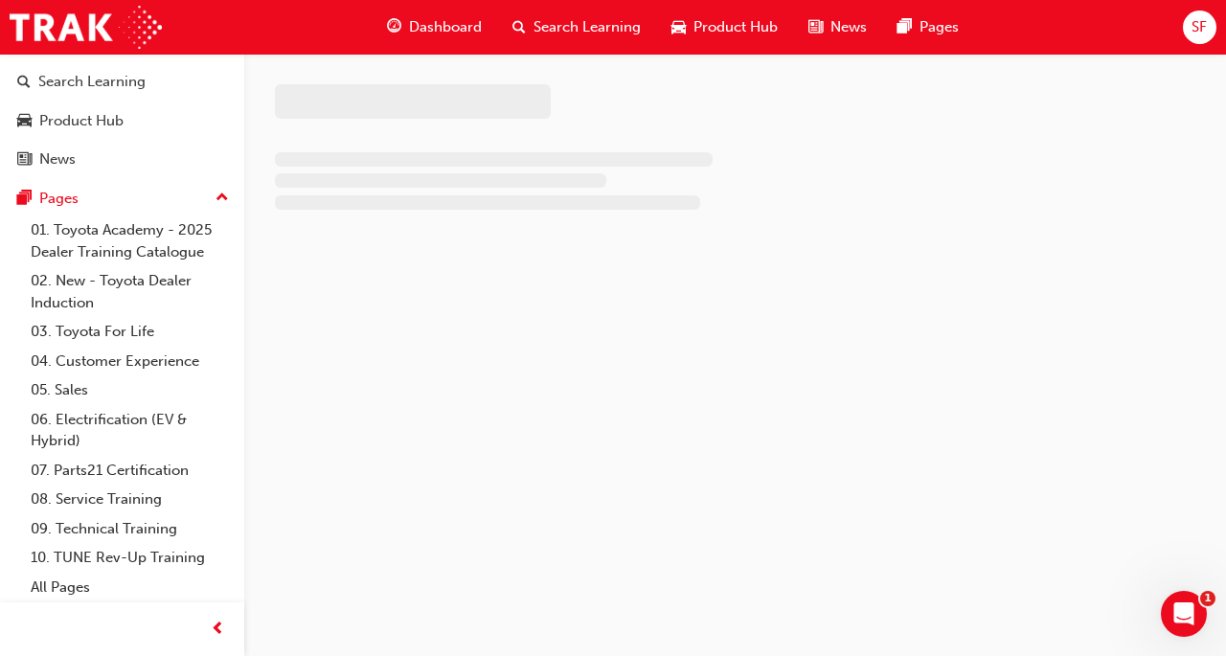
click at [153, 249] on link "01. Toyota Academy - 2025 Dealer Training Catalogue" at bounding box center [130, 241] width 214 height 51
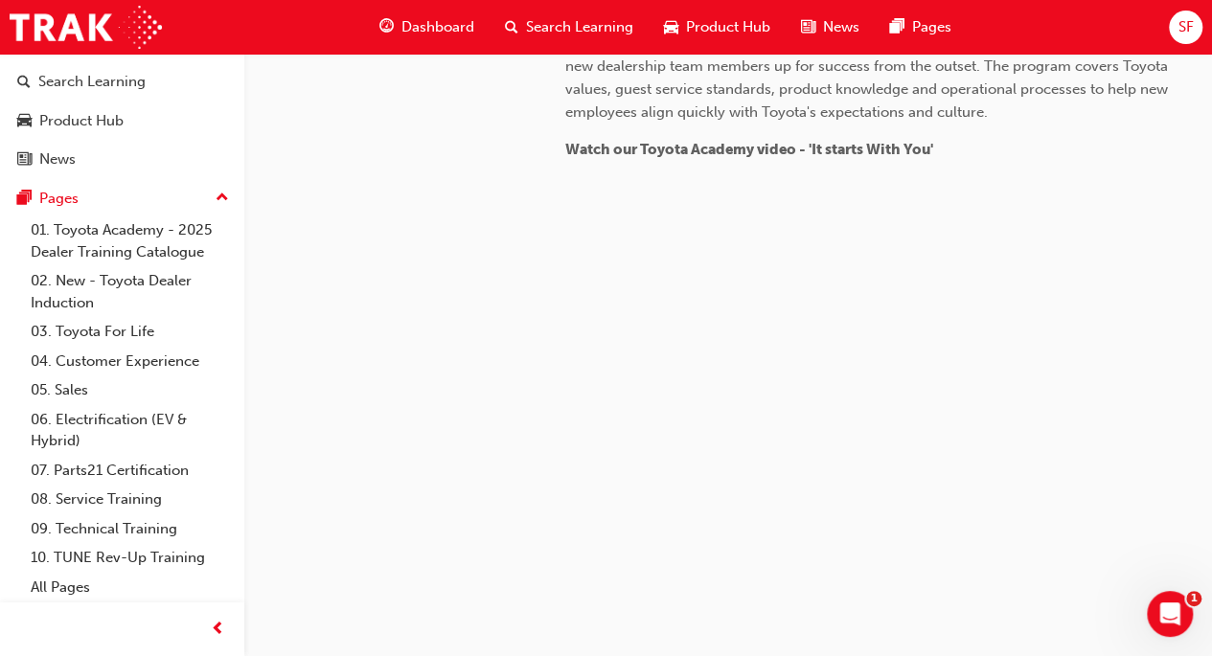
scroll to position [704, 0]
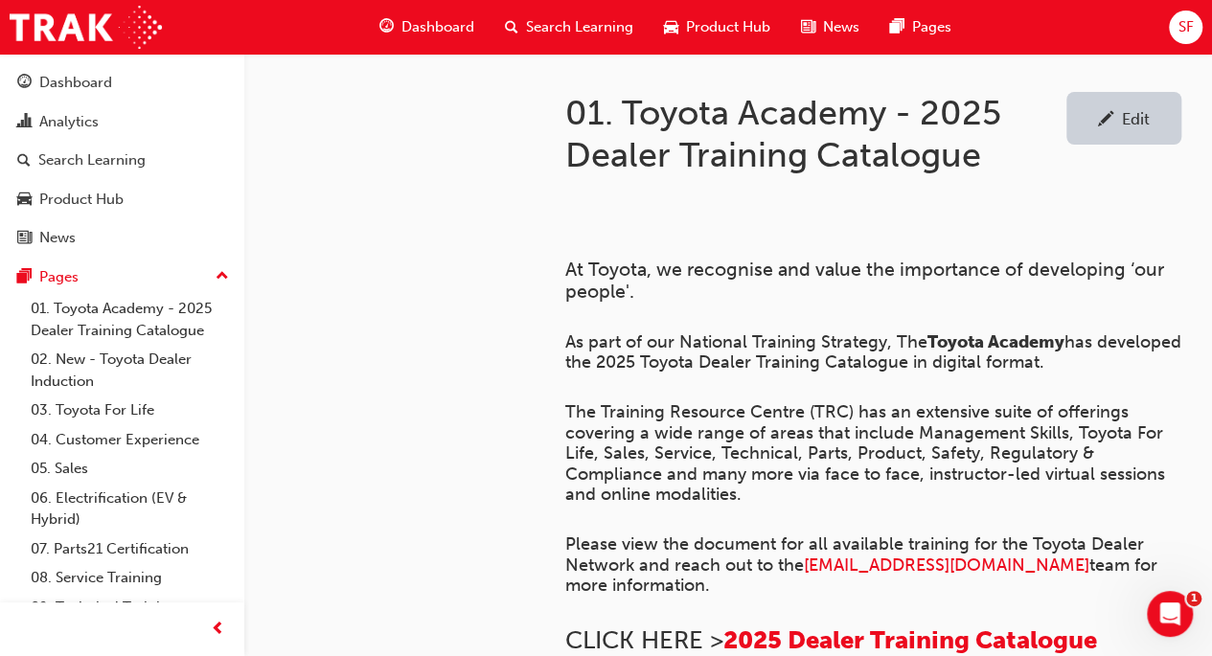
click at [150, 411] on link "03. Toyota For Life" at bounding box center [130, 411] width 214 height 30
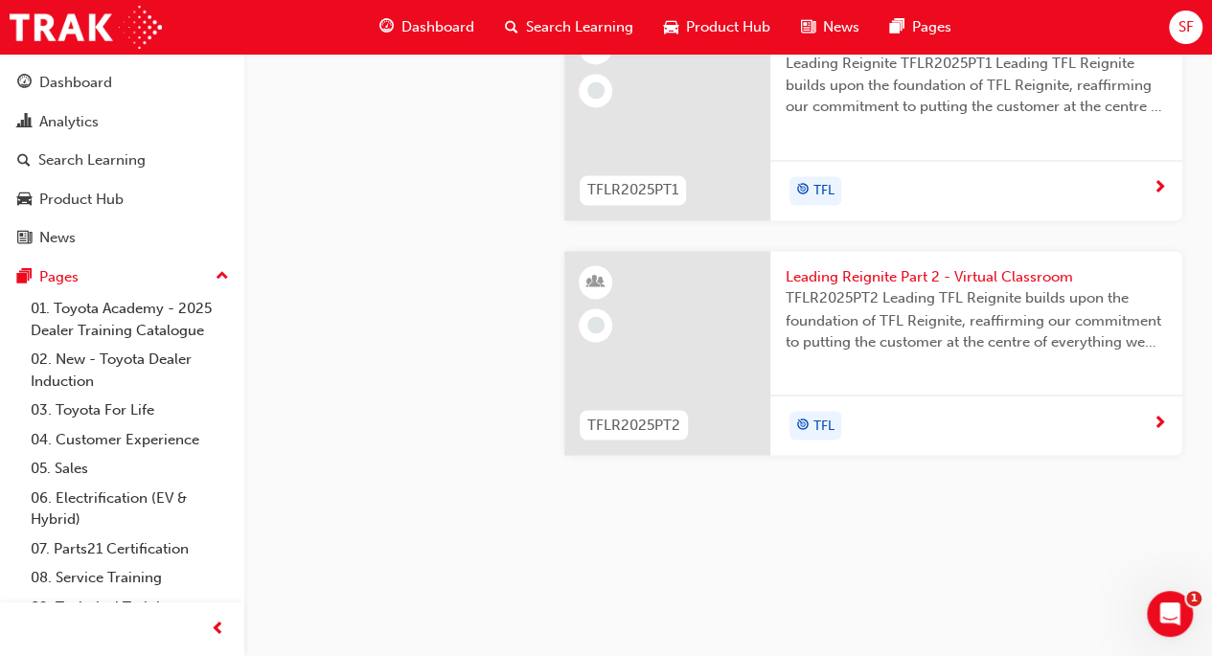
scroll to position [1793, 0]
click at [142, 463] on link "05. Sales" at bounding box center [130, 469] width 214 height 30
